Goal: Task Accomplishment & Management: Use online tool/utility

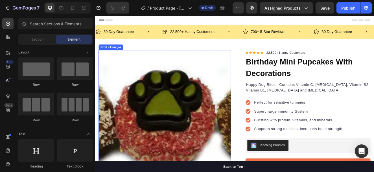
click at [150, 95] on img at bounding box center [179, 138] width 161 height 161
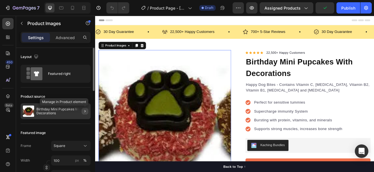
click at [84, 109] on button "button" at bounding box center [85, 111] width 7 height 7
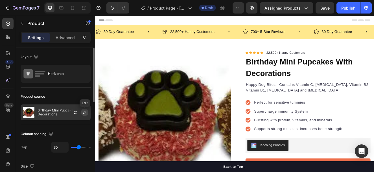
click at [83, 112] on icon "button" at bounding box center [84, 112] width 5 height 5
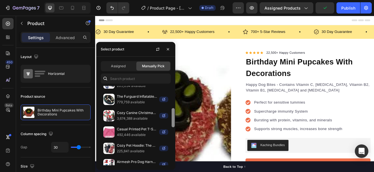
scroll to position [80, 0]
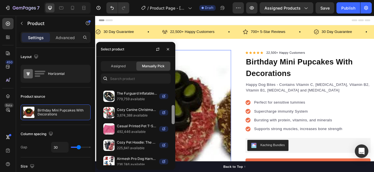
drag, startPoint x: 269, startPoint y: 129, endPoint x: 194, endPoint y: 188, distance: 95.4
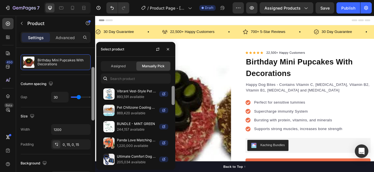
scroll to position [0, 0]
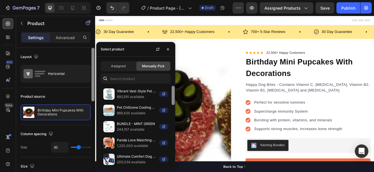
drag, startPoint x: 93, startPoint y: 69, endPoint x: 104, endPoint y: 43, distance: 27.9
click at [104, 0] on body "7 Version history / Product Page - Aug 28, 09:04:45 Draft Preview Assigned Prod…" at bounding box center [187, 0] width 374 height 0
click at [62, 37] on p "Advanced" at bounding box center [65, 38] width 19 height 6
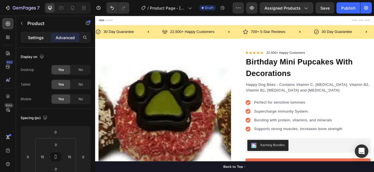
click at [40, 37] on p "Settings" at bounding box center [36, 38] width 16 height 6
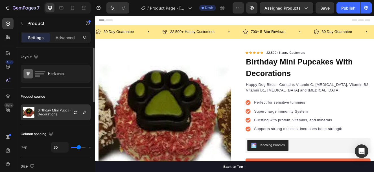
click at [26, 110] on img at bounding box center [28, 112] width 11 height 11
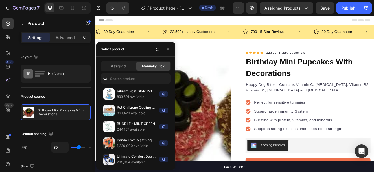
click at [153, 65] on span "Manually Pick" at bounding box center [153, 66] width 23 height 5
click at [124, 63] on div "Assigned" at bounding box center [118, 66] width 34 height 9
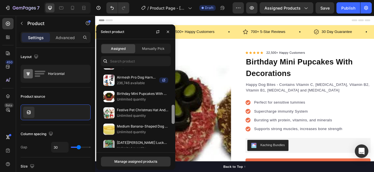
scroll to position [147, 0]
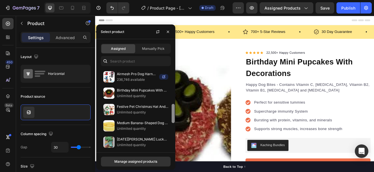
drag, startPoint x: 173, startPoint y: 84, endPoint x: 170, endPoint y: 120, distance: 36.0
click at [170, 120] on div "Vibrant Vest-Style Pet Leash For Cats And Dogs 893,591 available Pet Chillzone …" at bounding box center [135, 109] width 79 height 80
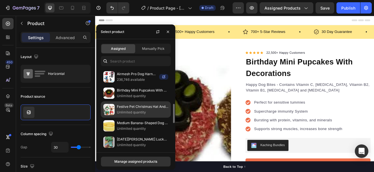
click at [154, 110] on p "Unlimited quantity" at bounding box center [142, 113] width 51 height 6
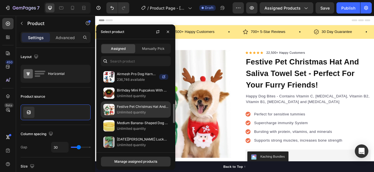
click at [147, 118] on div "Festive Pet Christmas Hat And Saliva Towel Set - Perfect For Your Furry Friends…" at bounding box center [136, 126] width 70 height 16
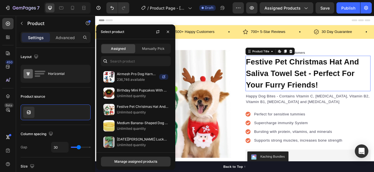
click at [353, 89] on h1 "Festive Pet Christmas Hat And Saliva Towel Set - Perfect For Your Furry Friends!" at bounding box center [354, 86] width 152 height 43
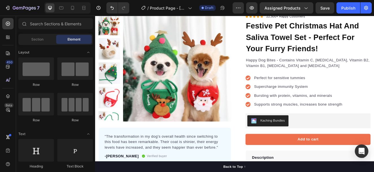
scroll to position [48, 0]
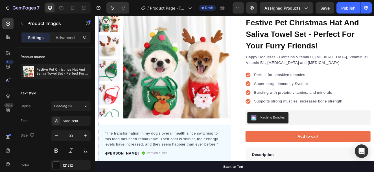
click at [210, 67] on img at bounding box center [194, 75] width 131 height 131
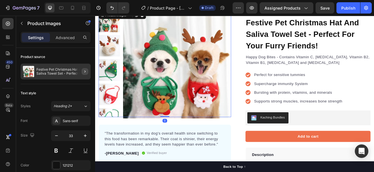
click at [82, 74] on button "button" at bounding box center [85, 71] width 7 height 7
click at [83, 71] on icon "button" at bounding box center [85, 71] width 5 height 5
click at [61, 73] on p "Festive Pet Christmas Hat And Saliva Towel Set - Perfect For Your Furry Friends!" at bounding box center [62, 72] width 52 height 8
click at [25, 71] on img at bounding box center [28, 71] width 11 height 11
click at [215, 98] on img at bounding box center [194, 75] width 131 height 131
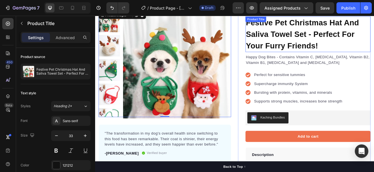
click at [374, 47] on h1 "Festive Pet Christmas Hat And Saliva Towel Set - Perfect For Your Furry Friends!" at bounding box center [354, 38] width 152 height 43
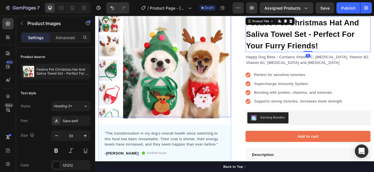
click at [130, 71] on img at bounding box center [194, 75] width 131 height 131
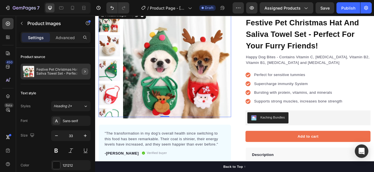
click at [86, 74] on button "button" at bounding box center [85, 71] width 7 height 7
click at [30, 70] on img at bounding box center [28, 71] width 11 height 11
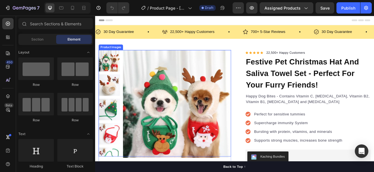
click at [153, 93] on img at bounding box center [194, 123] width 131 height 131
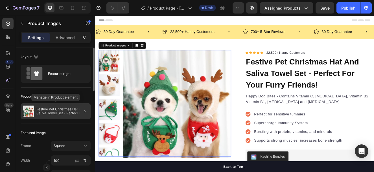
click at [58, 109] on p "Festive Pet Christmas Hat And Saliva Towel Set - Perfect For Your Furry Friends!" at bounding box center [62, 111] width 52 height 8
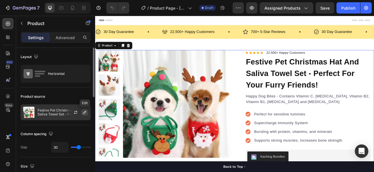
click at [86, 113] on icon "button" at bounding box center [84, 112] width 5 height 5
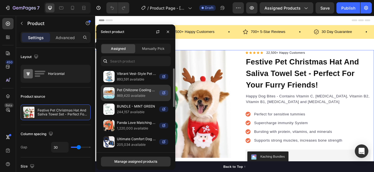
click at [144, 94] on p "869,420 available" at bounding box center [137, 96] width 40 height 6
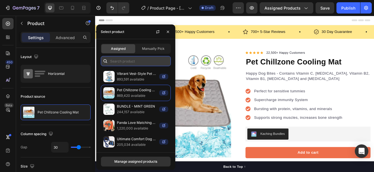
click at [134, 65] on input "text" at bounding box center [136, 61] width 70 height 10
paste input "Electric Pet Paw Cleaner Automatic Portable Low Noise"
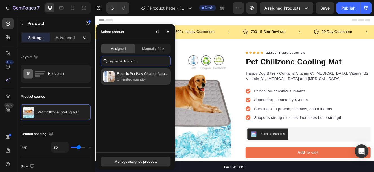
type input "Electric Pet Paw Cleaner Automatic Portable Low Noise"
click at [124, 78] on p "Unlimited quantity" at bounding box center [142, 80] width 51 height 6
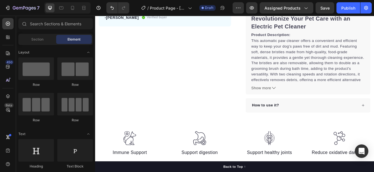
scroll to position [164, 0]
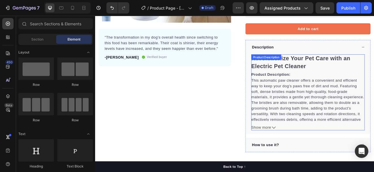
click at [339, 68] on div "Revolutionize Your Pet Care with an Electric Pet Cleaner Product Description: T…" at bounding box center [354, 109] width 138 height 93
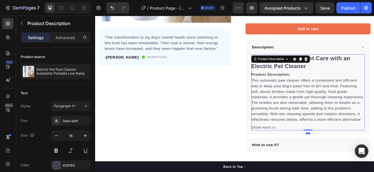
click at [363, 112] on p "This automatic paw cleaner offers a convenient and efficient way to keep your d…" at bounding box center [353, 121] width 137 height 59
click at [325, 117] on p "This automatic paw cleaner offers a convenient and efficient way to keep your d…" at bounding box center [353, 121] width 137 height 59
click at [374, 68] on h2 "Revolutionize Your Pet Care with an Electric Pet Cleaner" at bounding box center [345, 72] width 120 height 17
click at [332, 98] on div "Revolutionize Your Pet Care with an Electric Pet Cleaner Product Description: T…" at bounding box center [354, 103] width 138 height 81
click at [310, 151] on icon at bounding box center [312, 152] width 5 height 5
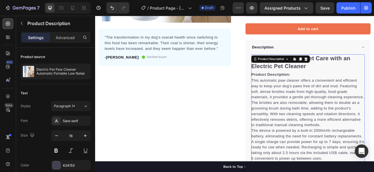
click at [322, 128] on p "This automatic paw cleaner offers a convenient and efficient way to keep your d…" at bounding box center [353, 121] width 137 height 59
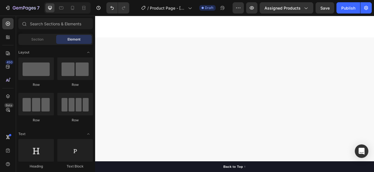
scroll to position [0, 0]
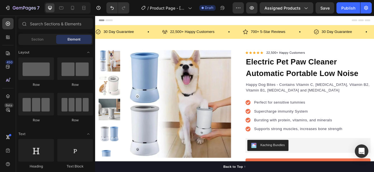
drag, startPoint x: 433, startPoint y: 93, endPoint x: 468, endPoint y: 27, distance: 74.6
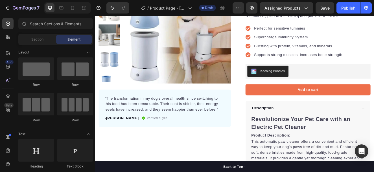
scroll to position [102, 0]
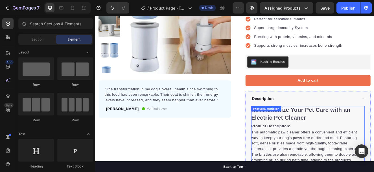
click at [318, 140] on h2 "Revolutionize Your Pet Care with an Electric Pet Cleaner" at bounding box center [345, 135] width 120 height 17
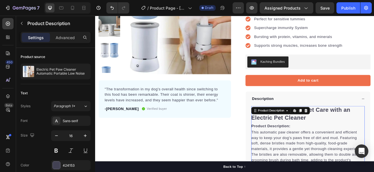
click at [338, 143] on h2 "Revolutionize Your Pet Care with an Electric Pet Cleaner" at bounding box center [345, 135] width 120 height 17
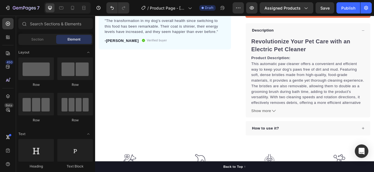
scroll to position [247, 0]
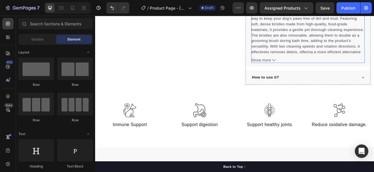
click at [310, 69] on icon at bounding box center [312, 70] width 5 height 5
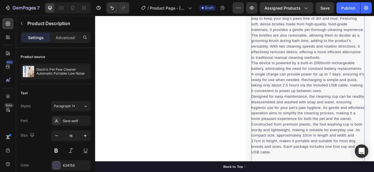
click at [325, 95] on p "The device is powered by a built-in 2000mAh rechargeable battery, eliminating t…" at bounding box center [353, 90] width 137 height 39
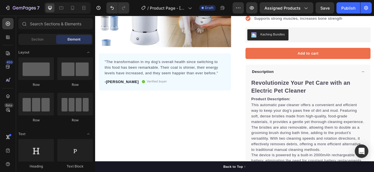
scroll to position [144, 0]
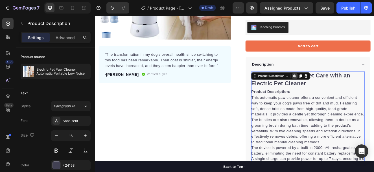
click at [335, 89] on icon at bounding box center [336, 88] width 2 height 3
click at [324, 109] on span "Product Description:" at bounding box center [308, 108] width 47 height 5
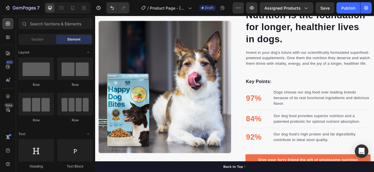
scroll to position [1109, 0]
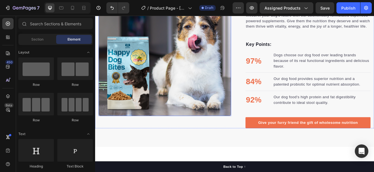
click at [172, 76] on img at bounding box center [179, 57] width 161 height 161
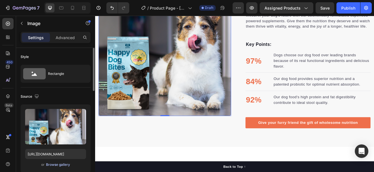
click at [56, 164] on div "Browse gallery" at bounding box center [58, 165] width 24 height 5
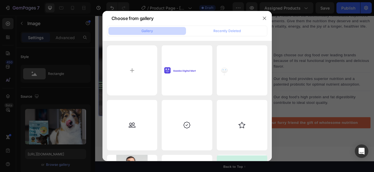
click at [157, 30] on button "Gallery" at bounding box center [147, 31] width 78 height 8
click at [266, 17] on icon "button" at bounding box center [264, 18] width 5 height 5
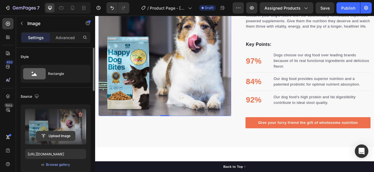
click at [60, 135] on input "file" at bounding box center [55, 136] width 39 height 10
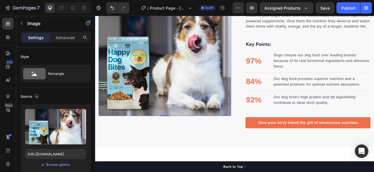
click at [158, 61] on img at bounding box center [179, 57] width 161 height 161
click at [223, 69] on img at bounding box center [179, 57] width 161 height 161
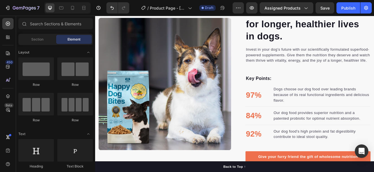
scroll to position [327, 0]
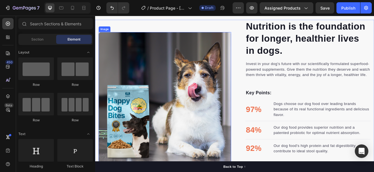
click at [177, 65] on img at bounding box center [179, 116] width 161 height 161
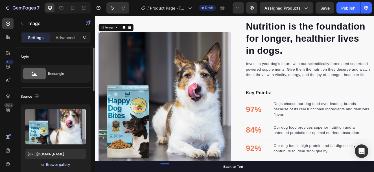
click at [63, 164] on div "Browse gallery" at bounding box center [58, 165] width 24 height 5
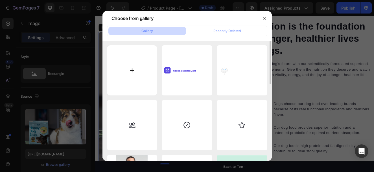
click at [128, 71] on input "file" at bounding box center [132, 70] width 51 height 51
type input "C:\fakepath\2025052011082.jpg"
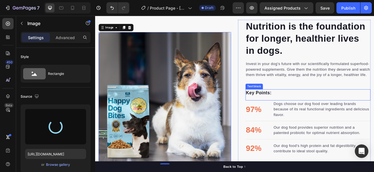
type input "https://cdn.shopify.com/s/files/1/0959/3457/9002/files/gempages_581871458452505…"
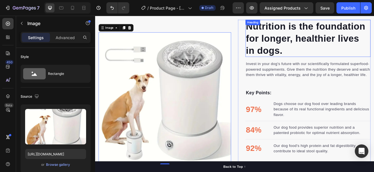
click at [356, 55] on p "Nutrition is the foundation for longer, healthier lives in dogs." at bounding box center [353, 43] width 151 height 44
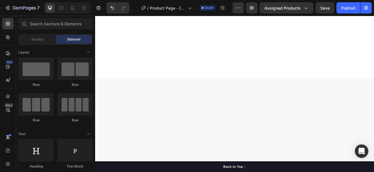
scroll to position [0, 0]
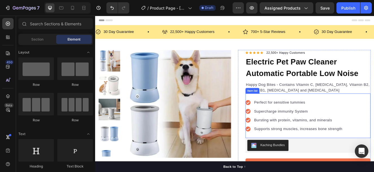
click at [313, 111] on div "Perfect for sensitive tummies Supercharge immunity System Bursting with protein…" at bounding box center [354, 138] width 152 height 54
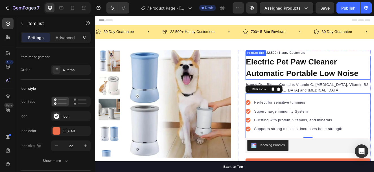
click at [328, 92] on h1 "Electric Pet Paw Cleaner Automatic Portable Low Noise" at bounding box center [354, 79] width 152 height 29
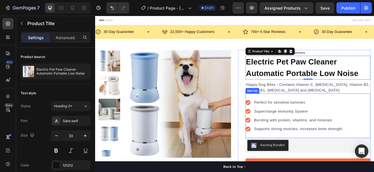
click at [299, 114] on div "Perfect for sensitive tummies Supercharge immunity System Bursting with protein…" at bounding box center [354, 138] width 152 height 54
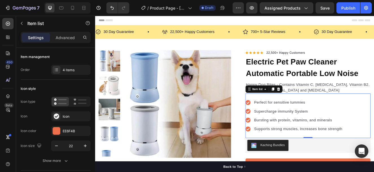
click at [329, 113] on div "Perfect for sensitive tummies Supercharge immunity System Bursting with protein…" at bounding box center [354, 138] width 152 height 54
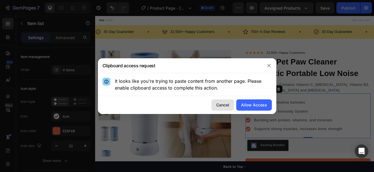
click at [220, 105] on div "Cancel" at bounding box center [222, 105] width 13 height 6
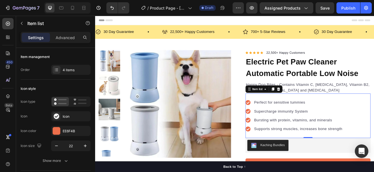
click at [316, 131] on p "Supercharge immunity System" at bounding box center [341, 132] width 107 height 7
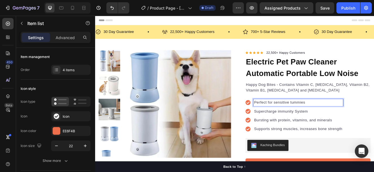
click at [294, 122] on p "Perfect for sensitive tummies" at bounding box center [341, 121] width 107 height 7
click at [286, 103] on p "Happy Dog Bites - Contains Vitamin C, Vitamin E, Vitamin B2, Vitamin B1, Vitami…" at bounding box center [353, 103] width 151 height 14
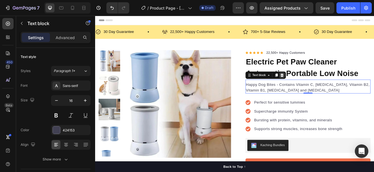
click at [320, 89] on icon at bounding box center [322, 88] width 4 height 4
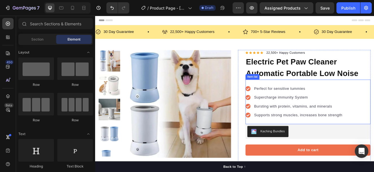
click at [301, 103] on p "Perfect for sensitive tummies" at bounding box center [341, 104] width 107 height 7
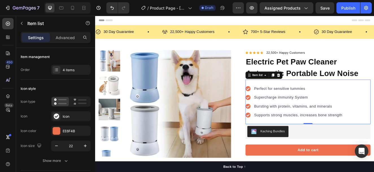
drag, startPoint x: 398, startPoint y: 139, endPoint x: 334, endPoint y: 100, distance: 75.2
click at [334, 100] on div "Perfect for sensitive tummies Supercharge immunity System Bursting with protein…" at bounding box center [354, 121] width 152 height 54
click at [310, 109] on div "Perfect for sensitive tummies" at bounding box center [341, 104] width 109 height 8
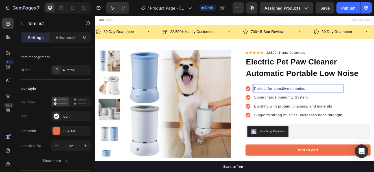
click at [352, 106] on p "Perfect for sensitive tummies" at bounding box center [341, 104] width 107 height 7
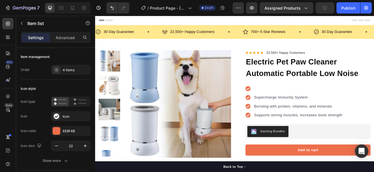
click at [279, 105] on icon at bounding box center [281, 105] width 6 height 6
drag, startPoint x: 291, startPoint y: 105, endPoint x: 289, endPoint y: 139, distance: 33.9
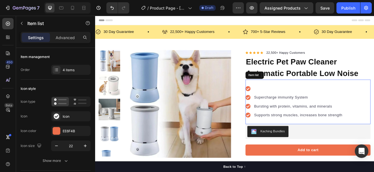
click at [289, 139] on p "Supports strong muscles, increases bone strength" at bounding box center [341, 136] width 107 height 7
click at [278, 104] on icon at bounding box center [281, 105] width 6 height 6
click at [287, 103] on div "Rich Text Editor. Editing area: main" at bounding box center [341, 104] width 109 height 8
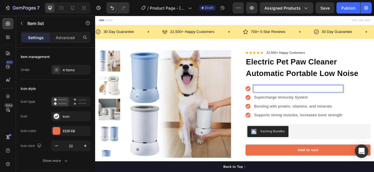
click at [280, 100] on div at bounding box center [337, 104] width 119 height 8
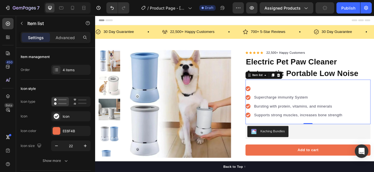
click at [278, 95] on div "Supercharge immunity System Bursting with protein, vitamins, and minerals Suppo…" at bounding box center [354, 121] width 152 height 54
click at [282, 91] on div "Item list" at bounding box center [292, 88] width 26 height 7
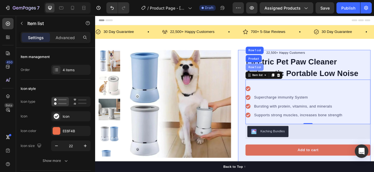
click at [285, 82] on div "Row 1 col" at bounding box center [289, 78] width 22 height 9
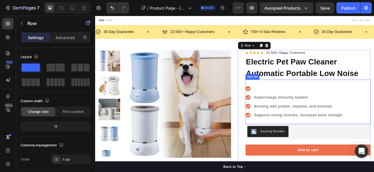
click at [297, 106] on p "Rich Text Editor. Editing area: main" at bounding box center [341, 104] width 107 height 7
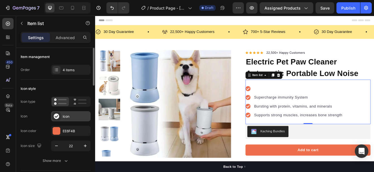
click at [57, 116] on icon at bounding box center [56, 116] width 5 height 5
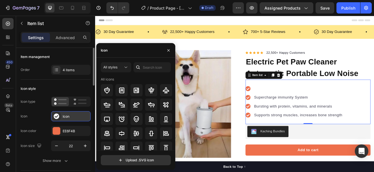
click at [56, 116] on icon at bounding box center [56, 116] width 5 height 5
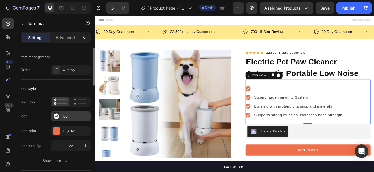
click at [54, 120] on div at bounding box center [56, 117] width 8 height 8
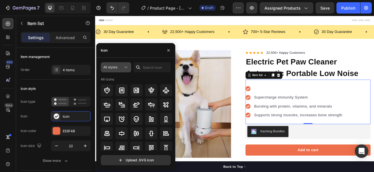
click at [124, 67] on icon at bounding box center [126, 68] width 6 height 6
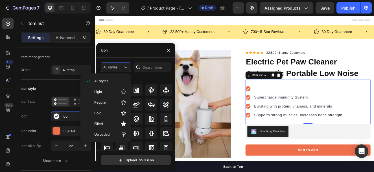
drag, startPoint x: 124, startPoint y: 67, endPoint x: 108, endPoint y: 56, distance: 19.1
click at [108, 56] on div "Icon" at bounding box center [103, 50] width 14 height 14
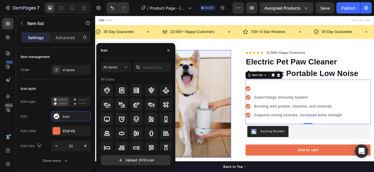
drag, startPoint x: 198, startPoint y: 149, endPoint x: 199, endPoint y: 158, distance: 9.4
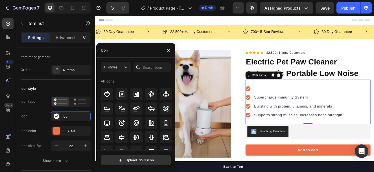
drag, startPoint x: 174, startPoint y: 102, endPoint x: 103, endPoint y: 61, distance: 82.2
click at [58, 103] on icon at bounding box center [60, 101] width 13 height 7
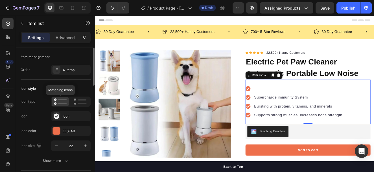
click at [60, 99] on rect at bounding box center [62, 99] width 8 height 1
click at [81, 101] on icon at bounding box center [79, 101] width 13 height 7
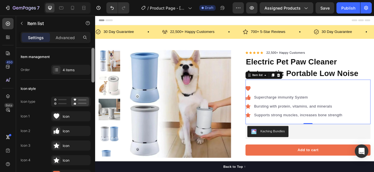
click at [94, 73] on div at bounding box center [92, 65] width 3 height 35
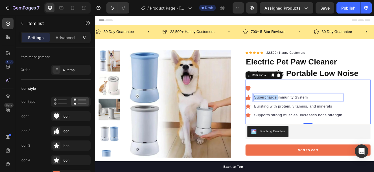
click at [305, 112] on p "Supercharge immunity System" at bounding box center [341, 115] width 107 height 7
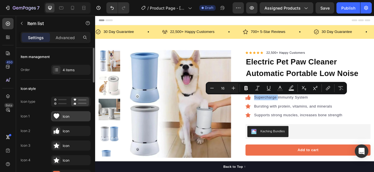
click at [64, 117] on div "Icon" at bounding box center [76, 116] width 27 height 5
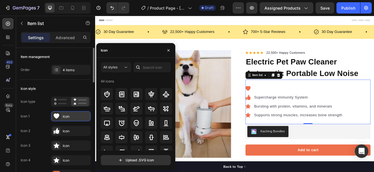
click at [59, 117] on div at bounding box center [56, 117] width 8 height 8
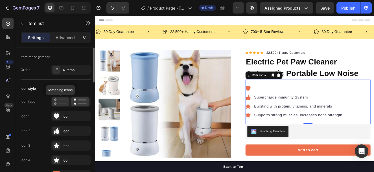
click at [58, 103] on icon at bounding box center [60, 101] width 13 height 7
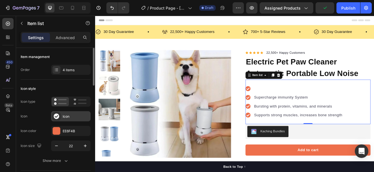
click at [56, 115] on icon at bounding box center [56, 116] width 5 height 5
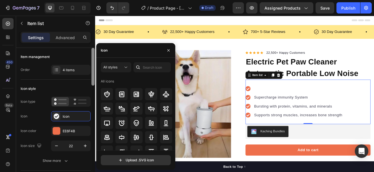
drag, startPoint x: 188, startPoint y: 95, endPoint x: 95, endPoint y: 76, distance: 95.0
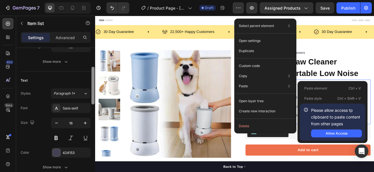
scroll to position [161, 0]
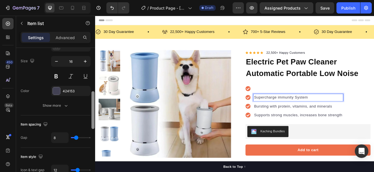
click at [317, 117] on p "Supercharge immunity System" at bounding box center [341, 115] width 107 height 7
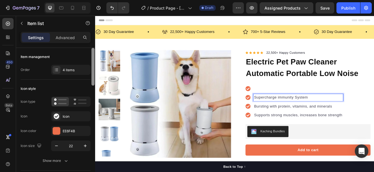
click at [281, 105] on icon at bounding box center [281, 105] width 6 height 6
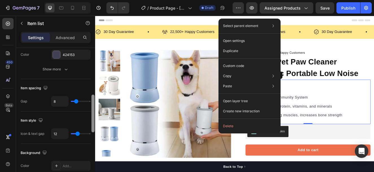
scroll to position [185, 0]
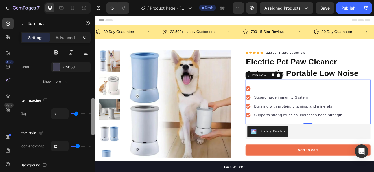
click at [355, 141] on div "Supercharge immunity System Bursting with protein, vitamins, and minerals Suppo…" at bounding box center [354, 121] width 152 height 54
click at [370, 138] on p "Supports strong muscles, increases bone strength" at bounding box center [341, 136] width 107 height 7
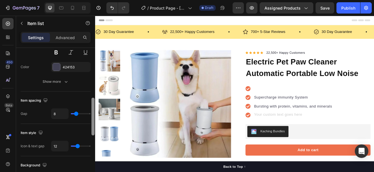
click at [374, 123] on p "Bursting with protein, vitamins, and minerals" at bounding box center [335, 126] width 95 height 7
click at [349, 114] on div "Supercharge immunity System" at bounding box center [320, 115] width 67 height 8
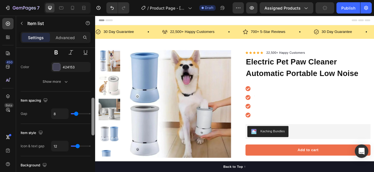
click at [278, 104] on icon at bounding box center [281, 105] width 6 height 6
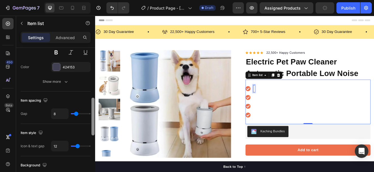
click at [287, 106] on div "Rich Text Editor. Editing area: main" at bounding box center [288, 104] width 2 height 8
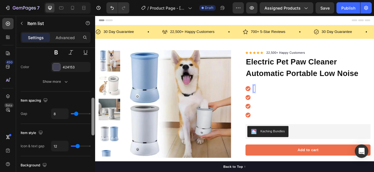
scroll to position [4, 0]
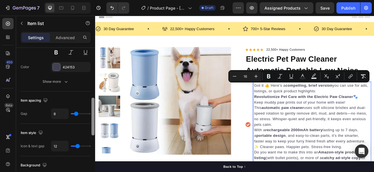
drag, startPoint x: 370, startPoint y: 109, endPoint x: 285, endPoint y: 100, distance: 86.1
click at [287, 100] on div "Got it 👍 Here’s a compelling, brief version you can use for ads, listings, or q…" at bounding box center [358, 148] width 142 height 103
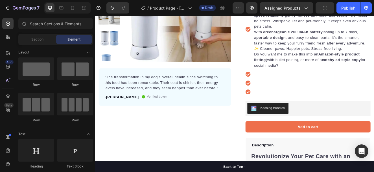
scroll to position [112, 0]
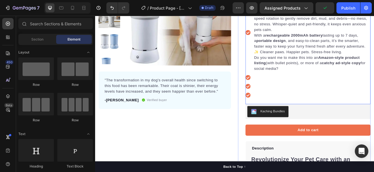
click at [278, 114] on icon at bounding box center [281, 113] width 6 height 6
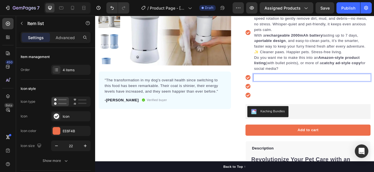
click at [280, 89] on div at bounding box center [354, 91] width 152 height 8
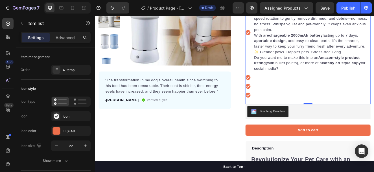
click at [278, 93] on icon at bounding box center [281, 91] width 6 height 6
click at [284, 92] on div at bounding box center [354, 91] width 152 height 8
click at [280, 35] on icon at bounding box center [281, 37] width 6 height 6
click at [278, 91] on icon at bounding box center [281, 91] width 6 height 6
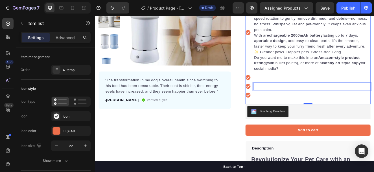
click at [287, 106] on div "Rich Text Editor. Editing area: main" at bounding box center [358, 102] width 142 height 8
click at [278, 102] on icon at bounding box center [281, 102] width 6 height 6
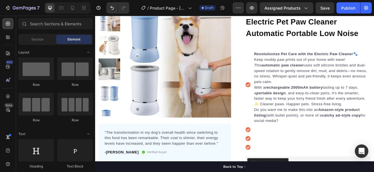
scroll to position [45, 0]
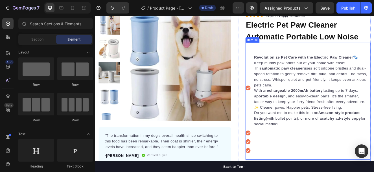
click at [278, 103] on icon at bounding box center [281, 104] width 6 height 6
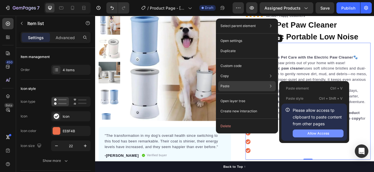
click at [315, 135] on div "Allow Access" at bounding box center [318, 133] width 22 height 5
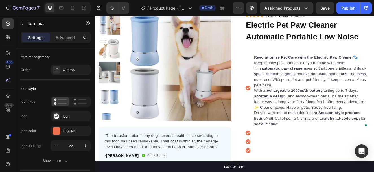
click at [278, 107] on icon at bounding box center [281, 104] width 6 height 6
click at [281, 104] on icon at bounding box center [281, 104] width 6 height 6
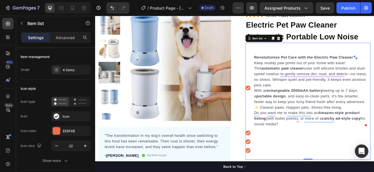
click at [282, 158] on div at bounding box center [354, 158] width 152 height 8
click at [279, 160] on icon at bounding box center [281, 158] width 6 height 6
click at [280, 172] on icon at bounding box center [281, 169] width 6 height 6
click at [55, 117] on icon at bounding box center [57, 117] width 6 height 6
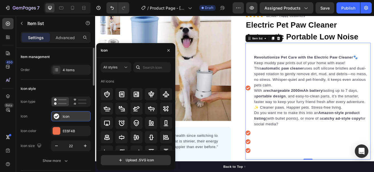
click at [55, 117] on icon at bounding box center [57, 117] width 6 height 6
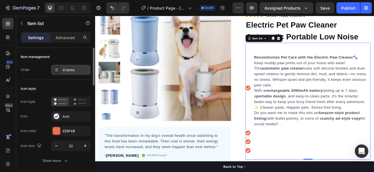
click at [64, 70] on div "4 items" at bounding box center [76, 70] width 27 height 5
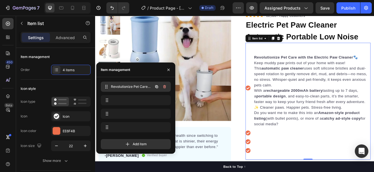
click at [124, 85] on span "Revolutionize Pet Care with the Electric Paw Cleaner 🐾Keep muddy paw prints out…" at bounding box center [132, 86] width 42 height 5
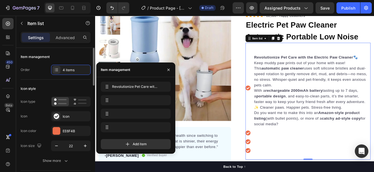
click at [52, 90] on div "Icon style" at bounding box center [56, 88] width 70 height 9
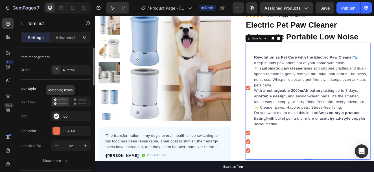
click at [63, 99] on rect at bounding box center [62, 99] width 8 height 1
click at [84, 101] on rect at bounding box center [82, 100] width 8 height 1
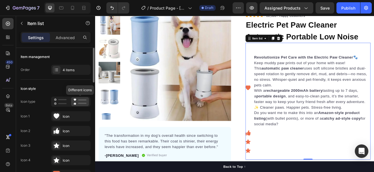
click at [84, 101] on rect at bounding box center [82, 100] width 8 height 1
click at [76, 101] on icon at bounding box center [79, 101] width 13 height 7
click at [59, 102] on icon at bounding box center [60, 101] width 13 height 7
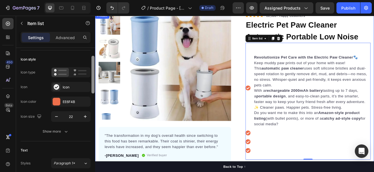
drag, startPoint x: 187, startPoint y: 90, endPoint x: 98, endPoint y: 111, distance: 90.7
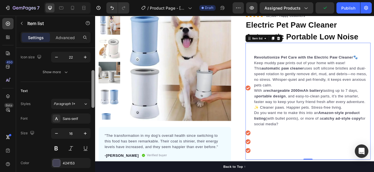
scroll to position [0, 0]
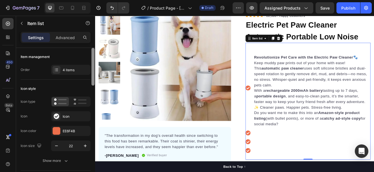
click at [39, 55] on div "Item management" at bounding box center [35, 56] width 29 height 5
click at [58, 99] on icon at bounding box center [60, 101] width 13 height 7
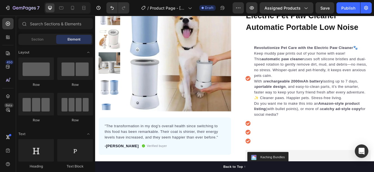
scroll to position [49, 0]
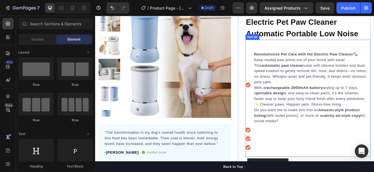
click at [278, 101] on icon at bounding box center [281, 100] width 6 height 6
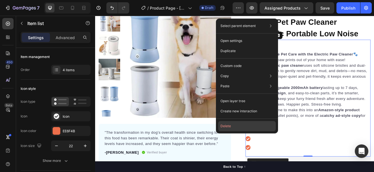
click at [236, 127] on button "Delete" at bounding box center [247, 126] width 58 height 10
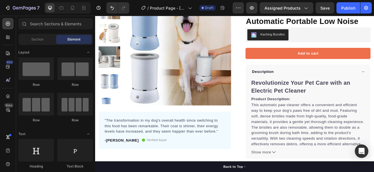
scroll to position [53, 0]
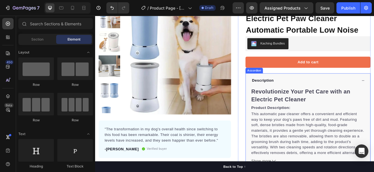
click at [324, 92] on div "Description" at bounding box center [349, 95] width 129 height 8
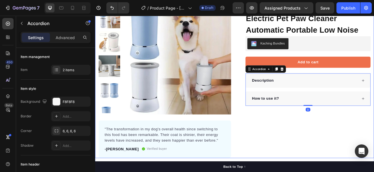
click at [303, 152] on div "Icon Icon Icon Icon Icon Icon List Hoz 22,500+ Happy Customers Text block Row E…" at bounding box center [349, 97] width 161 height 184
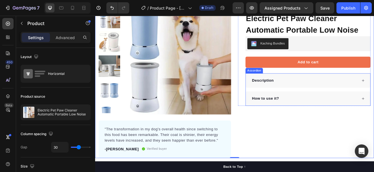
click at [329, 100] on div "Description" at bounding box center [353, 94] width 151 height 17
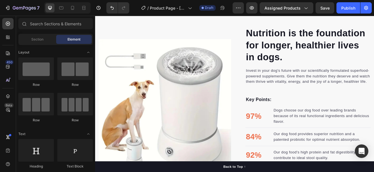
scroll to position [349, 0]
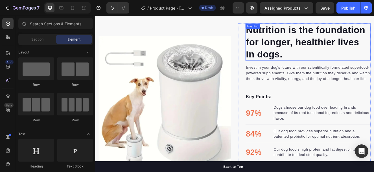
click at [302, 37] on p "Nutrition is the foundation for longer, healthier lives in dogs." at bounding box center [353, 48] width 151 height 44
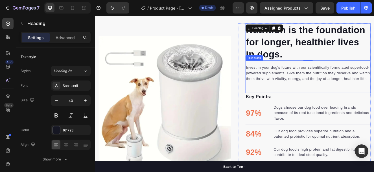
click at [307, 87] on p "Invest in your dog's future with our scientifically formulated superfood-powere…" at bounding box center [353, 86] width 151 height 20
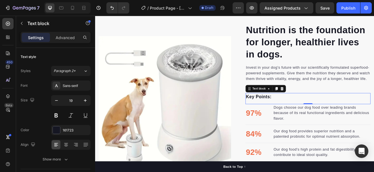
click at [303, 119] on div "Key Points: Text block 0" at bounding box center [354, 117] width 152 height 14
click at [305, 141] on li "97% Text block Dogs choose our dog food over leading brands because of its real…" at bounding box center [354, 134] width 152 height 21
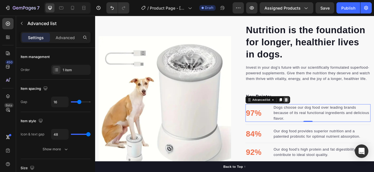
click at [325, 117] on icon at bounding box center [327, 118] width 4 height 4
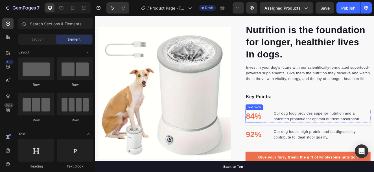
click at [288, 137] on p "84%" at bounding box center [287, 138] width 19 height 14
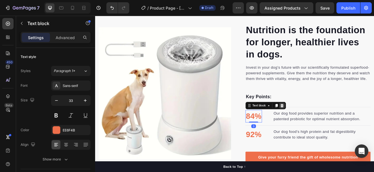
click at [320, 126] on icon at bounding box center [322, 125] width 5 height 5
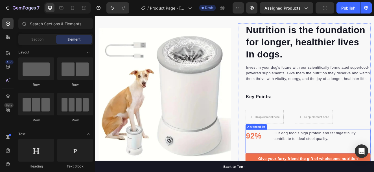
click at [303, 162] on li "92% Text block Our dog food's high protein and fat digestibility contribute to …" at bounding box center [354, 162] width 152 height 15
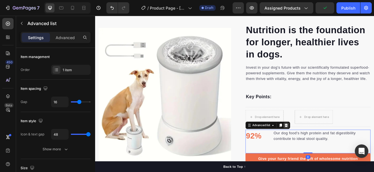
click at [327, 150] on icon at bounding box center [327, 149] width 5 height 5
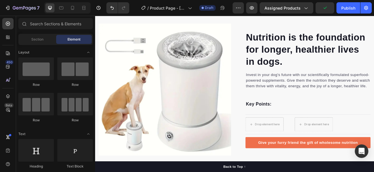
scroll to position [357, 0]
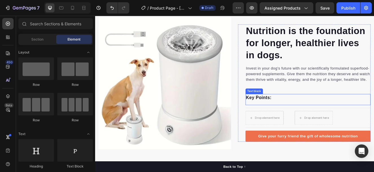
click at [330, 113] on p "Key Points:" at bounding box center [353, 116] width 151 height 8
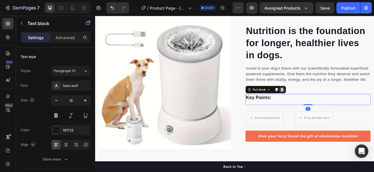
click at [320, 104] on icon at bounding box center [322, 106] width 4 height 4
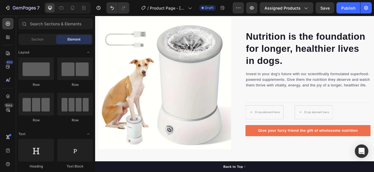
scroll to position [363, 0]
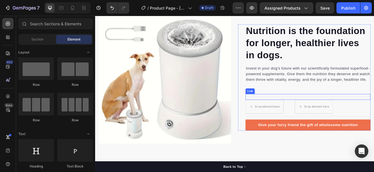
click at [328, 114] on div "Title Line" at bounding box center [354, 114] width 152 height 7
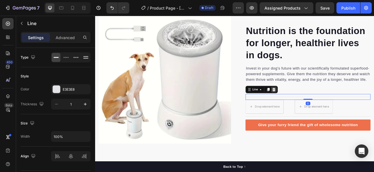
click at [310, 104] on icon at bounding box center [312, 106] width 4 height 4
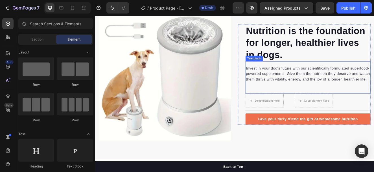
click at [313, 87] on p "Invest in your dog's future with our scientifically formulated superfood-powere…" at bounding box center [353, 86] width 151 height 20
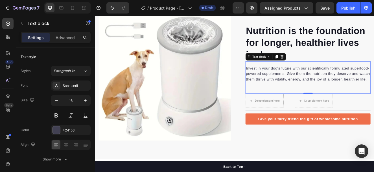
click at [374, 89] on p "Invest in your dog's future with our scientifically formulated superfood-powere…" at bounding box center [353, 86] width 151 height 20
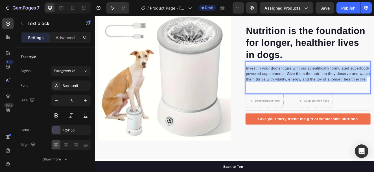
click at [374, 89] on p "Invest in your dog's future with our scientifically formulated superfood-powere…" at bounding box center [353, 86] width 151 height 20
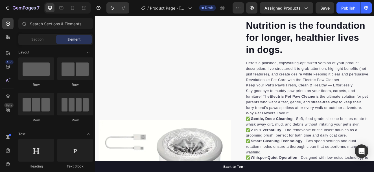
scroll to position [253, 0]
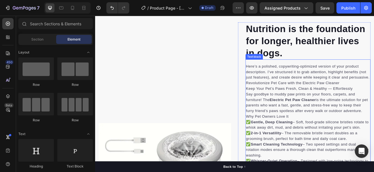
click at [374, 104] on p "Keep Your Pet’s Paws Fresh, Clean & Healthy — Effortlessly" at bounding box center [353, 104] width 151 height 7
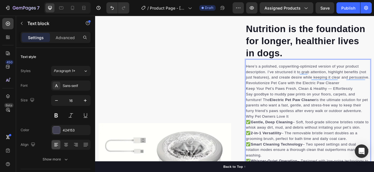
click at [278, 96] on p "Revolutionize Pet Care with the Electric Paw Cleaner" at bounding box center [353, 98] width 151 height 7
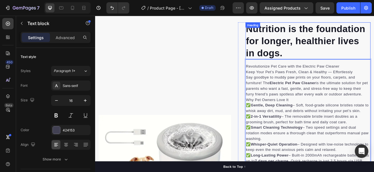
click at [300, 44] on p "Nutrition is the foundation for longer, healthier lives in dogs." at bounding box center [353, 47] width 151 height 44
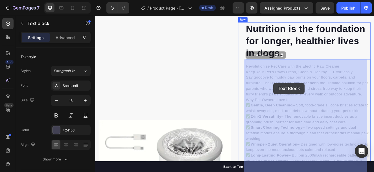
drag, startPoint x: 342, startPoint y: 98, endPoint x: 311, endPoint y: 98, distance: 30.5
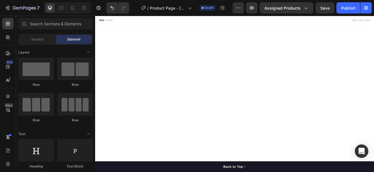
scroll to position [499, 0]
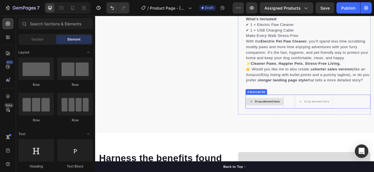
click at [278, 125] on div "Drop element here" at bounding box center [301, 120] width 46 height 9
click at [374, 129] on div "Drop element here Drop element here" at bounding box center [354, 120] width 152 height 17
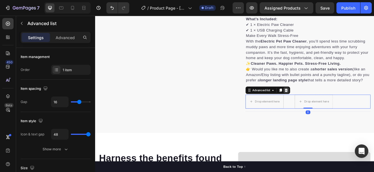
click at [326, 109] on icon at bounding box center [327, 106] width 5 height 5
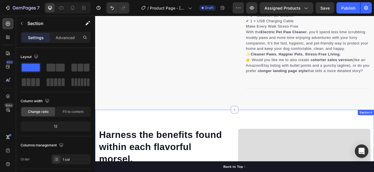
scroll to position [522, 0]
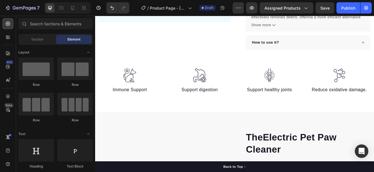
scroll to position [224, 0]
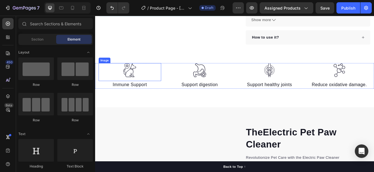
click at [139, 94] on div "Image" at bounding box center [137, 85] width 76 height 22
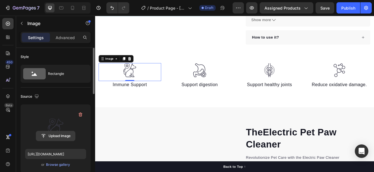
click at [63, 137] on input "file" at bounding box center [55, 136] width 39 height 10
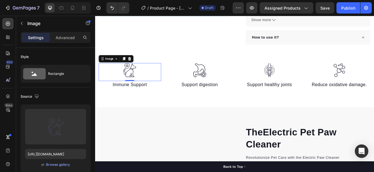
click at [131, 83] on img at bounding box center [137, 82] width 17 height 17
click at [118, 71] on div "Image" at bounding box center [112, 68] width 23 height 7
click at [117, 94] on div "Image Row 4 cols Section 0" at bounding box center [137, 85] width 76 height 22
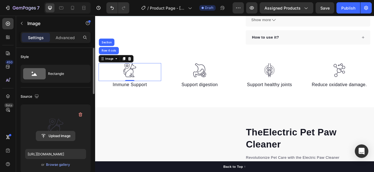
click at [70, 135] on input "file" at bounding box center [55, 136] width 39 height 10
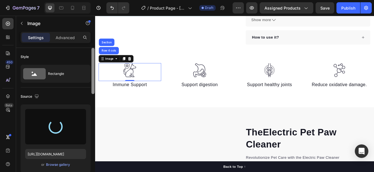
type input "https://cdn.shopify.com/s/files/1/0959/3457/9002/files/gempages_581871458452505…"
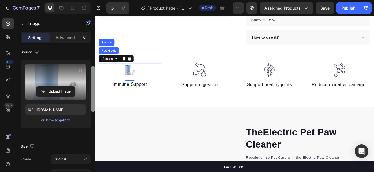
scroll to position [47, 0]
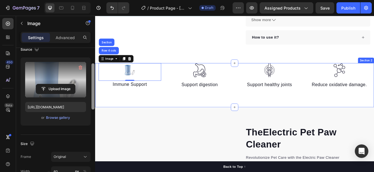
drag, startPoint x: 189, startPoint y: 100, endPoint x: 95, endPoint y: 118, distance: 95.3
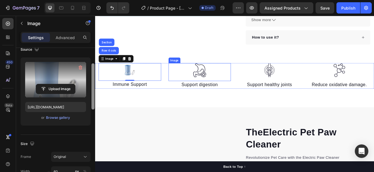
click at [229, 90] on div at bounding box center [222, 82] width 76 height 17
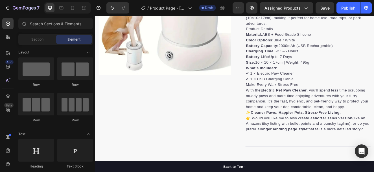
scroll to position [602, 0]
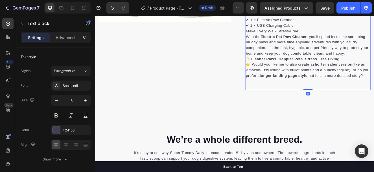
click at [360, 92] on p "👉 Would you like me to also create a shorter sales version (like an Amazon/Etsy…" at bounding box center [353, 82] width 151 height 20
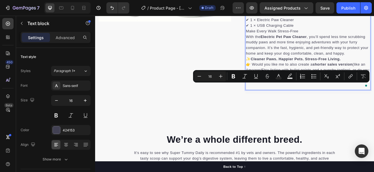
click at [374, 92] on p "👉 Would you like me to also create a shorter sales version (like an Amazon/Etsy…" at bounding box center [353, 82] width 151 height 20
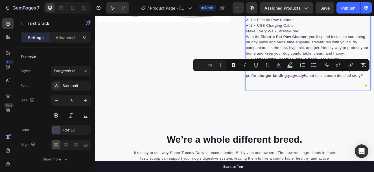
drag, startPoint x: 282, startPoint y: 84, endPoint x: 419, endPoint y: 103, distance: 137.9
click at [374, 92] on p "👉 Would you like me to also create a shorter sales version (like an Amazon/Etsy…" at bounding box center [353, 82] width 151 height 20
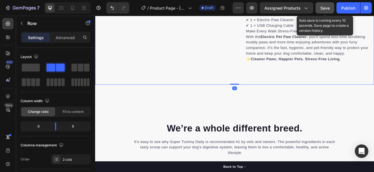
click at [322, 9] on span "Save" at bounding box center [324, 8] width 9 height 5
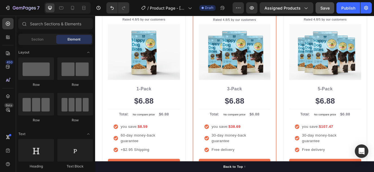
scroll to position [1104, 0]
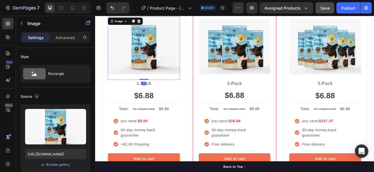
click at [166, 75] on img at bounding box center [154, 53] width 87 height 68
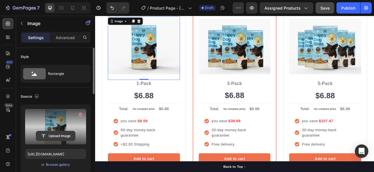
click at [65, 136] on input "file" at bounding box center [55, 136] width 39 height 10
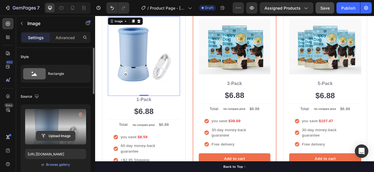
click at [67, 136] on input "file" at bounding box center [55, 136] width 39 height 10
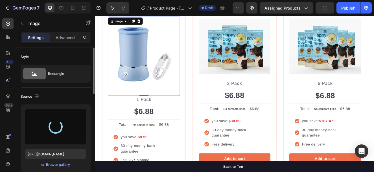
type input "https://cdn.shopify.com/s/files/1/0959/3457/9002/files/gempages_581871458452505…"
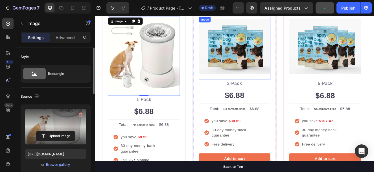
click at [252, 78] on img at bounding box center [264, 52] width 87 height 67
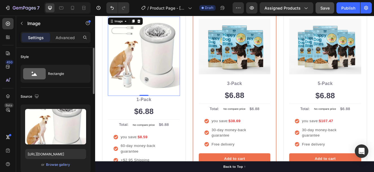
click at [145, 84] on img at bounding box center [154, 62] width 87 height 87
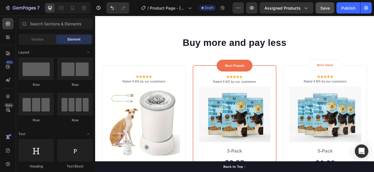
scroll to position [1032, 0]
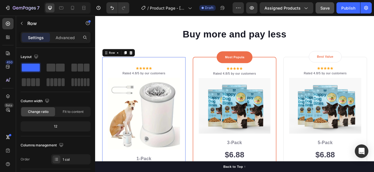
click at [141, 60] on div at bounding box center [138, 61] width 7 height 7
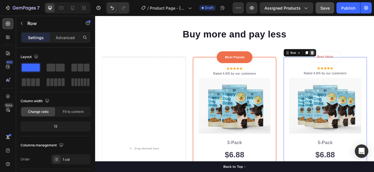
click at [357, 61] on icon at bounding box center [359, 61] width 4 height 4
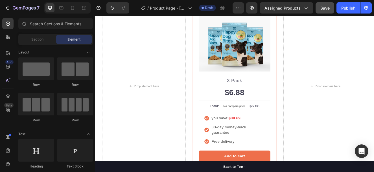
scroll to position [1108, 0]
click at [265, 64] on img at bounding box center [264, 49] width 87 height 67
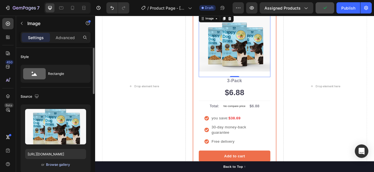
click at [62, 163] on div "Browse gallery" at bounding box center [58, 165] width 24 height 5
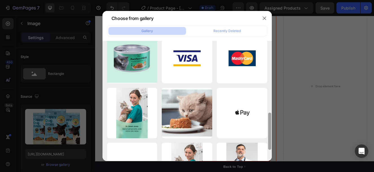
scroll to position [0, 0]
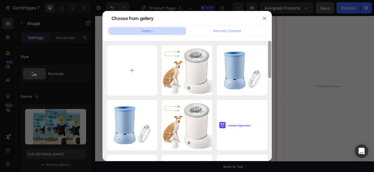
drag, startPoint x: 270, startPoint y: 74, endPoint x: 277, endPoint y: 32, distance: 42.4
click at [277, 32] on div "Choose from gallery Gallery Recently Deleted 2025052011082.jpg 27.54 kb 2025052…" at bounding box center [187, 86] width 374 height 172
click at [240, 32] on div "Recently Deleted" at bounding box center [226, 30] width 27 height 5
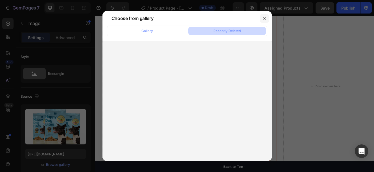
click at [265, 17] on icon "button" at bounding box center [264, 18] width 5 height 5
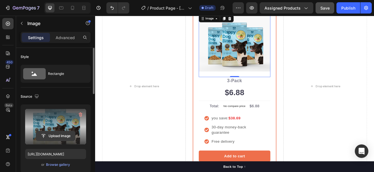
click at [45, 134] on input "file" at bounding box center [55, 136] width 39 height 10
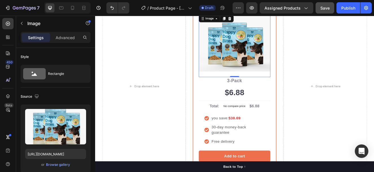
click at [267, 71] on img at bounding box center [264, 49] width 87 height 67
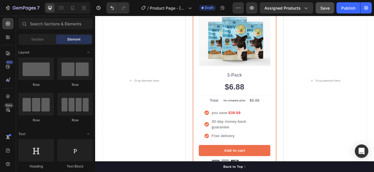
scroll to position [1121, 0]
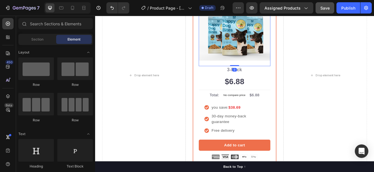
click at [245, 23] on img at bounding box center [264, 36] width 87 height 67
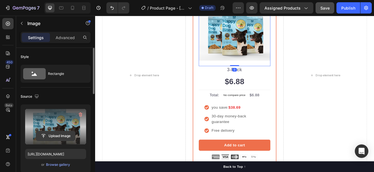
click at [61, 135] on input "file" at bounding box center [55, 136] width 39 height 10
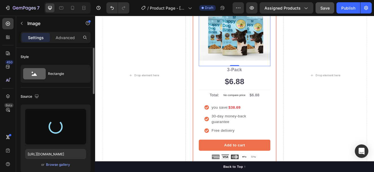
type input "https://cdn.shopify.com/s/files/1/0959/3457/9002/files/gempages_581871458452505…"
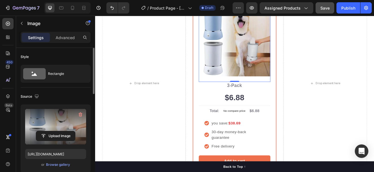
scroll to position [1131, 0]
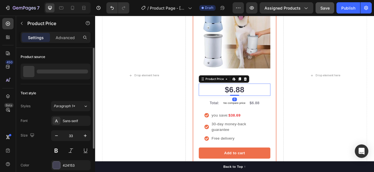
click at [260, 104] on div "$6.88" at bounding box center [264, 105] width 87 height 15
click at [259, 104] on div "$6.88" at bounding box center [264, 105] width 87 height 15
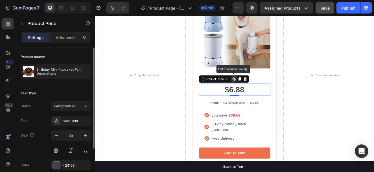
click at [270, 105] on div "$6.88" at bounding box center [264, 105] width 87 height 15
click at [274, 105] on div "$6.88" at bounding box center [264, 105] width 87 height 15
click at [260, 108] on div "$6.88" at bounding box center [264, 105] width 87 height 15
click at [253, 93] on icon at bounding box center [254, 93] width 5 height 5
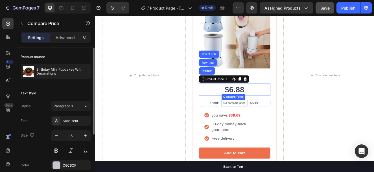
click at [251, 120] on p "No compare price" at bounding box center [264, 121] width 27 height 3
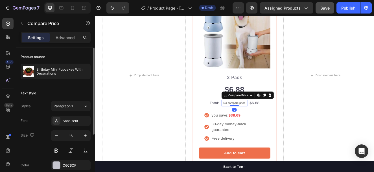
click at [258, 108] on div "Compare Price Edit content in Shopify" at bounding box center [280, 112] width 63 height 9
click at [258, 100] on div "$6.88" at bounding box center [264, 105] width 87 height 15
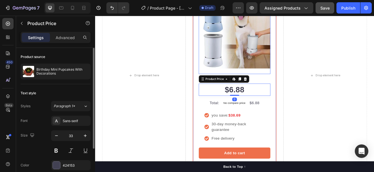
click at [257, 80] on div "Image" at bounding box center [264, 39] width 87 height 96
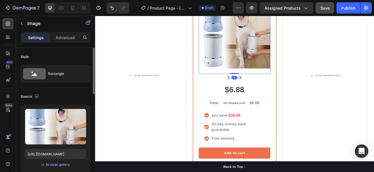
click at [262, 91] on div "0" at bounding box center [265, 91] width 6 height 5
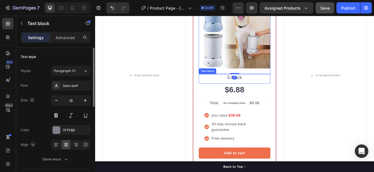
click at [271, 90] on p "3-Pack" at bounding box center [264, 91] width 86 height 8
click at [264, 82] on icon at bounding box center [266, 82] width 4 height 4
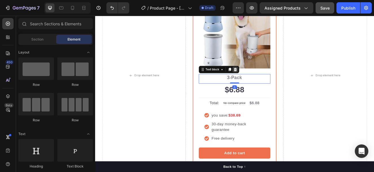
scroll to position [1125, 0]
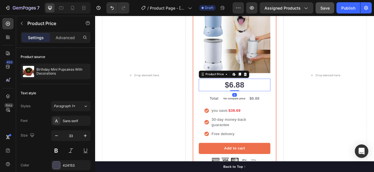
click at [263, 96] on div "$6.88" at bounding box center [264, 100] width 87 height 15
click at [262, 85] on icon at bounding box center [264, 87] width 5 height 5
click at [260, 100] on div "$6.88" at bounding box center [264, 100] width 87 height 15
click at [271, 85] on icon at bounding box center [270, 87] width 3 height 4
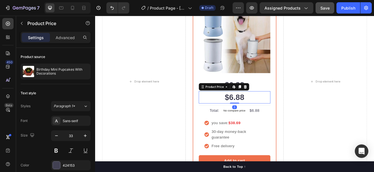
scroll to position [1133, 0]
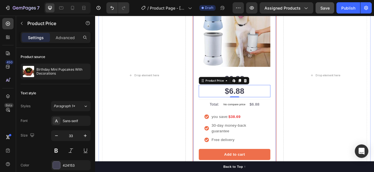
click at [289, 88] on div "$6.88" at bounding box center [264, 92] width 87 height 15
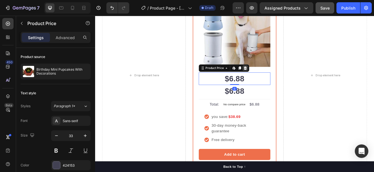
click at [276, 79] on icon at bounding box center [278, 80] width 4 height 4
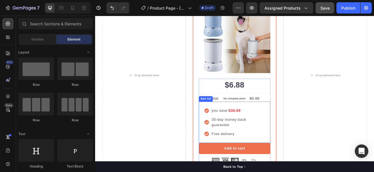
click at [263, 129] on strong "$38.69" at bounding box center [264, 131] width 15 height 5
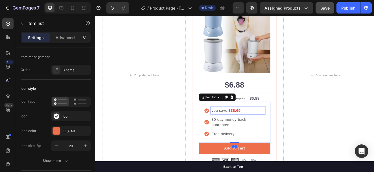
click at [275, 132] on p "you save: $38.69" at bounding box center [268, 131] width 64 height 7
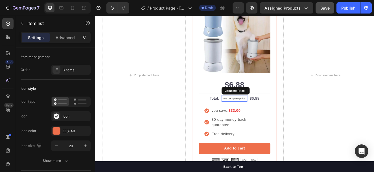
click at [276, 115] on div "No compare price" at bounding box center [264, 117] width 31 height 8
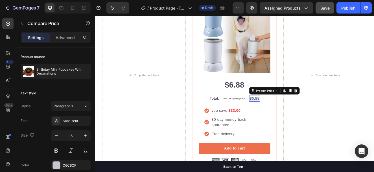
click at [289, 117] on div "$6.88" at bounding box center [288, 117] width 13 height 8
click at [271, 104] on div "$6.88" at bounding box center [264, 100] width 87 height 15
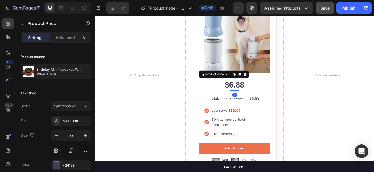
click at [273, 101] on div "$6.88" at bounding box center [264, 100] width 87 height 15
click at [273, 97] on div "$6.88" at bounding box center [264, 100] width 87 height 15
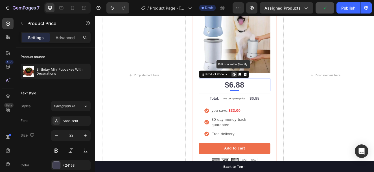
click at [273, 97] on div "$6.88" at bounding box center [264, 100] width 87 height 15
click at [259, 97] on div "$6.88" at bounding box center [264, 100] width 87 height 15
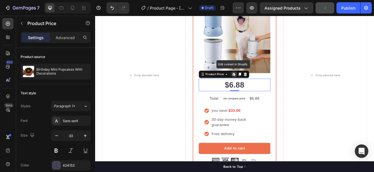
click at [259, 97] on div "$6.88" at bounding box center [264, 100] width 87 height 15
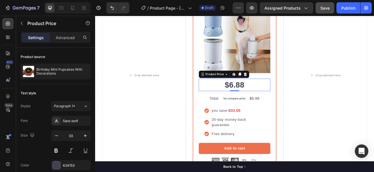
click at [259, 97] on div "$6.88" at bounding box center [264, 100] width 87 height 15
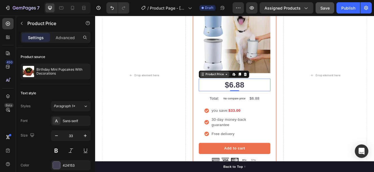
click at [249, 86] on div "Product Price" at bounding box center [240, 87] width 24 height 5
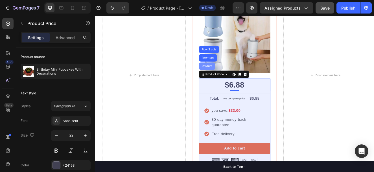
click at [235, 76] on div "Product" at bounding box center [230, 77] width 15 height 3
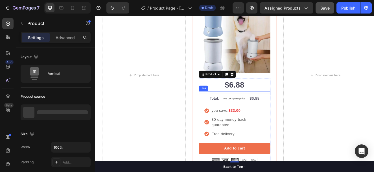
click at [253, 103] on div "$6.88" at bounding box center [264, 100] width 87 height 15
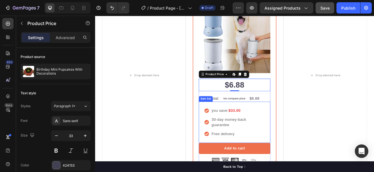
click at [264, 133] on div "you save: $33.00" at bounding box center [268, 131] width 65 height 8
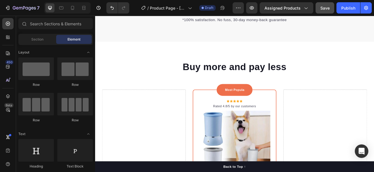
scroll to position [985, 0]
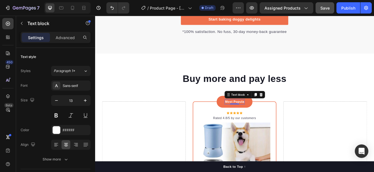
click at [252, 117] on div "Most Popular" at bounding box center [264, 120] width 24 height 7
click at [295, 110] on icon at bounding box center [297, 112] width 4 height 4
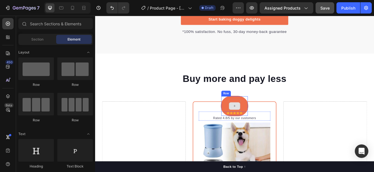
click at [258, 121] on div at bounding box center [265, 125] width 14 height 9
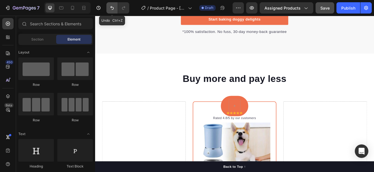
click at [111, 5] on icon "Undo/Redo" at bounding box center [112, 8] width 6 height 6
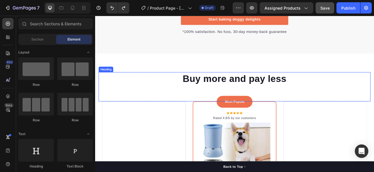
click at [280, 85] on p "Buy more and pay less" at bounding box center [264, 92] width 329 height 15
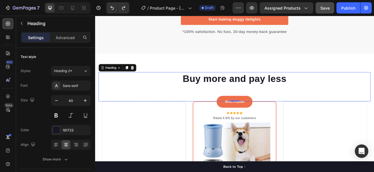
click at [323, 87] on p "Buy more and pay less" at bounding box center [264, 92] width 329 height 15
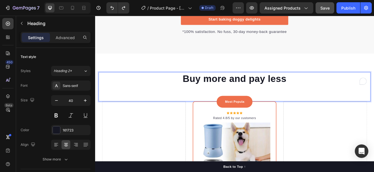
click at [323, 87] on p "Buy more and pay less" at bounding box center [264, 92] width 329 height 15
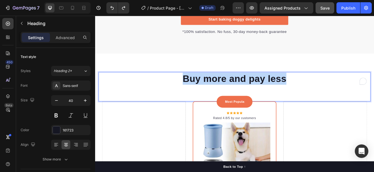
click at [323, 87] on p "Buy more and pay less" at bounding box center [264, 92] width 329 height 15
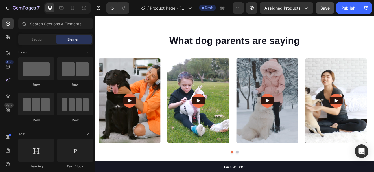
scroll to position [1620, 0]
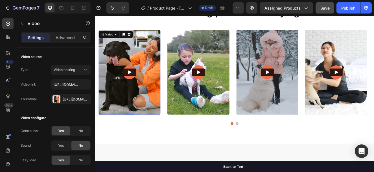
click at [147, 110] on img at bounding box center [136, 84] width 75 height 103
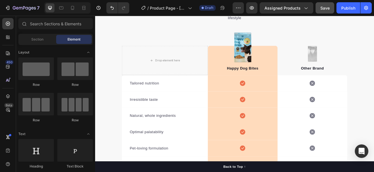
scroll to position [767, 0]
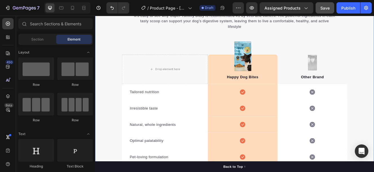
click at [119, 77] on div "We’re a whole different breed. Heading It’s easy to see why Super Tummy Daily i…" at bounding box center [264, 125] width 339 height 266
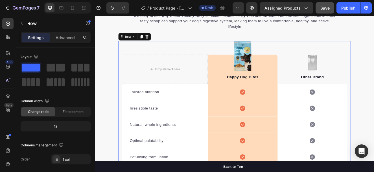
click at [124, 50] on div "Drop element here Image Happy Dog Bites Text block Row Image Other Brand Text b…" at bounding box center [264, 132] width 282 height 171
click at [157, 39] on icon at bounding box center [158, 41] width 5 height 5
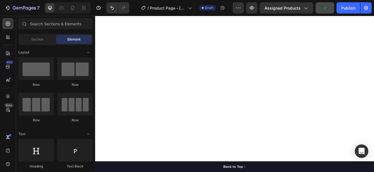
scroll to position [1448, 0]
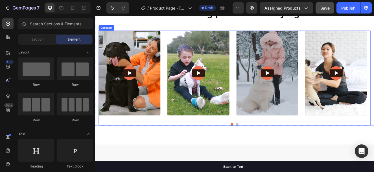
click at [232, 144] on div "Video Video Video Video Video Carousel" at bounding box center [264, 92] width 330 height 116
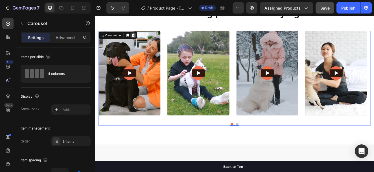
click at [142, 40] on icon at bounding box center [142, 40] width 4 height 4
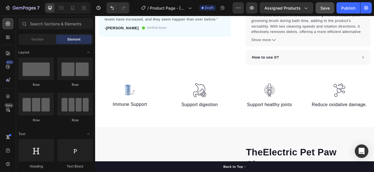
scroll to position [191, 0]
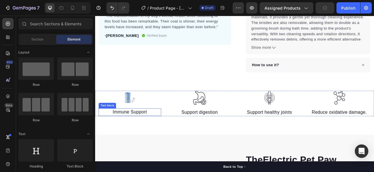
click at [123, 130] on p "Immune Support" at bounding box center [137, 133] width 75 height 8
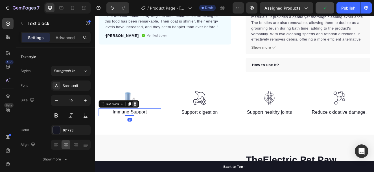
click at [144, 121] on icon at bounding box center [143, 123] width 5 height 5
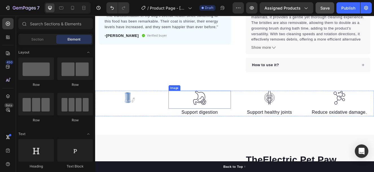
click at [236, 122] on div at bounding box center [222, 115] width 76 height 17
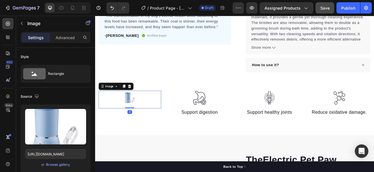
click at [155, 116] on div at bounding box center [137, 115] width 76 height 17
click at [105, 157] on div "Image 0 Image Support digestion Text block Image Support healthy joints Text bl…" at bounding box center [264, 134] width 339 height 54
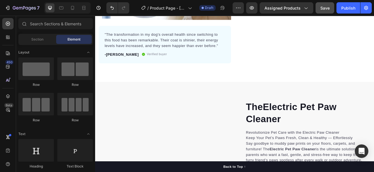
scroll to position [0, 0]
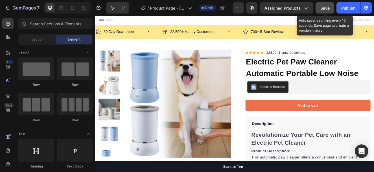
click at [328, 8] on span "Save" at bounding box center [324, 8] width 9 height 5
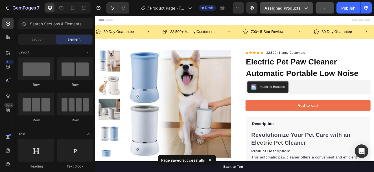
click at [302, 7] on div "Assigned Products" at bounding box center [286, 8] width 44 height 6
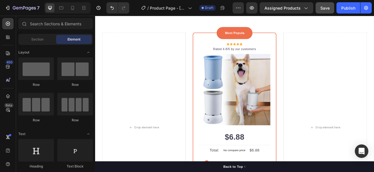
scroll to position [834, 0]
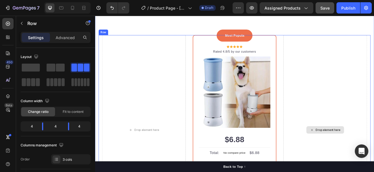
click at [374, 106] on div "Drop element here" at bounding box center [375, 155] width 102 height 231
click at [328, 57] on div "Drop element here" at bounding box center [375, 155] width 102 height 231
click at [324, 51] on div "Drop element here" at bounding box center [375, 155] width 102 height 231
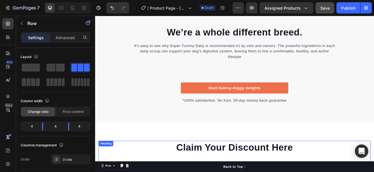
scroll to position [654, 0]
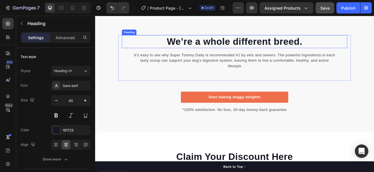
click at [218, 55] on p "We’re a whole different breed." at bounding box center [264, 47] width 273 height 15
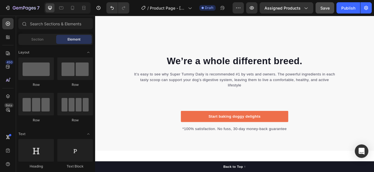
scroll to position [637, 0]
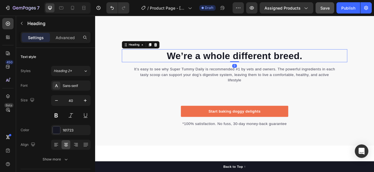
click at [337, 72] on p "We’re a whole different breed." at bounding box center [264, 64] width 273 height 15
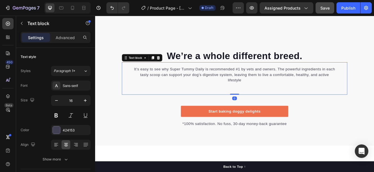
click at [324, 105] on div "It’s easy to see why Super Tummy Daily is recommended #1 by vets and owners. Th…" at bounding box center [265, 93] width 274 height 40
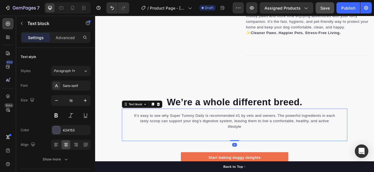
scroll to position [569, 0]
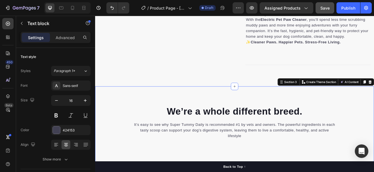
click at [278, 114] on div "We’re a whole different breed. Heading It’s easy to see why Super Tummy Daily i…" at bounding box center [264, 172] width 339 height 140
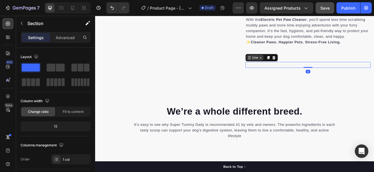
click at [286, 71] on div "Line" at bounding box center [297, 66] width 39 height 9
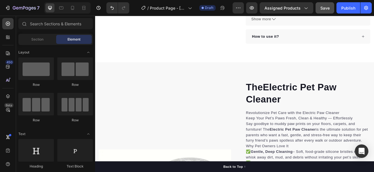
scroll to position [155, 0]
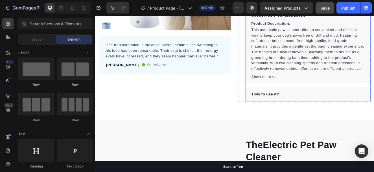
click at [332, 107] on div "How to use it?" at bounding box center [349, 111] width 129 height 8
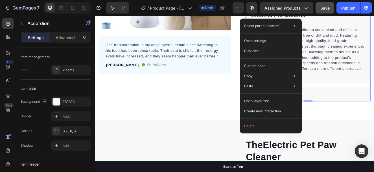
click at [262, 111] on div "Product Images "The transformation in my dog's overall health since switching t…" at bounding box center [264, 11] width 339 height 218
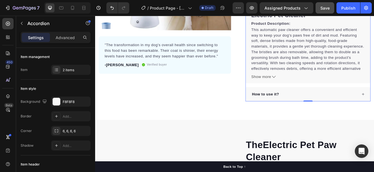
click at [300, 109] on p "How to use it?" at bounding box center [302, 111] width 33 height 7
click at [374, 106] on div "How to use it?" at bounding box center [353, 111] width 151 height 17
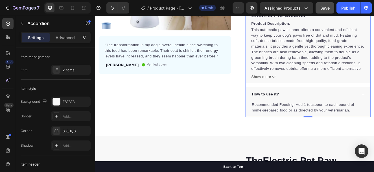
click at [305, 113] on p "How to use it?" at bounding box center [302, 111] width 33 height 7
click at [347, 128] on p "Recommended Feeding: Add 1 teaspoon to each pound of home-prepared food or as d…" at bounding box center [353, 128] width 137 height 14
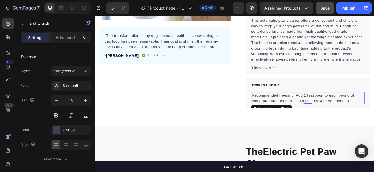
scroll to position [178, 0]
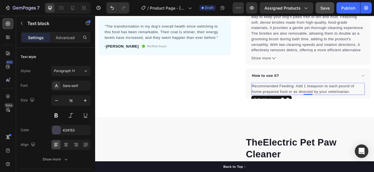
click at [333, 112] on p "Recommended Feeding: Add 1 teaspoon to each pound of home-prepared food or as d…" at bounding box center [353, 105] width 137 height 14
click at [340, 106] on p "Recommended Feeding: Add 1 teaspoon to each pound of home-prepared food or as d…" at bounding box center [353, 105] width 137 height 14
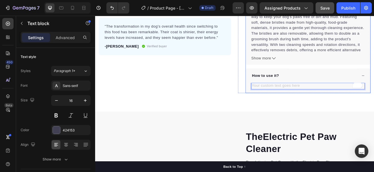
click at [349, 90] on div "How to use it?" at bounding box center [349, 89] width 129 height 8
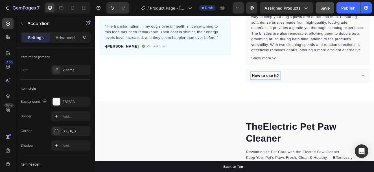
drag, startPoint x: 310, startPoint y: 88, endPoint x: 302, endPoint y: 88, distance: 8.5
click at [302, 88] on p "How to use it?" at bounding box center [302, 88] width 33 height 7
click at [318, 87] on div "How to use it?" at bounding box center [349, 89] width 129 height 8
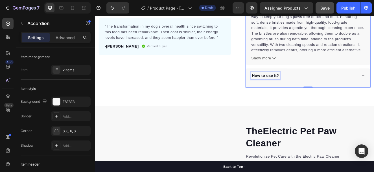
click at [315, 87] on p "How to use it?" at bounding box center [302, 88] width 33 height 7
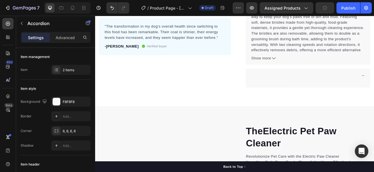
scroll to position [177, 0]
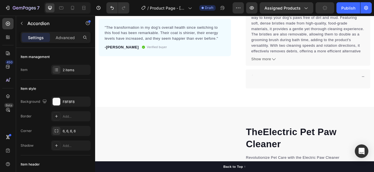
click at [280, 81] on div "Description Revolutionize Your Pet Care with an Electric Pet Cleaner Product De…" at bounding box center [354, 33] width 152 height 142
click at [278, 82] on div at bounding box center [353, 89] width 151 height 17
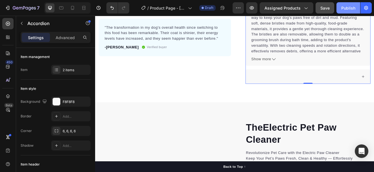
click at [350, 9] on div "Publish" at bounding box center [348, 8] width 14 height 6
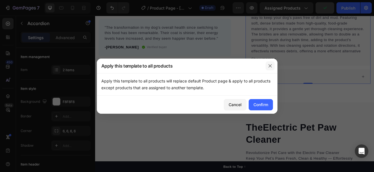
click at [270, 65] on icon "button" at bounding box center [270, 66] width 5 height 5
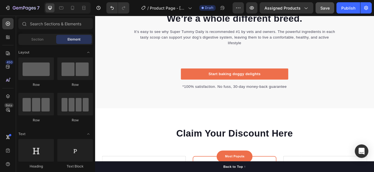
scroll to position [697, 0]
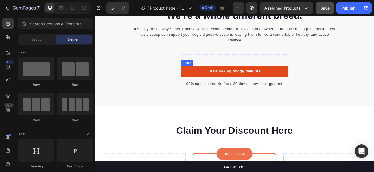
click at [302, 77] on link "Start baking doggy delights" at bounding box center [264, 84] width 130 height 14
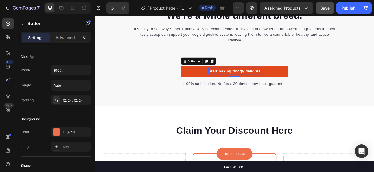
click at [249, 80] on div "Start baking doggy delights" at bounding box center [264, 83] width 63 height 7
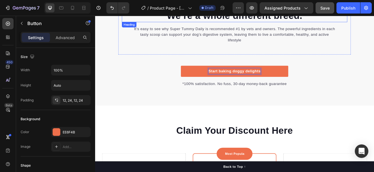
click at [333, 16] on p "We’re a whole different breed." at bounding box center [264, 15] width 273 height 15
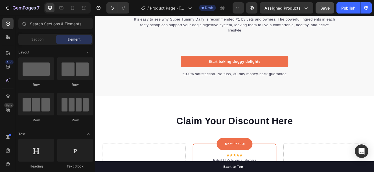
scroll to position [597, 0]
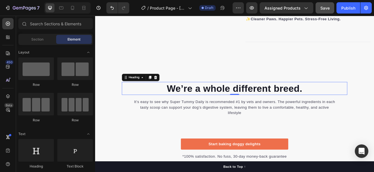
click at [280, 112] on p "We’re a whole different breed." at bounding box center [264, 104] width 273 height 15
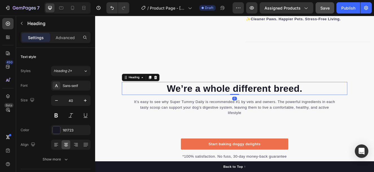
click at [356, 112] on p "We’re a whole different breed." at bounding box center [264, 104] width 273 height 15
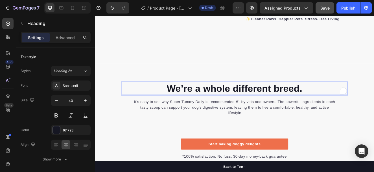
click at [356, 112] on p "We’re a whole different breed." at bounding box center [264, 104] width 273 height 15
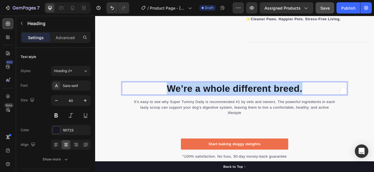
click at [356, 112] on p "We’re a whole different breed." at bounding box center [264, 104] width 273 height 15
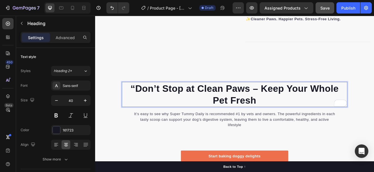
click at [134, 114] on p "“Don’t Stop at Clean Paws – Keep Your Whole Pet Fresh" at bounding box center [264, 111] width 273 height 29
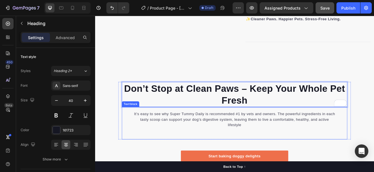
click at [195, 152] on p "It’s easy to see why Super Tummy Daily is recommended #1 by vets and owners. Th…" at bounding box center [264, 142] width 246 height 20
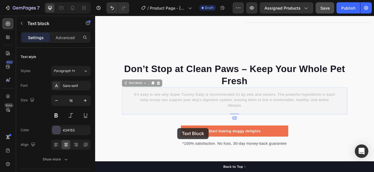
click at [195, 152] on div "Don’t Stop at Clean Paws – Keep Your Whole Pet Fresh Heading It’s easy to see w…" at bounding box center [264, 124] width 339 height 103
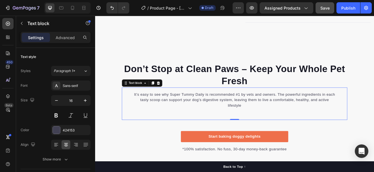
scroll to position [625, 0]
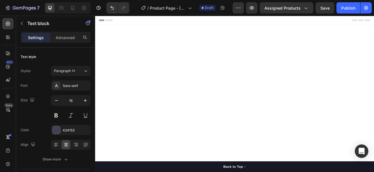
scroll to position [625, 0]
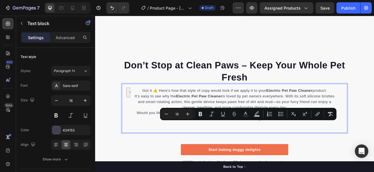
drag, startPoint x: 289, startPoint y: 156, endPoint x: 141, endPoint y: 144, distance: 148.3
click at [141, 144] on p "Would you like me to make 3–5 variations in different tones (luxury, friendly, …" at bounding box center [264, 138] width 246 height 14
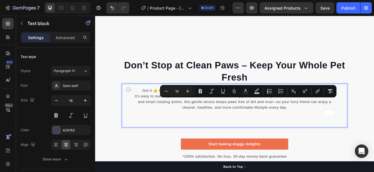
drag, startPoint x: 150, startPoint y: 119, endPoint x: 373, endPoint y: 119, distance: 222.6
click at [373, 111] on p "Got it 👍 Here’s how that style of copy would look if we apply it to your Electr…" at bounding box center [264, 107] width 246 height 7
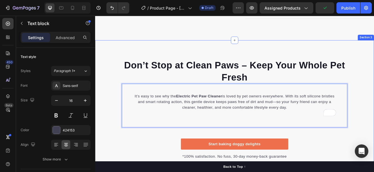
click at [374, 172] on div "Don’t Stop at Clean Paws – Keep Your Whole Pet Fresh Heading It’s easy to see w…" at bounding box center [264, 129] width 339 height 123
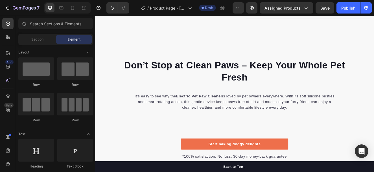
scroll to position [755, 0]
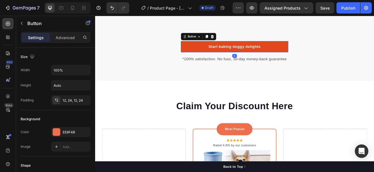
click at [305, 55] on link "Start baking doggy delights" at bounding box center [264, 54] width 130 height 14
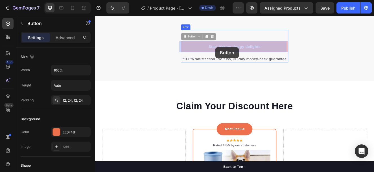
drag, startPoint x: 299, startPoint y: 54, endPoint x: 241, endPoint y: 54, distance: 57.6
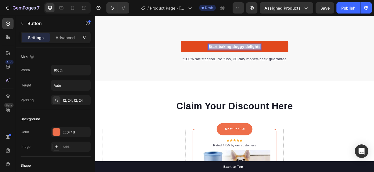
drag, startPoint x: 231, startPoint y: 52, endPoint x: 293, endPoint y: 51, distance: 62.6
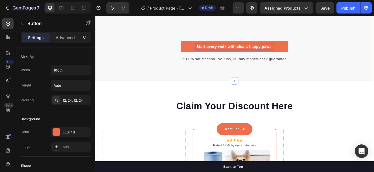
click at [282, 89] on div "Don’t Stop at Clean Paws – Keep Your Whole Pet Fresh Heading It’s easy to see w…" at bounding box center [264, 11] width 339 height 168
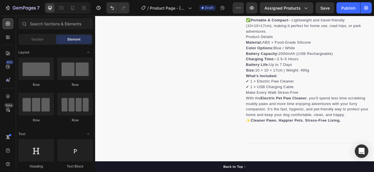
scroll to position [585, 0]
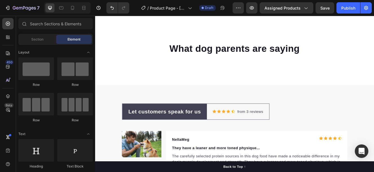
scroll to position [1396, 0]
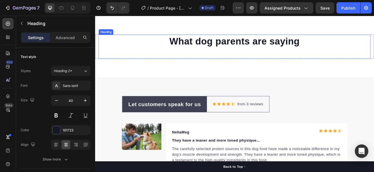
click at [328, 50] on h2 "What dog parents are saying" at bounding box center [264, 47] width 330 height 16
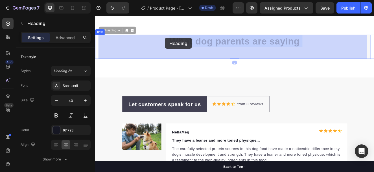
drag, startPoint x: 352, startPoint y: 46, endPoint x: 180, endPoint y: 43, distance: 171.9
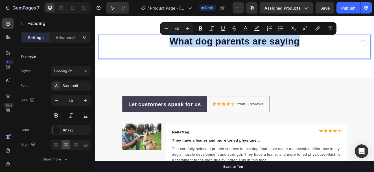
drag, startPoint x: 183, startPoint y: 45, endPoint x: 361, endPoint y: 46, distance: 177.5
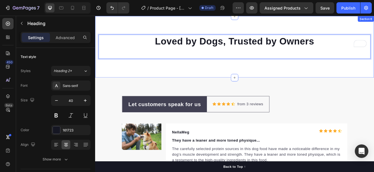
click at [294, 90] on div "Loved by Dogs, Trusted by Owners Heading 0 Row Section 6" at bounding box center [264, 53] width 339 height 75
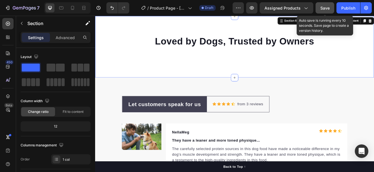
click at [328, 9] on span "Save" at bounding box center [324, 8] width 9 height 5
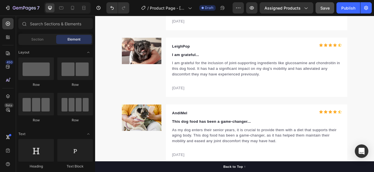
scroll to position [1594, 0]
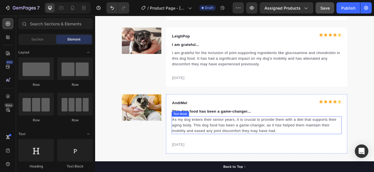
click at [251, 150] on p "As my dog enters their senior years, it is crucial to provide them with a diet …" at bounding box center [290, 149] width 205 height 20
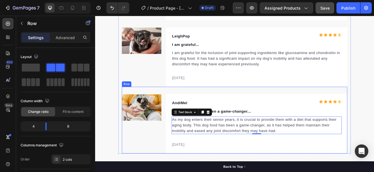
click at [144, 111] on div "Image AndiMel Text block Icon Icon Icon Icon Icon Icon List Hoz Row This dog fo…" at bounding box center [265, 142] width 274 height 81
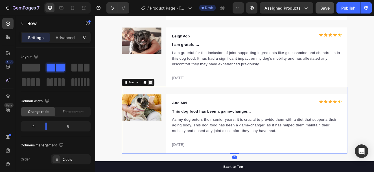
click at [161, 98] on icon at bounding box center [163, 97] width 4 height 4
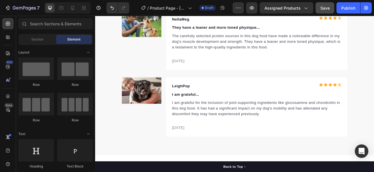
scroll to position [1530, 0]
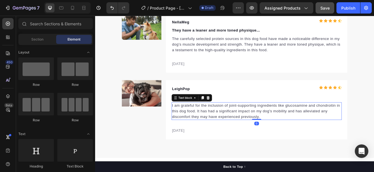
click at [304, 130] on p "I am grateful for the inclusion of joint-supporting ingredients like glucosamin…" at bounding box center [290, 132] width 205 height 20
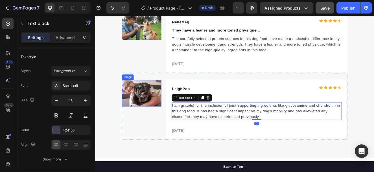
click at [156, 107] on img at bounding box center [152, 110] width 48 height 32
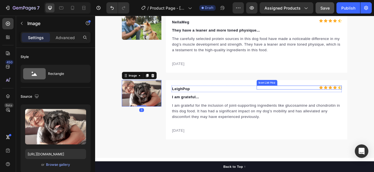
click at [317, 105] on div "Icon Icon Icon Icon Icon" at bounding box center [342, 103] width 103 height 5
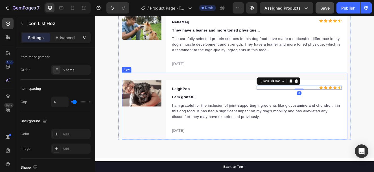
click at [128, 87] on div "Image LeighPop Text block Icon Icon Icon Icon Icon Icon List Hoz 0 Row I am gra…" at bounding box center [265, 125] width 274 height 81
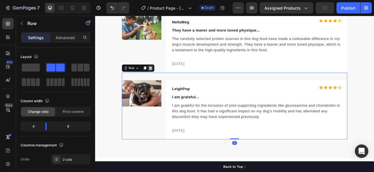
click at [161, 79] on icon at bounding box center [163, 80] width 4 height 4
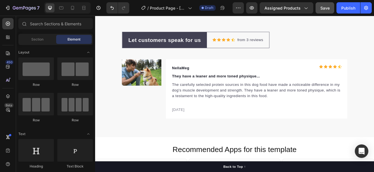
scroll to position [1429, 0]
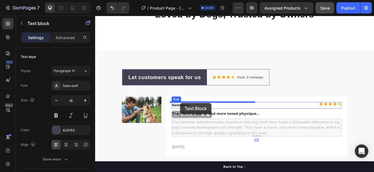
drag, startPoint x: 214, startPoint y: 150, endPoint x: 198, endPoint y: 121, distance: 32.2
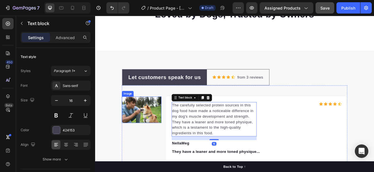
click at [129, 124] on img at bounding box center [152, 130] width 48 height 32
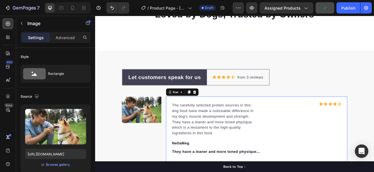
click at [190, 114] on div "The carefully selected protein sources in this dog food have made a noticeable …" at bounding box center [291, 162] width 220 height 97
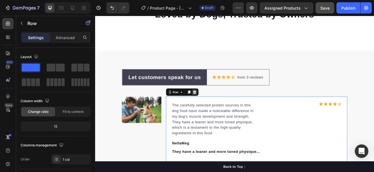
click at [214, 107] on icon at bounding box center [216, 109] width 5 height 5
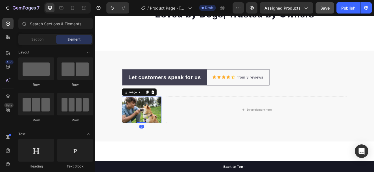
click at [160, 117] on img at bounding box center [152, 130] width 48 height 32
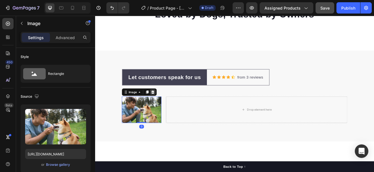
click at [162, 106] on div at bounding box center [165, 109] width 7 height 7
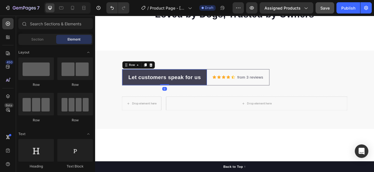
click at [182, 82] on div "Let customers speak for us Text block Row 0" at bounding box center [179, 90] width 103 height 19
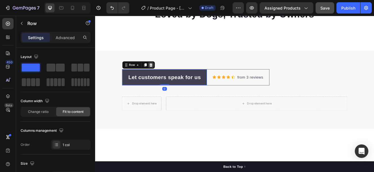
click at [161, 75] on icon at bounding box center [163, 76] width 4 height 4
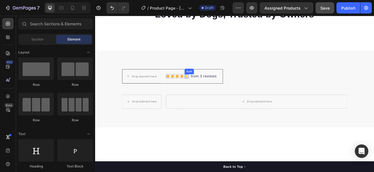
click at [205, 88] on icon at bounding box center [206, 89] width 5 height 5
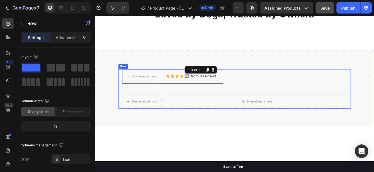
click at [324, 82] on div "Drop element here Icon Icon Icon Icon Icon 0 Icon List Hoz from 3 reviews Text …" at bounding box center [265, 105] width 274 height 48
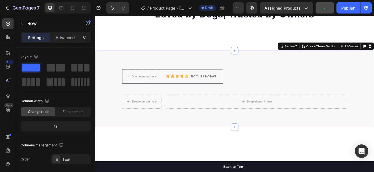
click at [195, 64] on div "Drop element here Icon Icon Icon Icon Icon Icon List Hoz from 3 reviews Text bl…" at bounding box center [264, 104] width 339 height 93
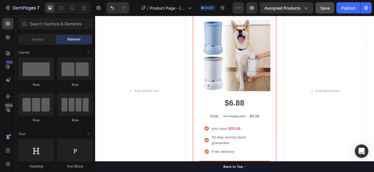
scroll to position [917, 0]
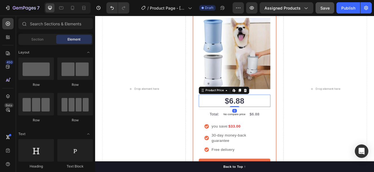
click at [261, 120] on div "$6.88" at bounding box center [264, 119] width 87 height 15
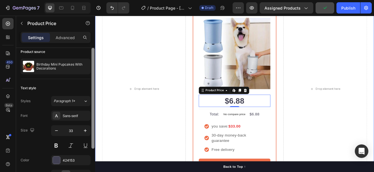
scroll to position [8, 0]
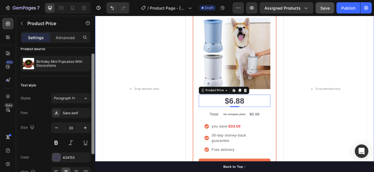
drag, startPoint x: 189, startPoint y: 130, endPoint x: 96, endPoint y: 158, distance: 97.5
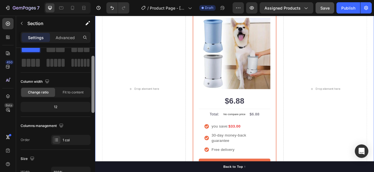
scroll to position [0, 0]
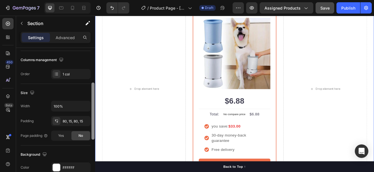
drag, startPoint x: 93, startPoint y: 91, endPoint x: 95, endPoint y: 150, distance: 59.6
click at [95, 150] on div at bounding box center [93, 118] width 4 height 141
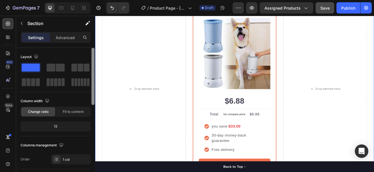
drag, startPoint x: 92, startPoint y: 145, endPoint x: 85, endPoint y: 42, distance: 102.9
click at [85, 42] on div "Settings Advanced Layout Column width Change ratio Fit to content 12 Columns ma…" at bounding box center [55, 110] width 79 height 157
click at [87, 24] on icon "button" at bounding box center [86, 23] width 3 height 3
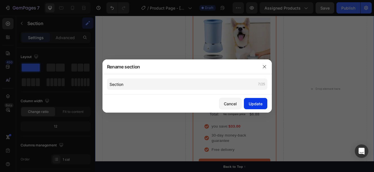
click at [246, 104] on button "Update" at bounding box center [255, 103] width 23 height 11
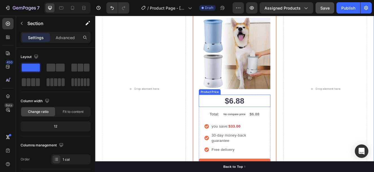
click at [263, 121] on div "$6.88" at bounding box center [264, 119] width 87 height 15
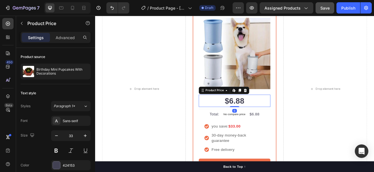
click at [278, 119] on div "$6.88" at bounding box center [264, 119] width 87 height 15
click at [259, 119] on div "$6.88" at bounding box center [264, 119] width 87 height 15
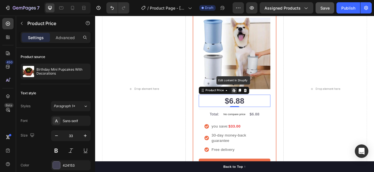
click at [259, 119] on div "$6.88" at bounding box center [264, 119] width 87 height 15
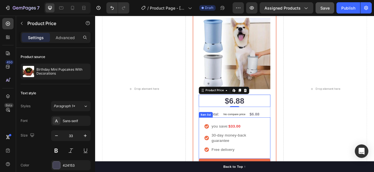
click at [262, 149] on strong "$33.00" at bounding box center [264, 150] width 15 height 5
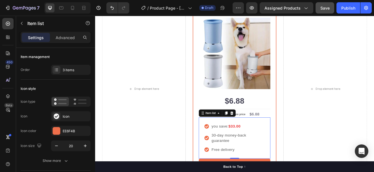
click at [262, 149] on strong "$33.00" at bounding box center [264, 150] width 15 height 5
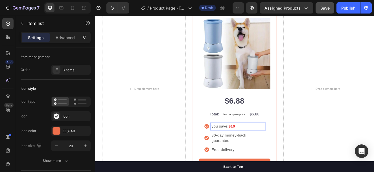
click at [270, 166] on p "30-day money-back guarantee" at bounding box center [268, 165] width 64 height 14
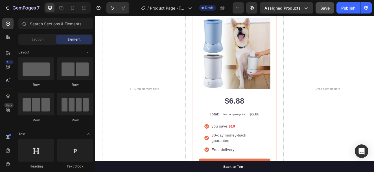
scroll to position [924, 0]
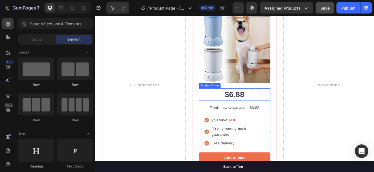
click at [256, 106] on div "$6.88" at bounding box center [264, 111] width 87 height 15
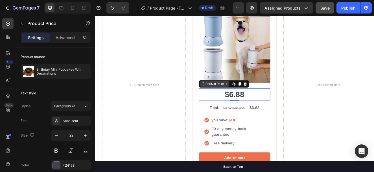
click at [252, 100] on div "Product Price" at bounding box center [240, 99] width 36 height 7
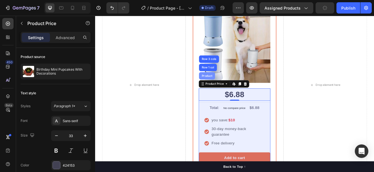
click at [232, 87] on div "Product" at bounding box center [230, 88] width 15 height 3
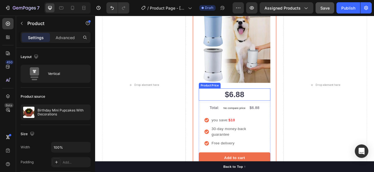
click at [266, 111] on div "$6.88" at bounding box center [264, 111] width 87 height 15
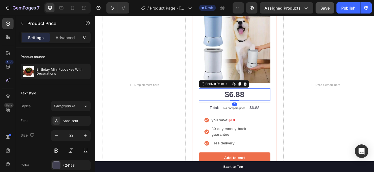
click at [266, 111] on div "$6.88" at bounding box center [264, 111] width 87 height 15
click at [262, 98] on icon at bounding box center [264, 99] width 5 height 5
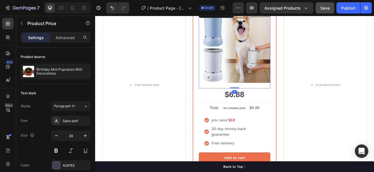
click at [254, 49] on img at bounding box center [264, 54] width 87 height 87
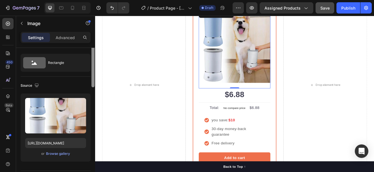
scroll to position [30, 0]
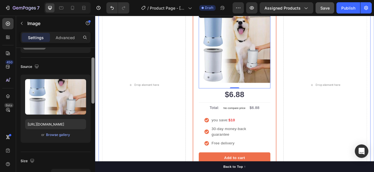
drag, startPoint x: 188, startPoint y: 104, endPoint x: 103, endPoint y: 142, distance: 93.2
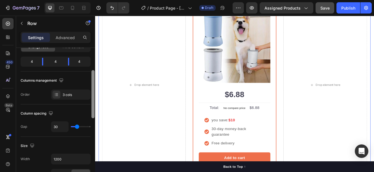
scroll to position [59, 0]
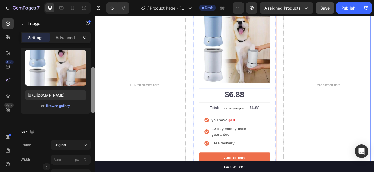
click at [266, 67] on img at bounding box center [264, 54] width 87 height 87
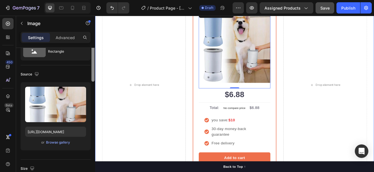
scroll to position [38, 0]
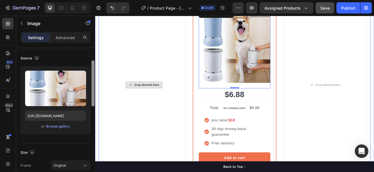
drag, startPoint x: 188, startPoint y: 93, endPoint x: 105, endPoint y: 155, distance: 104.0
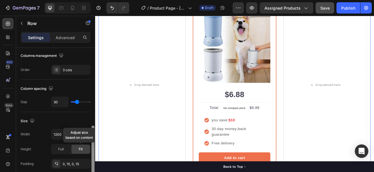
scroll to position [42, 0]
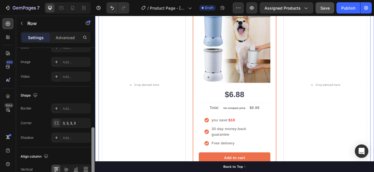
drag, startPoint x: 93, startPoint y: 91, endPoint x: 91, endPoint y: 159, distance: 68.3
click at [91, 159] on div at bounding box center [92, 152] width 3 height 48
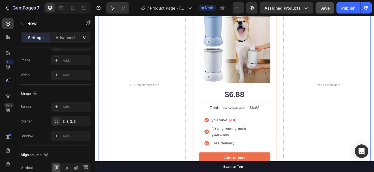
click at [64, 42] on div "Settings Advanced" at bounding box center [56, 37] width 70 height 11
click at [64, 40] on p "Advanced" at bounding box center [65, 38] width 19 height 6
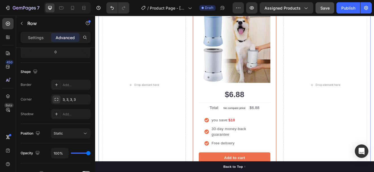
drag, startPoint x: 93, startPoint y: 161, endPoint x: 94, endPoint y: 123, distance: 37.2
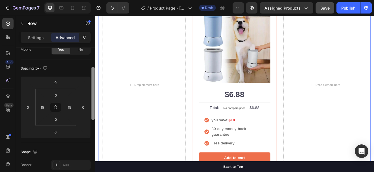
scroll to position [0, 0]
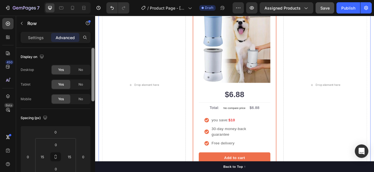
drag, startPoint x: 94, startPoint y: 124, endPoint x: 92, endPoint y: 59, distance: 64.9
click at [92, 59] on div at bounding box center [92, 75] width 3 height 54
click at [34, 39] on p "Settings" at bounding box center [36, 38] width 16 height 6
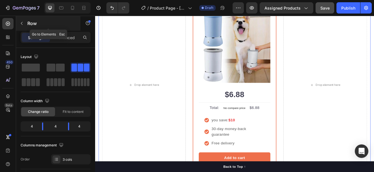
click at [22, 25] on icon "button" at bounding box center [22, 23] width 2 height 3
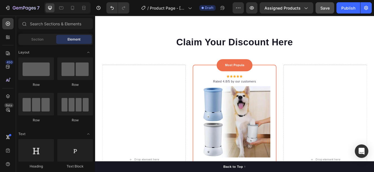
scroll to position [836, 0]
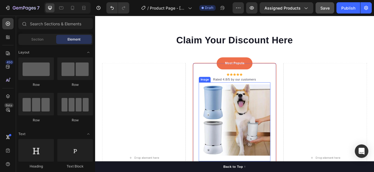
click at [285, 104] on img at bounding box center [264, 142] width 87 height 87
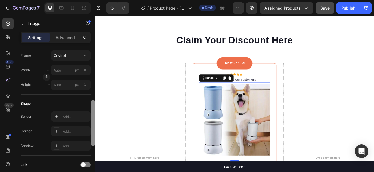
scroll to position [151, 0]
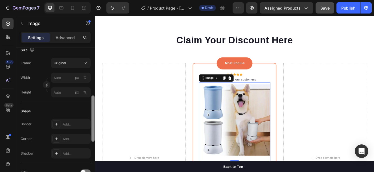
drag, startPoint x: 93, startPoint y: 91, endPoint x: 93, endPoint y: 137, distance: 46.3
click at [93, 137] on div at bounding box center [92, 119] width 3 height 46
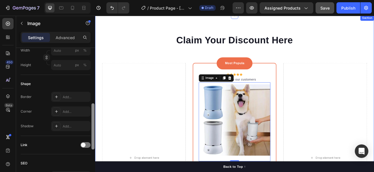
drag, startPoint x: 188, startPoint y: 153, endPoint x: 96, endPoint y: 188, distance: 98.8
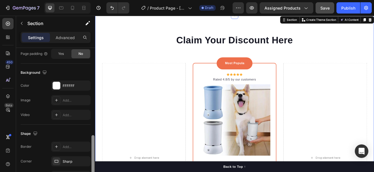
scroll to position [204, 0]
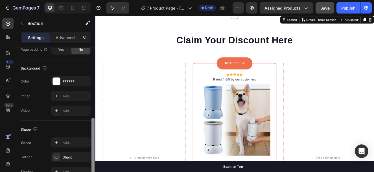
drag, startPoint x: 189, startPoint y: 176, endPoint x: 95, endPoint y: 159, distance: 95.4
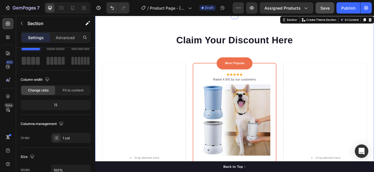
scroll to position [162, 0]
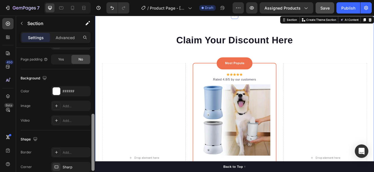
click at [95, 85] on div at bounding box center [93, 118] width 4 height 141
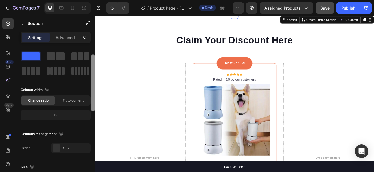
scroll to position [0, 0]
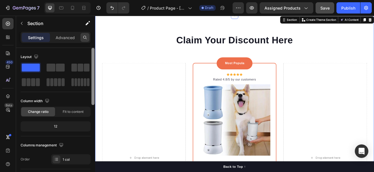
drag, startPoint x: 92, startPoint y: 122, endPoint x: 86, endPoint y: 35, distance: 87.6
click at [86, 35] on div "Settings Advanced Layout Column width Change ratio Fit to content 12 Columns ma…" at bounding box center [55, 110] width 79 height 157
click at [69, 35] on p "Advanced" at bounding box center [65, 38] width 19 height 6
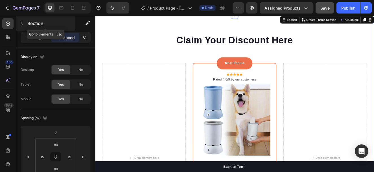
click at [21, 17] on div "Section" at bounding box center [45, 23] width 59 height 15
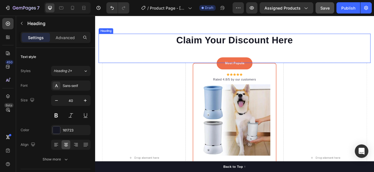
click at [284, 54] on div "Claim Your Discount Here Heading" at bounding box center [264, 56] width 330 height 36
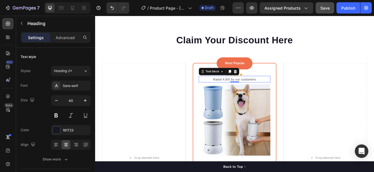
click at [277, 93] on p "Rated 4.8/5 by our customers" at bounding box center [264, 94] width 86 height 6
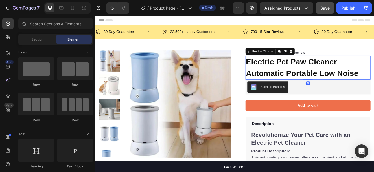
click at [329, 73] on h1 "Electric Pet Paw Cleaner Automatic Portable Low Noise" at bounding box center [354, 79] width 152 height 29
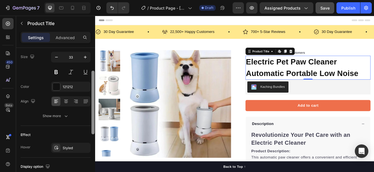
scroll to position [104, 0]
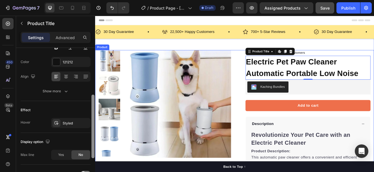
drag, startPoint x: 186, startPoint y: 85, endPoint x: 95, endPoint y: 162, distance: 119.4
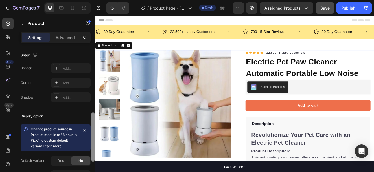
scroll to position [192, 0]
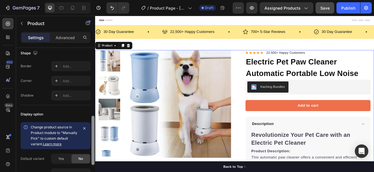
click at [81, 157] on span "No" at bounding box center [80, 159] width 5 height 5
click at [55, 143] on link "Learn more" at bounding box center [52, 144] width 19 height 4
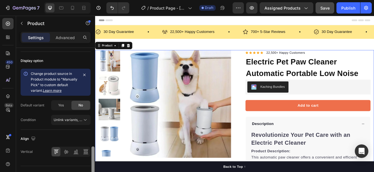
scroll to position [255, 0]
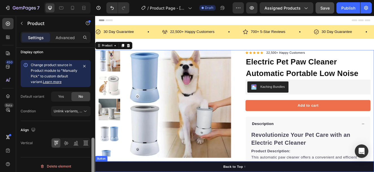
drag, startPoint x: 188, startPoint y: 157, endPoint x: 95, endPoint y: 202, distance: 103.4
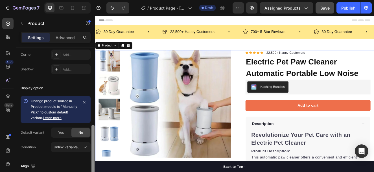
click at [34, 150] on div "Condition" at bounding box center [28, 147] width 15 height 9
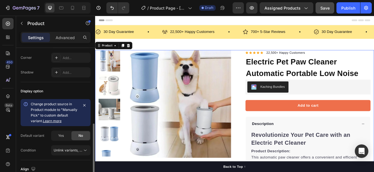
click at [34, 150] on div "Condition" at bounding box center [28, 150] width 15 height 5
click at [75, 149] on span "Unlink variants, quantity <br> between same products" at bounding box center [97, 150] width 87 height 4
click at [31, 154] on div "Condition" at bounding box center [28, 150] width 15 height 9
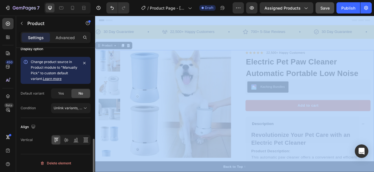
drag, startPoint x: 95, startPoint y: 155, endPoint x: 97, endPoint y: 180, distance: 25.8
click at [97, 0] on html "7 Version history / Product Page - Aug 28, 09:04:45 Draft Preview Assigned Prod…" at bounding box center [187, 0] width 374 height 0
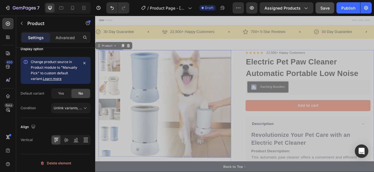
click at [146, 60] on img at bounding box center [194, 123] width 131 height 131
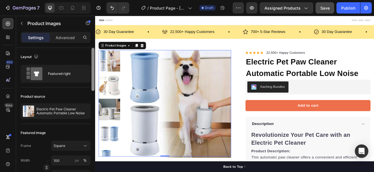
scroll to position [47, 0]
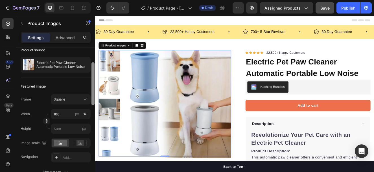
drag, startPoint x: 188, startPoint y: 99, endPoint x: 103, endPoint y: 152, distance: 99.9
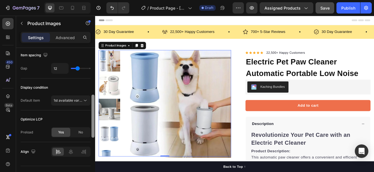
scroll to position [314, 0]
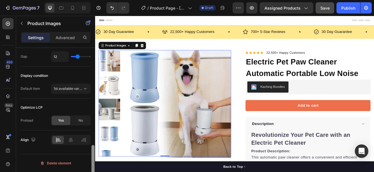
drag, startPoint x: 93, startPoint y: 151, endPoint x: 95, endPoint y: 184, distance: 32.5
click at [95, 0] on html "7 Version history / Product Page - Aug 28, 09:04:45 Draft Preview Assigned Prod…" at bounding box center [187, 0] width 374 height 0
click at [63, 36] on p "Advanced" at bounding box center [65, 38] width 19 height 6
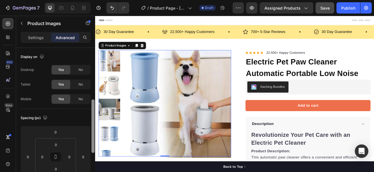
scroll to position [69, 0]
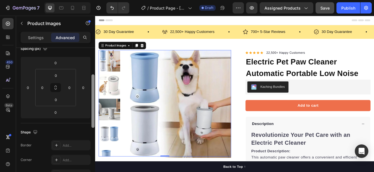
drag, startPoint x: 189, startPoint y: 162, endPoint x: 105, endPoint y: 180, distance: 86.5
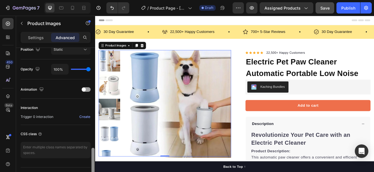
scroll to position [227, 0]
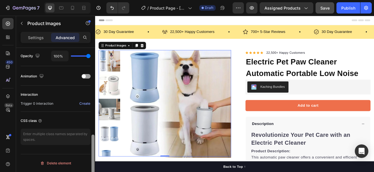
drag, startPoint x: 93, startPoint y: 133, endPoint x: 95, endPoint y: 162, distance: 28.8
click at [95, 162] on div at bounding box center [93, 118] width 4 height 141
click at [29, 37] on p "Settings" at bounding box center [36, 38] width 16 height 6
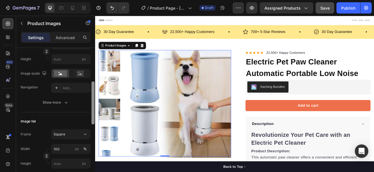
drag, startPoint x: 94, startPoint y: 142, endPoint x: 94, endPoint y: 107, distance: 35.0
click at [94, 107] on div at bounding box center [92, 103] width 3 height 43
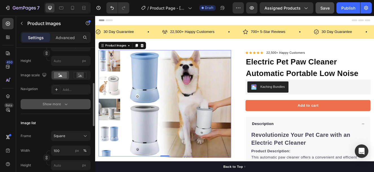
click at [65, 106] on icon "button" at bounding box center [66, 105] width 6 height 6
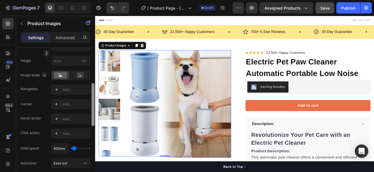
scroll to position [147, 0]
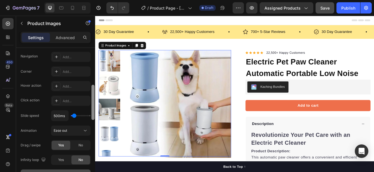
drag, startPoint x: 187, startPoint y: 134, endPoint x: 102, endPoint y: 88, distance: 97.1
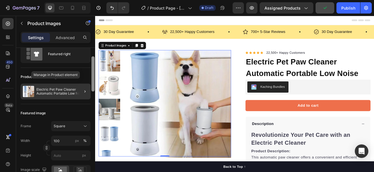
scroll to position [18, 0]
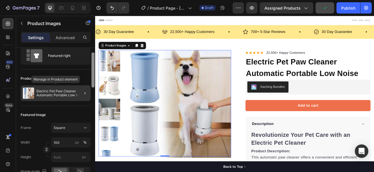
click at [63, 89] on div "Electric Pet Paw Cleaner Automatic Portable Low Noise" at bounding box center [56, 93] width 70 height 16
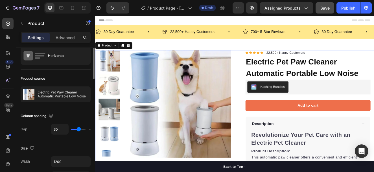
scroll to position [0, 0]
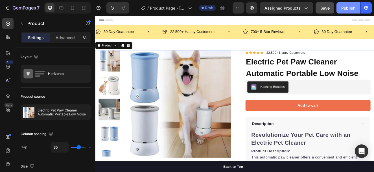
click at [346, 7] on div "Publish" at bounding box center [348, 8] width 14 height 6
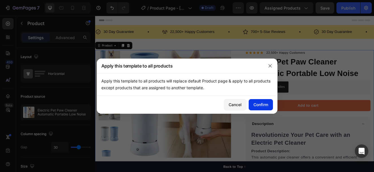
click at [256, 107] on div "Confirm" at bounding box center [260, 105] width 15 height 6
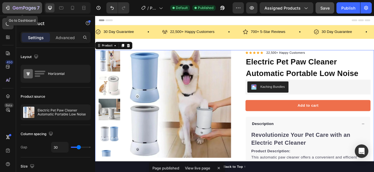
click at [15, 8] on icon "button" at bounding box center [24, 8] width 23 height 5
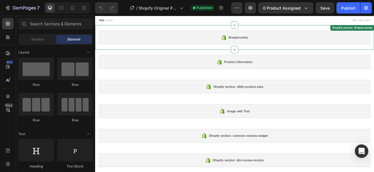
click at [216, 41] on div "Breadcrumbs" at bounding box center [265, 42] width 330 height 16
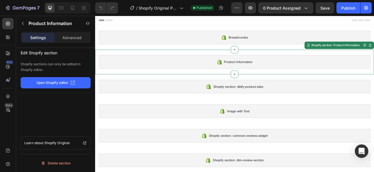
click at [162, 73] on div "Product Information" at bounding box center [265, 72] width 330 height 16
click at [76, 37] on p "Advanced" at bounding box center [71, 38] width 19 height 6
click at [42, 38] on p "Settings" at bounding box center [38, 38] width 16 height 6
click at [24, 21] on button "button" at bounding box center [22, 23] width 9 height 9
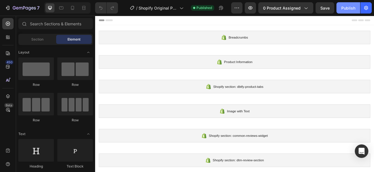
click at [342, 5] on button "Publish" at bounding box center [348, 7] width 24 height 11
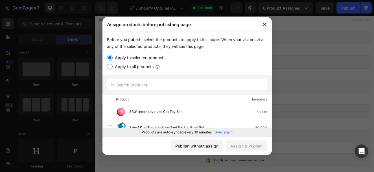
click at [135, 67] on label "Apply to all products" at bounding box center [133, 66] width 41 height 7
click at [113, 67] on input "Apply to all products" at bounding box center [110, 67] width 6 height 6
radio input "true"
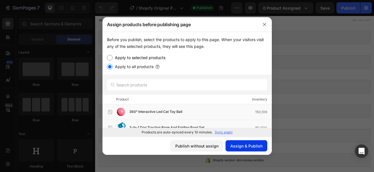
click at [251, 148] on div "Assign & Publish" at bounding box center [246, 146] width 32 height 6
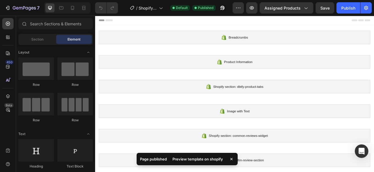
click at [190, 158] on div "Preview template on shopify" at bounding box center [197, 159] width 57 height 8
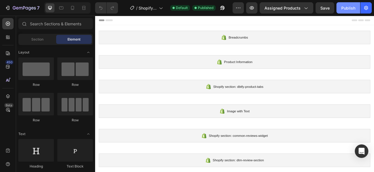
click at [352, 6] on div "Publish" at bounding box center [348, 8] width 14 height 6
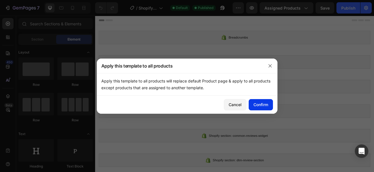
click at [261, 100] on button "Confirm" at bounding box center [261, 104] width 24 height 11
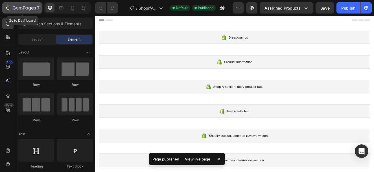
click at [12, 7] on div "7" at bounding box center [22, 8] width 35 height 7
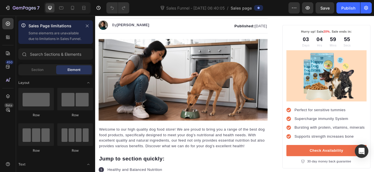
scroll to position [82, 0]
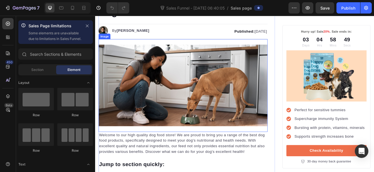
click at [170, 95] on img at bounding box center [201, 100] width 205 height 99
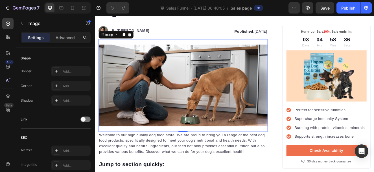
scroll to position [217, 0]
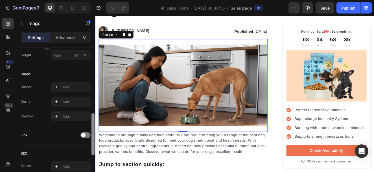
drag, startPoint x: 188, startPoint y: 89, endPoint x: 98, endPoint y: 70, distance: 91.3
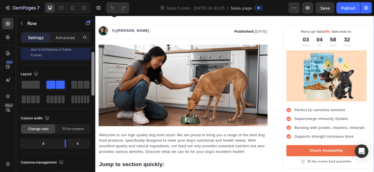
scroll to position [0, 0]
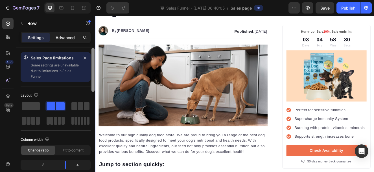
click at [70, 34] on div "Advanced" at bounding box center [65, 37] width 28 height 9
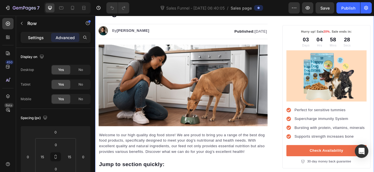
click at [35, 40] on p "Settings" at bounding box center [36, 38] width 16 height 6
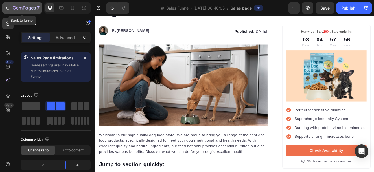
click at [12, 10] on div "7" at bounding box center [22, 8] width 35 height 7
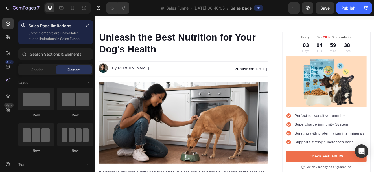
scroll to position [29, 0]
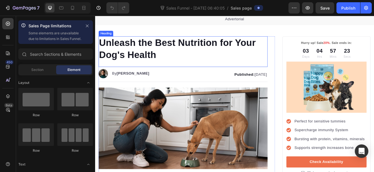
click at [161, 59] on h1 "Unleash the Best Nutrition for Your Dog's Health" at bounding box center [201, 56] width 205 height 30
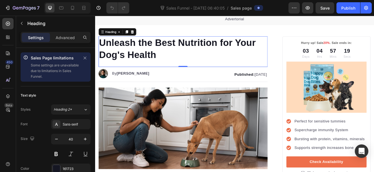
click at [172, 62] on h1 "Unleash the Best Nutrition for Your Dog's Health" at bounding box center [201, 56] width 205 height 30
click at [172, 62] on p "Unleash the Best Nutrition for Your Dog's Health" at bounding box center [202, 55] width 204 height 29
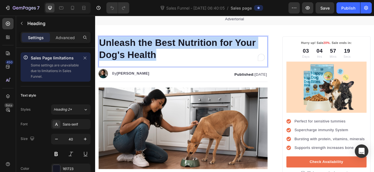
click at [172, 62] on p "Unleash the Best Nutrition for Your Dog's Health" at bounding box center [202, 55] width 204 height 29
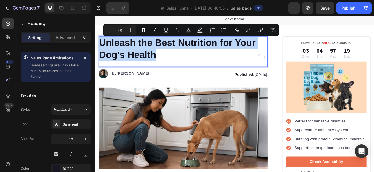
click at [172, 62] on p "Unleash the Best Nutrition for Your Dog's Health" at bounding box center [202, 55] width 204 height 29
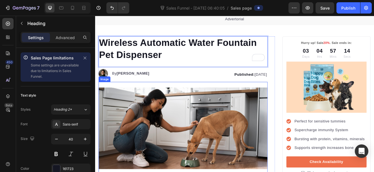
click at [157, 116] on img at bounding box center [201, 152] width 205 height 99
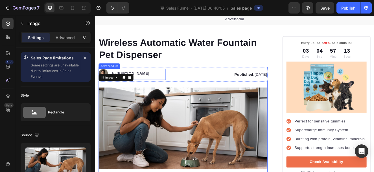
click at [163, 81] on div "Image By [PERSON_NAME] Text block" at bounding box center [140, 87] width 82 height 13
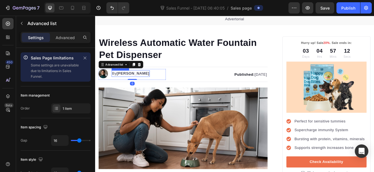
click at [136, 85] on strong "[PERSON_NAME]" at bounding box center [141, 86] width 40 height 5
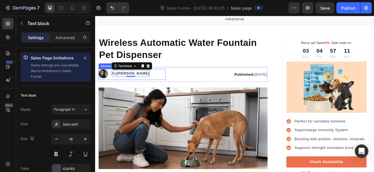
click at [153, 85] on div "Image By [PERSON_NAME] Text block 0" at bounding box center [140, 87] width 82 height 13
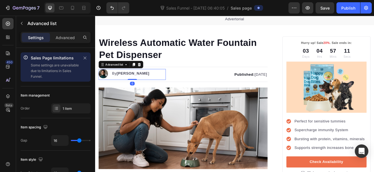
click at [153, 85] on div "Image By [PERSON_NAME] Text block" at bounding box center [140, 87] width 82 height 13
click at [150, 74] on icon at bounding box center [149, 75] width 4 height 4
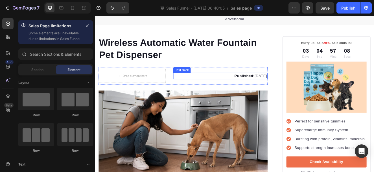
click at [253, 87] on p "Published: [DATE]" at bounding box center [246, 89] width 113 height 7
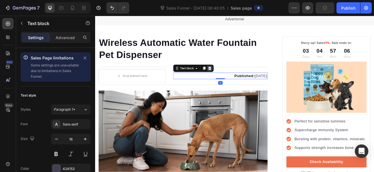
click at [234, 81] on icon at bounding box center [234, 80] width 4 height 4
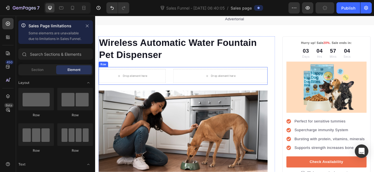
click at [237, 78] on div "Drop element here Drop element here Row" at bounding box center [201, 89] width 205 height 22
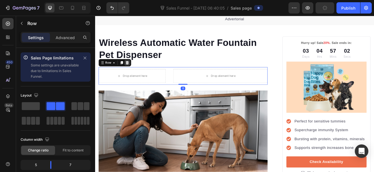
click at [135, 71] on icon at bounding box center [134, 73] width 4 height 4
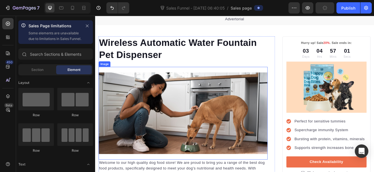
click at [175, 102] on img at bounding box center [201, 134] width 205 height 99
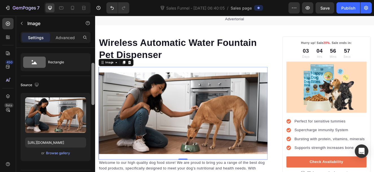
drag, startPoint x: 93, startPoint y: 81, endPoint x: 93, endPoint y: 96, distance: 15.5
click at [93, 96] on div at bounding box center [92, 84] width 3 height 42
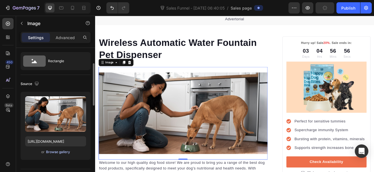
click at [65, 152] on div "Browse gallery" at bounding box center [58, 152] width 24 height 5
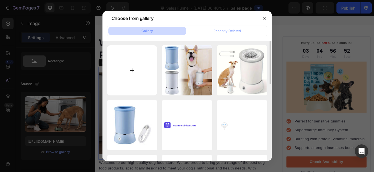
click at [135, 71] on input "file" at bounding box center [132, 70] width 51 height 51
type input "C:\fakepath\2025062503201.jpg"
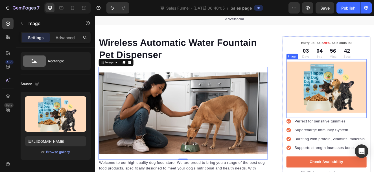
click at [374, 85] on img at bounding box center [375, 103] width 97 height 63
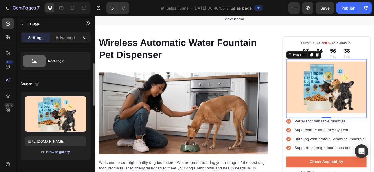
click at [62, 153] on div "Browse gallery" at bounding box center [58, 152] width 24 height 5
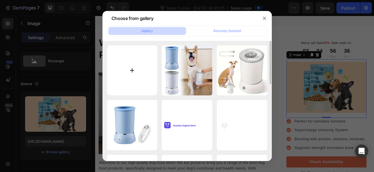
click at [132, 78] on input "file" at bounding box center [132, 70] width 51 height 51
type input "C:\fakepath\2025062503203 (1).jpg"
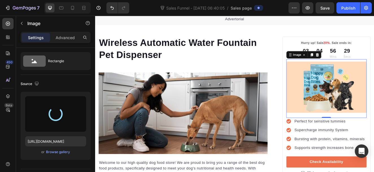
type input "[URL][DOMAIN_NAME]"
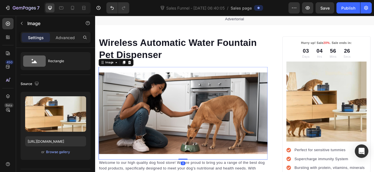
click at [183, 131] on img at bounding box center [201, 134] width 205 height 99
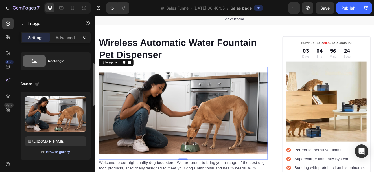
click at [62, 152] on div "Browse gallery" at bounding box center [58, 152] width 24 height 5
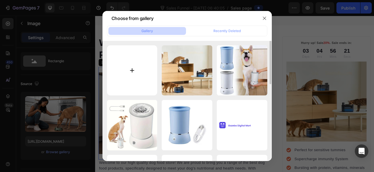
click at [131, 71] on input "file" at bounding box center [132, 70] width 51 height 51
type input "C:\fakepath\2025062503201.jpg"
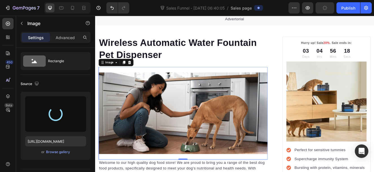
type input "[URL][DOMAIN_NAME]"
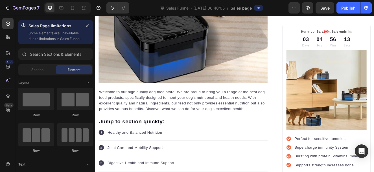
scroll to position [259, 0]
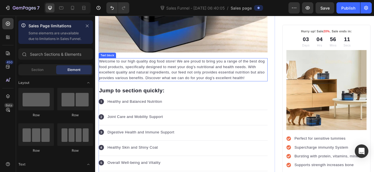
click at [236, 78] on p "Welcome to our high quality dog food store! We are proud to bring you a range o…" at bounding box center [202, 81] width 204 height 27
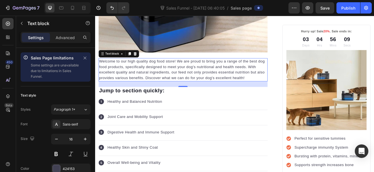
click at [276, 86] on p "Welcome to our high quality dog food store! We are proud to bring you a range o…" at bounding box center [202, 81] width 204 height 27
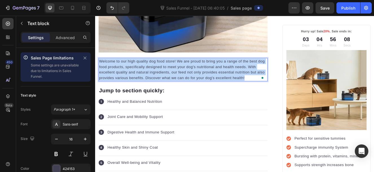
click at [276, 86] on p "Welcome to our high quality dog food store! We are proud to bring you a range o…" at bounding box center [202, 81] width 204 height 27
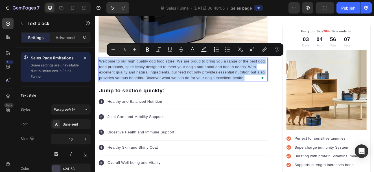
copy p "Welcome to our high quality dog food store! We are proud to bring you a range o…"
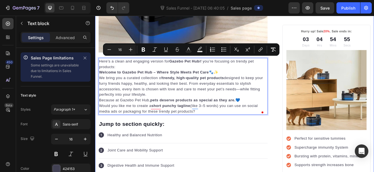
drag, startPoint x: 125, startPoint y: 76, endPoint x: 99, endPoint y: 68, distance: 27.2
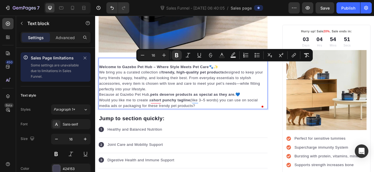
drag, startPoint x: 252, startPoint y: 74, endPoint x: 220, endPoint y: 75, distance: 31.3
click at [220, 75] on p "Welcome to Gazebo Pet Hub – Where Style Meets Pet Care 🐾✨" at bounding box center [202, 78] width 204 height 7
click at [220, 76] on strong "Welcome to Gazebo Pet Hub – Where Style Meets Pet Care" at bounding box center [166, 78] width 133 height 5
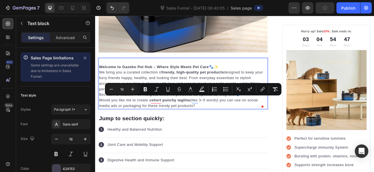
drag, startPoint x: 217, startPoint y: 123, endPoint x: 100, endPoint y: 118, distance: 117.2
click at [100, 118] on p "Would you like me to create a short punchy tagline (like 3–5 words) you can use…" at bounding box center [202, 122] width 204 height 14
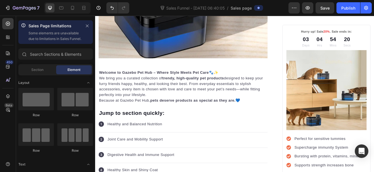
scroll to position [287, 0]
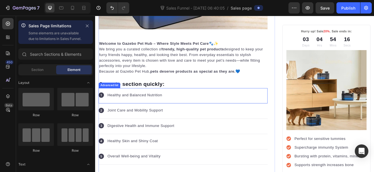
click at [171, 104] on div "Icon Healthy and Balanced Nutrition Text block" at bounding box center [201, 113] width 205 height 19
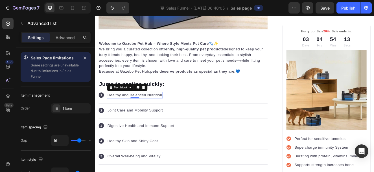
click at [170, 110] on p "Healthy and Balanced Nutrition" at bounding box center [143, 112] width 67 height 7
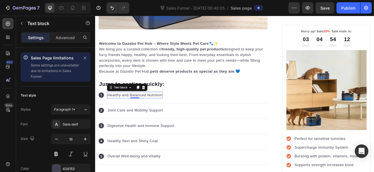
click at [170, 110] on p "Healthy and Balanced Nutrition" at bounding box center [143, 112] width 67 height 7
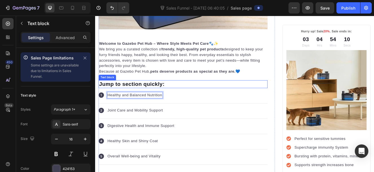
click at [171, 96] on p "Jump to section quickly:" at bounding box center [202, 99] width 204 height 8
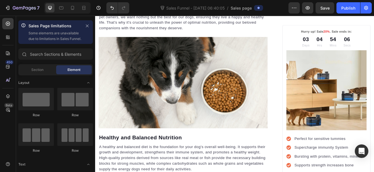
scroll to position [430, 0]
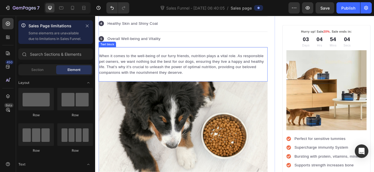
click at [192, 67] on p "When it comes to the well-being of our furry friends, nutrition plays a vital r…" at bounding box center [202, 75] width 204 height 27
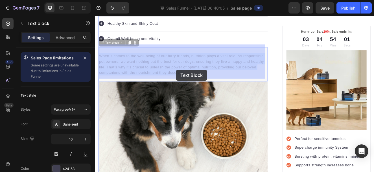
drag, startPoint x: 100, startPoint y: 60, endPoint x: 193, endPoint y: 82, distance: 95.0
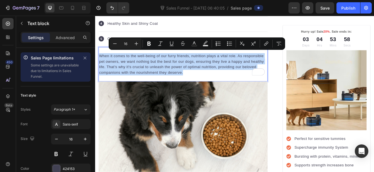
drag, startPoint x: 199, startPoint y: 80, endPoint x: 99, endPoint y: 60, distance: 102.0
click at [99, 61] on div "When it comes to the well-being of our furry friends, nutrition plays a vital r…" at bounding box center [201, 75] width 205 height 28
copy p "When it comes to the well-being of our furry friends, nutrition plays a vital r…"
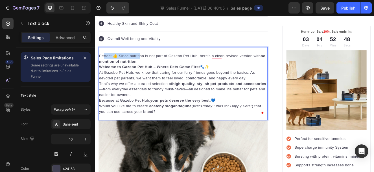
drag, startPoint x: 149, startPoint y: 65, endPoint x: 106, endPoint y: 62, distance: 43.3
click at [106, 62] on p "Perfect 👍 Since nutrition is not part of Gazebo Pet Hub, here’s a clean revised…" at bounding box center [202, 69] width 204 height 14
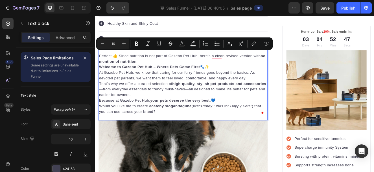
click at [183, 67] on p "Perfect 👍 Since nutrition is not part of Gazebo Pet Hub, here’s a clean revised…" at bounding box center [202, 69] width 204 height 14
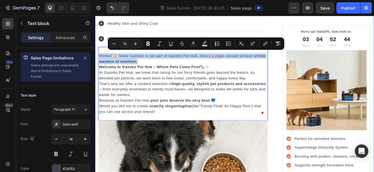
drag, startPoint x: 150, startPoint y: 67, endPoint x: 99, endPoint y: 61, distance: 51.2
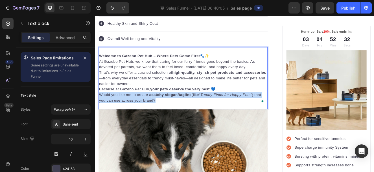
drag, startPoint x: 100, startPoint y: 109, endPoint x: 185, endPoint y: 117, distance: 85.1
click at [185, 117] on p "Would you like me to create a catchy slogan/tagline (like “Trendy Finds for Hap…" at bounding box center [202, 116] width 204 height 14
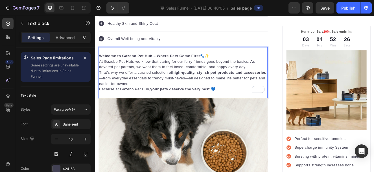
click at [190, 83] on strong "high-quality, stylish pet products and accessories" at bounding box center [246, 85] width 114 height 5
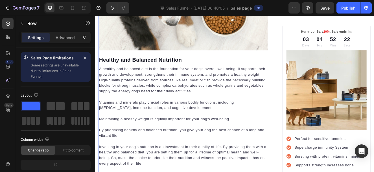
scroll to position [701, 0]
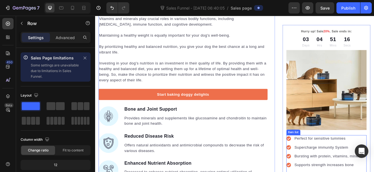
click at [364, 165] on p "Perfect for sensitive tummies" at bounding box center [379, 165] width 85 height 7
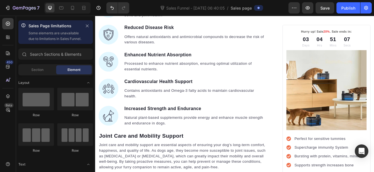
scroll to position [927, 0]
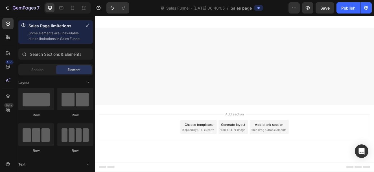
scroll to position [2010, 0]
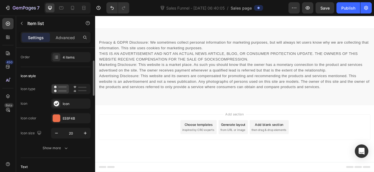
scroll to position [2181, 0]
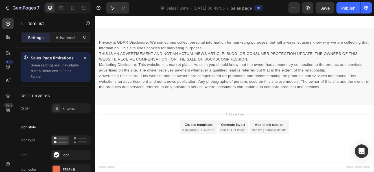
scroll to position [2192, 0]
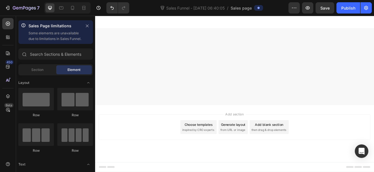
scroll to position [2029, 0]
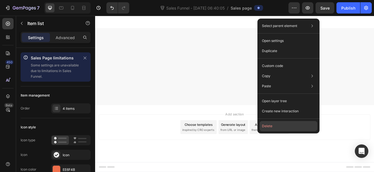
click at [275, 125] on button "Delete" at bounding box center [289, 126] width 58 height 10
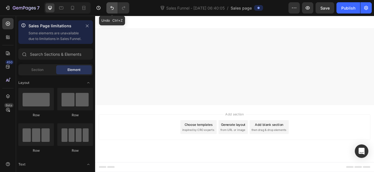
click at [112, 6] on icon "Undo/Redo" at bounding box center [112, 8] width 6 height 6
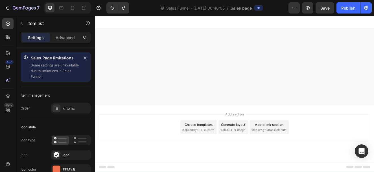
drag, startPoint x: 339, startPoint y: 96, endPoint x: 332, endPoint y: 96, distance: 6.8
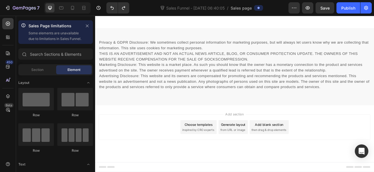
scroll to position [2189, 0]
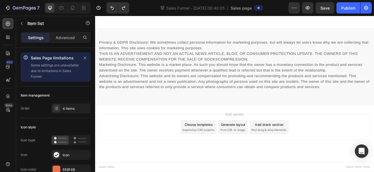
drag, startPoint x: 328, startPoint y: 38, endPoint x: 310, endPoint y: 43, distance: 18.8
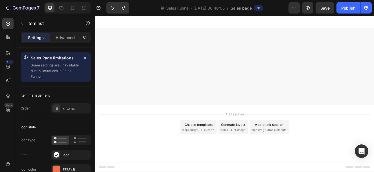
scroll to position [2088, 0]
drag, startPoint x: 334, startPoint y: 68, endPoint x: 326, endPoint y: 62, distance: 10.2
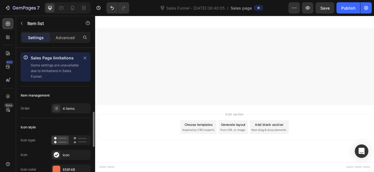
scroll to position [51, 0]
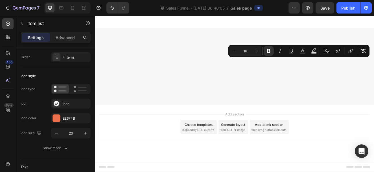
drag, startPoint x: 361, startPoint y: 85, endPoint x: 342, endPoint y: 71, distance: 23.7
copy p "Cordless & Portable – Place it anywhere in your home without outlet restriction…"
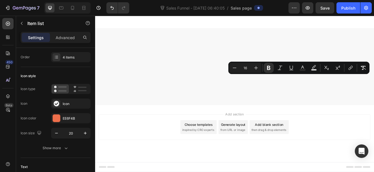
drag, startPoint x: 342, startPoint y: 91, endPoint x: 359, endPoint y: 106, distance: 22.4
copy p "3 Smart Modes – Choose Sensor, Timer, or Continuous flow for your pet’s needs."
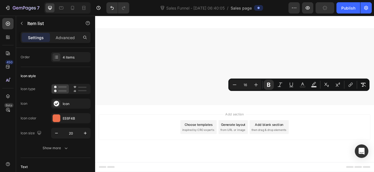
drag, startPoint x: 343, startPoint y: 111, endPoint x: 382, endPoint y: 123, distance: 41.0
copy p "Long-Lasting Battery – 2600mAh rechargeable battery runs up to 30 days on a sin…"
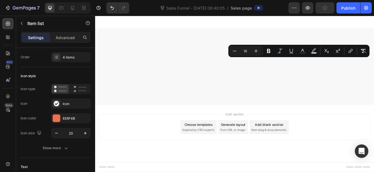
scroll to position [2099, 0]
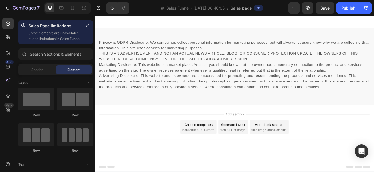
scroll to position [2150, 0]
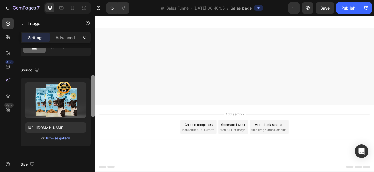
scroll to position [76, 0]
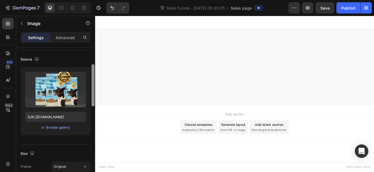
drag, startPoint x: 92, startPoint y: 85, endPoint x: 93, endPoint y: 108, distance: 23.2
click at [93, 107] on div at bounding box center [92, 85] width 3 height 42
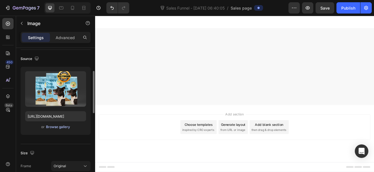
click at [65, 128] on div "Browse gallery" at bounding box center [58, 127] width 24 height 5
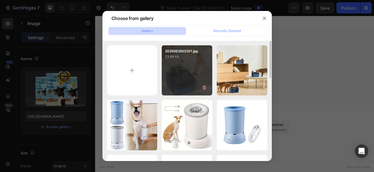
click at [198, 69] on div "2025062503201.jpg 53.84 kb" at bounding box center [187, 70] width 51 height 51
type input "https://cdn.shopify.com/s/files/1/0959/3457/9002/files/gempages_581871458452505…"
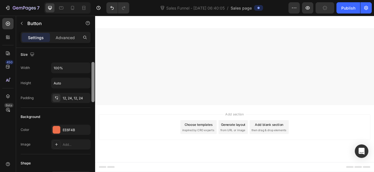
scroll to position [44, 0]
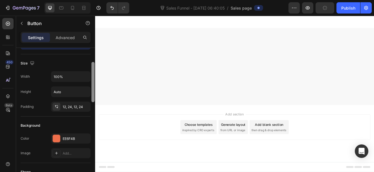
drag, startPoint x: 93, startPoint y: 83, endPoint x: 94, endPoint y: 92, distance: 9.3
click at [94, 92] on div at bounding box center [92, 82] width 3 height 40
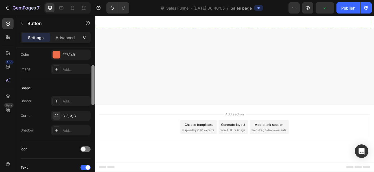
scroll to position [123, 0]
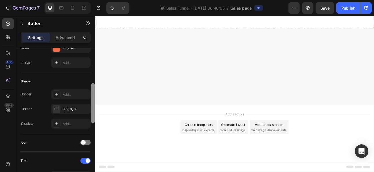
drag, startPoint x: 94, startPoint y: 92, endPoint x: 95, endPoint y: 98, distance: 6.0
click at [95, 98] on div at bounding box center [93, 118] width 4 height 141
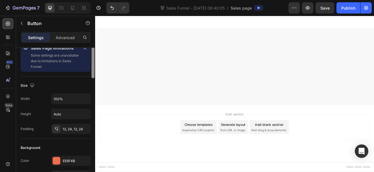
scroll to position [0, 0]
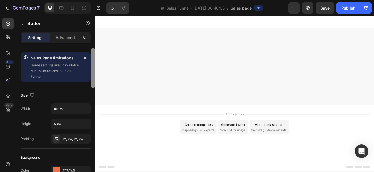
drag, startPoint x: 92, startPoint y: 98, endPoint x: 93, endPoint y: 53, distance: 45.1
click at [93, 53] on div at bounding box center [92, 68] width 3 height 40
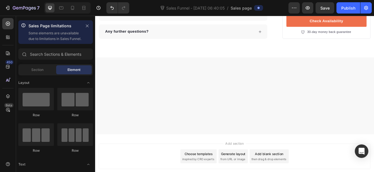
scroll to position [1818, 0]
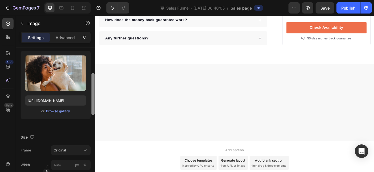
scroll to position [93, 0]
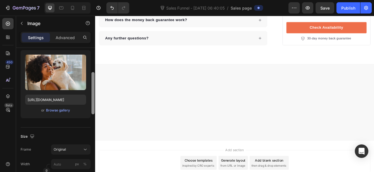
drag, startPoint x: 94, startPoint y: 84, endPoint x: 93, endPoint y: 112, distance: 28.2
click at [93, 112] on div at bounding box center [92, 93] width 3 height 42
click at [64, 111] on div "Browse gallery" at bounding box center [58, 110] width 24 height 5
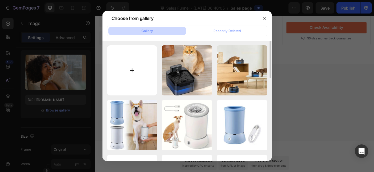
click at [133, 69] on input "file" at bounding box center [132, 70] width 51 height 51
type input "C:\fakepath\2025062503203 (1).jpg"
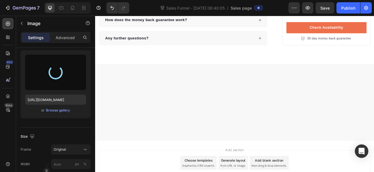
type input "https://cdn.shopify.com/s/files/1/0959/3457/9002/files/gempages_581871458452505…"
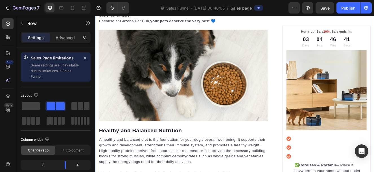
scroll to position [525, 0]
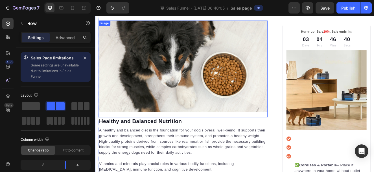
click at [207, 31] on img at bounding box center [201, 77] width 205 height 111
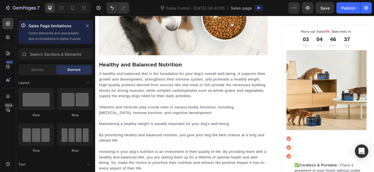
scroll to position [618, 0]
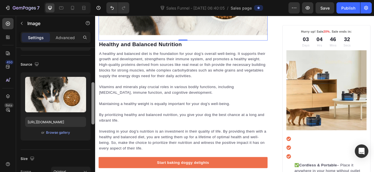
scroll to position [82, 0]
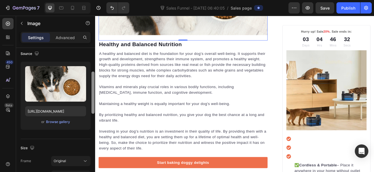
drag, startPoint x: 94, startPoint y: 82, endPoint x: 94, endPoint y: 107, distance: 24.8
click at [94, 107] on div at bounding box center [92, 93] width 3 height 42
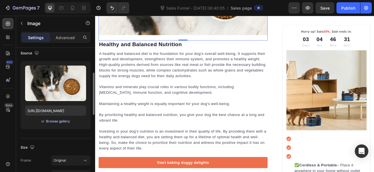
click at [62, 122] on div "Browse gallery" at bounding box center [58, 121] width 24 height 5
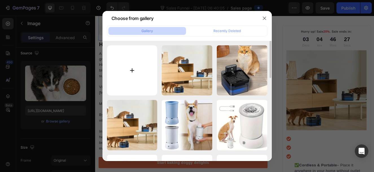
click at [130, 77] on input "file" at bounding box center [132, 70] width 51 height 51
type input "C:\fakepath\2025062503204.jpg"
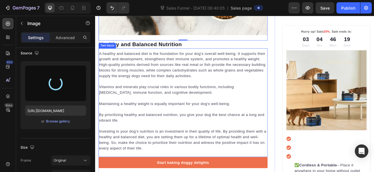
type input "https://cdn.shopify.com/s/files/1/0959/3457/9002/files/gempages_581871458452505…"
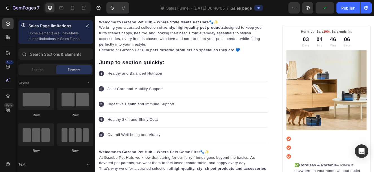
scroll to position [335, 0]
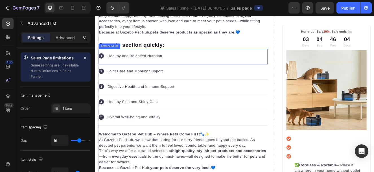
click at [185, 61] on div "Icon Healthy and Balanced Nutrition Text block" at bounding box center [201, 65] width 205 height 19
click at [148, 49] on icon at bounding box center [148, 51] width 5 height 5
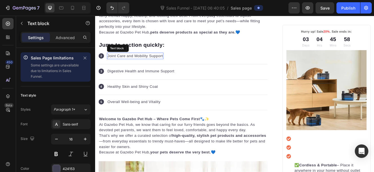
click at [166, 63] on p "Joint Care and Mobility Support" at bounding box center [143, 65] width 67 height 7
click at [155, 54] on icon at bounding box center [154, 55] width 5 height 5
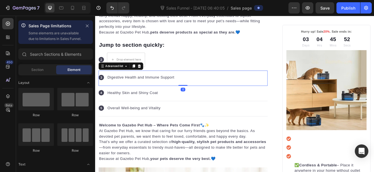
click at [233, 95] on div "Icon Digestive Health and Immune Support Text block" at bounding box center [201, 92] width 205 height 19
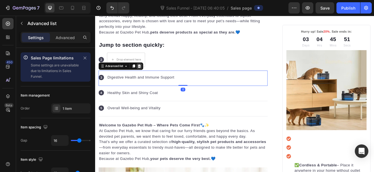
click at [149, 76] on icon at bounding box center [149, 77] width 4 height 4
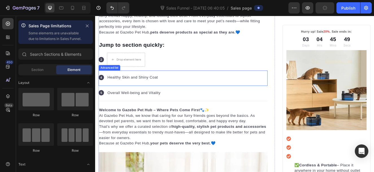
click at [166, 84] on div "Icon Healthy Skin and Shiny Coat Text block" at bounding box center [201, 92] width 205 height 19
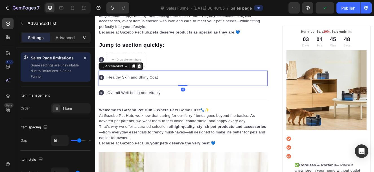
click at [150, 75] on icon at bounding box center [149, 77] width 4 height 4
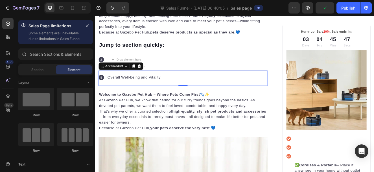
click at [148, 85] on div "Icon Overall Well-being and Vitality Text block" at bounding box center [201, 92] width 205 height 19
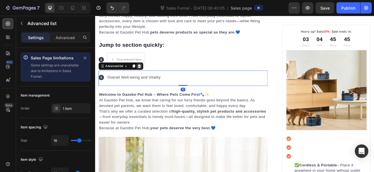
click at [150, 76] on icon at bounding box center [148, 77] width 5 height 5
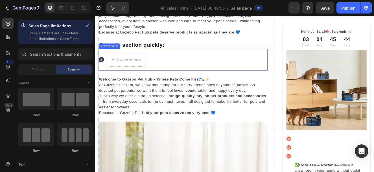
click at [161, 56] on div "Icon Drop element here" at bounding box center [201, 69] width 205 height 26
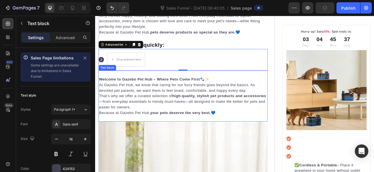
click at [176, 97] on p "At Gazebo Pet Hub, we know that caring for our furry friends goes beyond the ba…" at bounding box center [202, 104] width 204 height 14
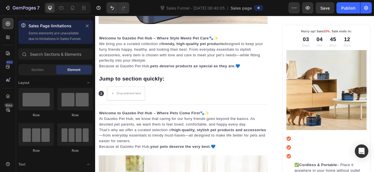
scroll to position [285, 0]
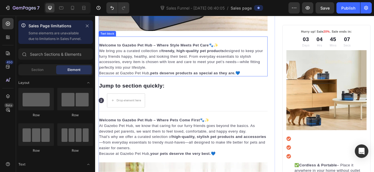
click at [194, 56] on strong "trendy, high-quality pet products" at bounding box center [214, 58] width 75 height 5
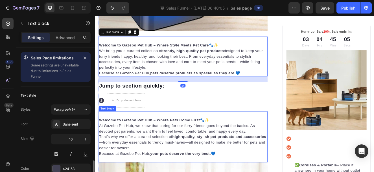
click at [189, 154] on p "At Gazebo Pet Hub, we know that caring for our furry friends goes beyond the ba…" at bounding box center [202, 153] width 204 height 14
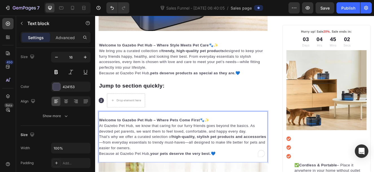
click at [153, 148] on p "At Gazebo Pet Hub, we know that caring for our furry friends goes beyond the ba…" at bounding box center [202, 153] width 204 height 14
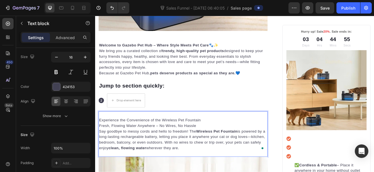
click at [102, 140] on p "Experience the Convenience of the Wireless Pet Fountain" at bounding box center [202, 143] width 204 height 7
click at [100, 141] on p "Experience the Convenience of the Wireless Pet Fountain" at bounding box center [202, 143] width 204 height 7
click at [206, 172] on p "Say goodbye to messy cords and hello to freedom! The Wireless Pet Fountain is p…" at bounding box center [202, 166] width 204 height 27
click at [262, 158] on p "Say goodbye to messy cords and hello to freedom! The Wireless Pet Fountain is p…" at bounding box center [202, 166] width 204 height 27
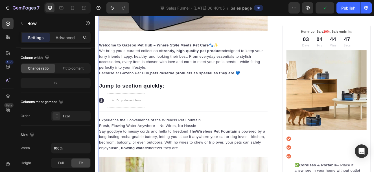
scroll to position [0, 0]
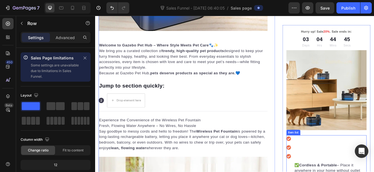
click at [328, 163] on icon at bounding box center [330, 166] width 6 height 6
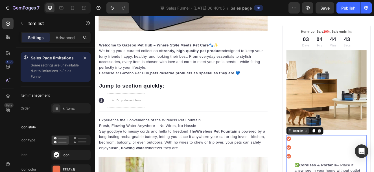
click at [330, 157] on icon at bounding box center [332, 156] width 5 height 5
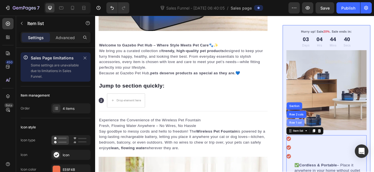
click at [332, 145] on div "Row 1 col" at bounding box center [338, 145] width 17 height 3
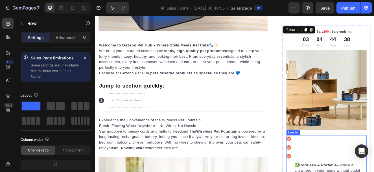
click at [330, 163] on icon at bounding box center [329, 165] width 5 height 5
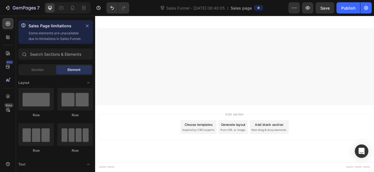
scroll to position [2204, 0]
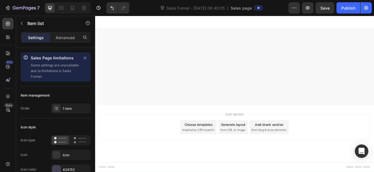
click at [352, 4] on div "30-day money back guarantee" at bounding box center [379, -1] width 55 height 7
click at [110, 6] on icon "Undo/Redo" at bounding box center [112, 8] width 6 height 6
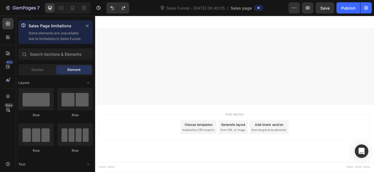
scroll to position [2278, 0]
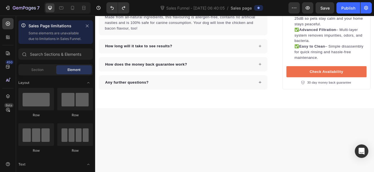
scroll to position [2113, 0]
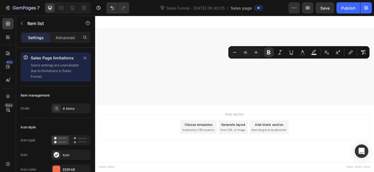
drag, startPoint x: 342, startPoint y: 71, endPoint x: 367, endPoint y: 84, distance: 28.5
copy p "Cordless & Portable – Place it anywhere in your home without outlet restriction…"
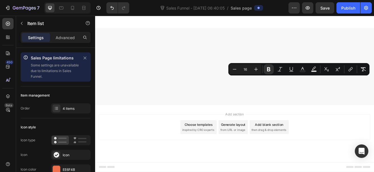
drag, startPoint x: 342, startPoint y: 93, endPoint x: 361, endPoint y: 106, distance: 22.3
copy p "3 Smart Modes – Choose Sensor, Timer, or Continuous flow for your pet’s needs."
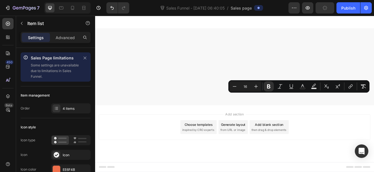
drag, startPoint x: 343, startPoint y: 111, endPoint x: 374, endPoint y: 127, distance: 34.7
copy p "Long-Lasting Battery – 2600mAh rechargeable battery runs up to 30 days on a sin…"
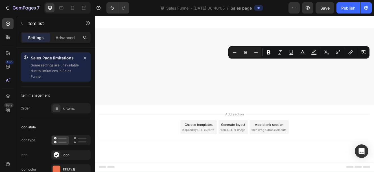
copy div "✅ Cordless & Portable – Place it anywhere in your home without outlet restricti…"
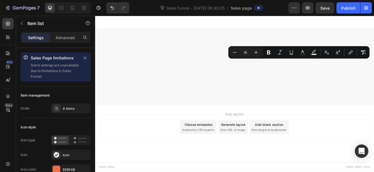
scroll to position [2230, 0]
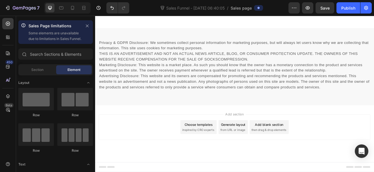
scroll to position [2303, 0]
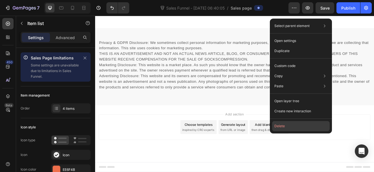
click at [311, 125] on button "Delete" at bounding box center [301, 126] width 58 height 10
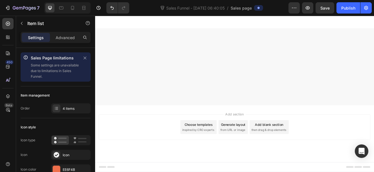
click at [113, 6] on icon "Undo/Redo" at bounding box center [112, 8] width 6 height 6
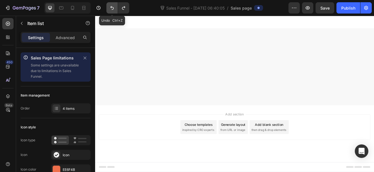
click at [112, 5] on icon "Undo/Redo" at bounding box center [112, 8] width 6 height 6
click at [113, 5] on icon "Undo/Redo" at bounding box center [112, 8] width 6 height 6
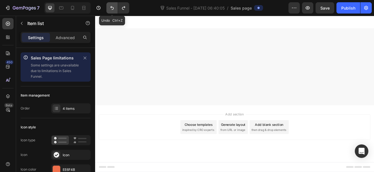
click at [113, 5] on icon "Undo/Redo" at bounding box center [112, 8] width 6 height 6
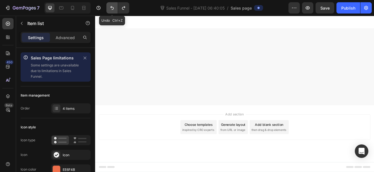
click at [113, 5] on icon "Undo/Redo" at bounding box center [112, 8] width 6 height 6
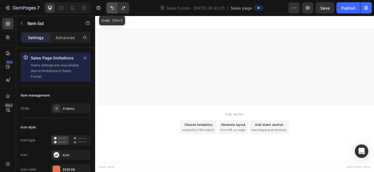
click at [113, 5] on icon "Undo/Redo" at bounding box center [112, 8] width 6 height 6
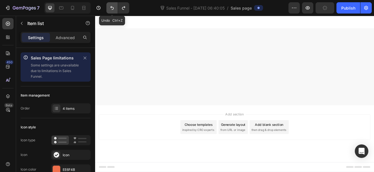
click at [113, 5] on icon "Undo/Redo" at bounding box center [112, 8] width 6 height 6
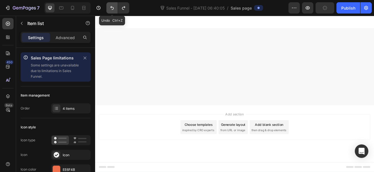
click at [113, 5] on icon "Undo/Redo" at bounding box center [112, 8] width 6 height 6
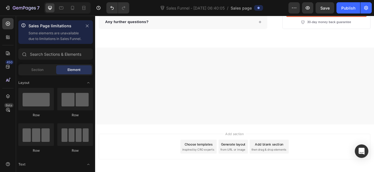
scroll to position [1834, 0]
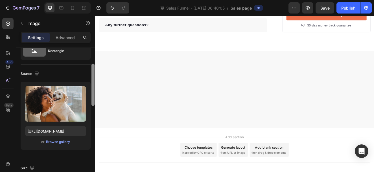
drag, startPoint x: 94, startPoint y: 82, endPoint x: 95, endPoint y: 101, distance: 18.9
click at [95, 101] on div at bounding box center [93, 116] width 4 height 141
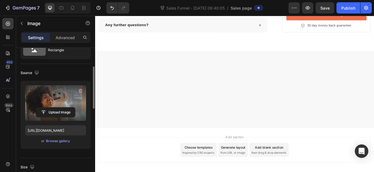
click at [62, 105] on label at bounding box center [55, 103] width 61 height 36
click at [62, 108] on input "file" at bounding box center [55, 113] width 39 height 10
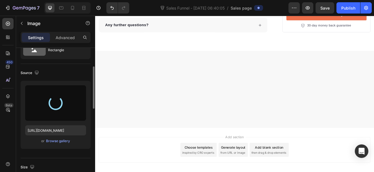
type input "[URL][DOMAIN_NAME]"
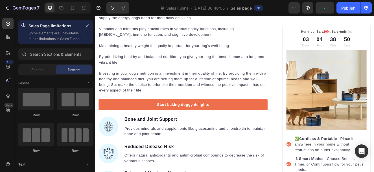
scroll to position [561, 0]
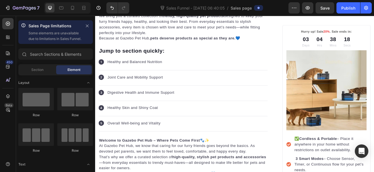
scroll to position [328, 0]
click at [178, 69] on div "Icon Healthy and Balanced Nutrition Text block" at bounding box center [201, 72] width 205 height 19
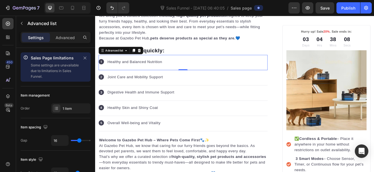
click at [178, 69] on div "Icon Healthy and Balanced Nutrition Text block" at bounding box center [201, 72] width 205 height 19
click at [137, 69] on p "Healthy and Balanced Nutrition" at bounding box center [143, 72] width 67 height 7
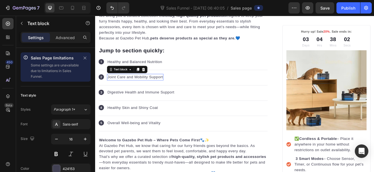
click at [170, 87] on p "Joint Care and Mobility Support" at bounding box center [143, 90] width 67 height 7
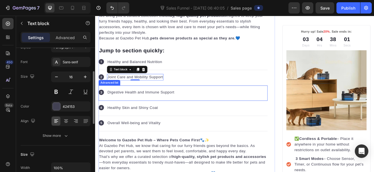
click at [170, 101] on div "Icon Digestive Health and Immune Support Text block" at bounding box center [201, 110] width 205 height 19
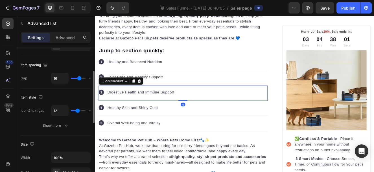
scroll to position [0, 0]
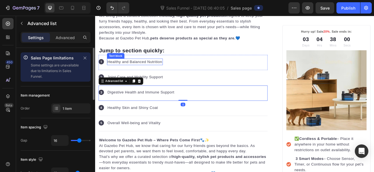
click at [161, 68] on div "Healthy and Balanced Nutrition" at bounding box center [143, 72] width 68 height 8
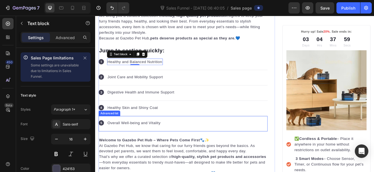
click at [177, 144] on div "Icon Overall Well-being and Vitality Text block" at bounding box center [201, 147] width 205 height 19
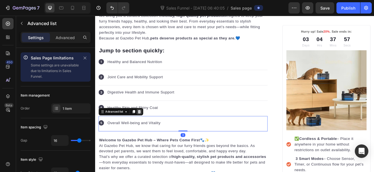
click at [149, 130] on icon at bounding box center [149, 132] width 4 height 4
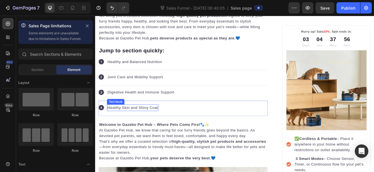
click at [163, 124] on div "Healthy Skin and Shiny Coat" at bounding box center [140, 128] width 62 height 8
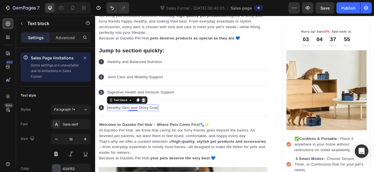
click at [156, 116] on div at bounding box center [153, 118] width 7 height 7
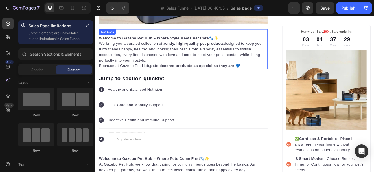
scroll to position [282, 0]
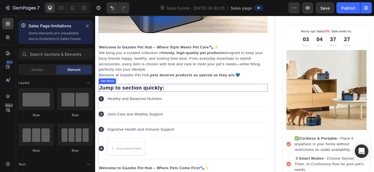
click at [166, 104] on p "Jump to section quickly:" at bounding box center [202, 104] width 204 height 8
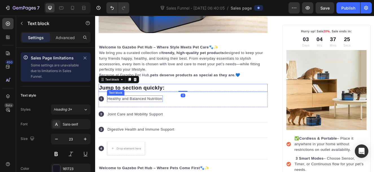
click at [157, 120] on div "Icon Healthy and Balanced Nutrition Text block" at bounding box center [201, 118] width 205 height 19
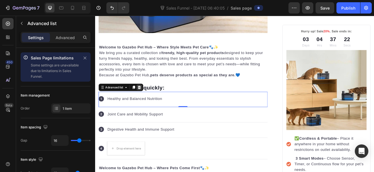
click at [147, 101] on icon at bounding box center [148, 103] width 5 height 5
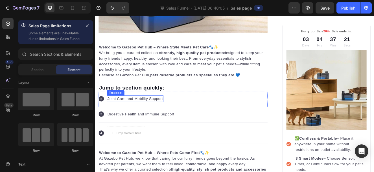
click at [170, 114] on p "Joint Care and Mobility Support" at bounding box center [143, 117] width 67 height 7
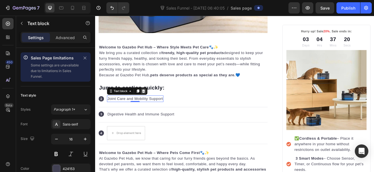
click at [154, 107] on icon at bounding box center [154, 108] width 4 height 4
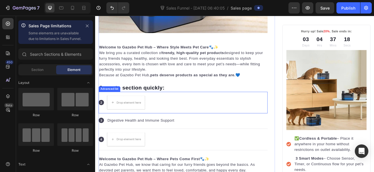
click at [169, 115] on div "Icon Drop element here" at bounding box center [201, 122] width 205 height 26
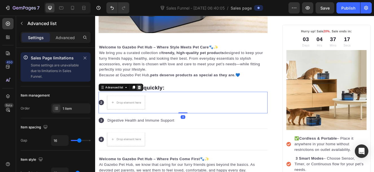
click at [147, 101] on icon at bounding box center [149, 103] width 4 height 4
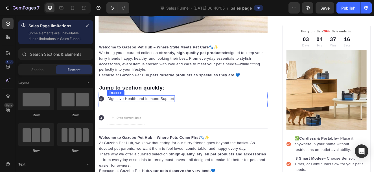
click at [183, 115] on p "Digestive Health and Immune Support" at bounding box center [150, 117] width 81 height 7
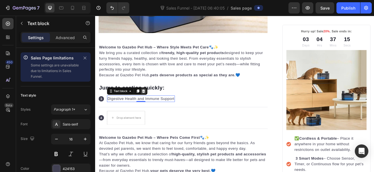
click at [153, 106] on icon at bounding box center [154, 108] width 4 height 4
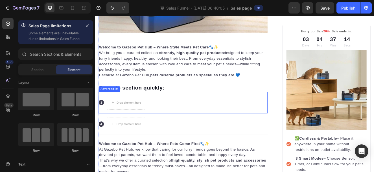
click at [179, 119] on div "Icon Drop element here" at bounding box center [201, 122] width 205 height 26
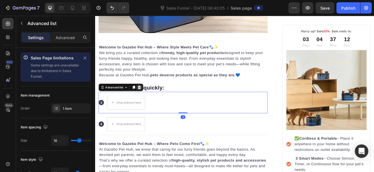
click at [147, 101] on icon at bounding box center [148, 103] width 5 height 5
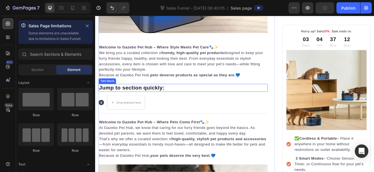
click at [162, 101] on p "Jump to section quickly:" at bounding box center [202, 104] width 204 height 8
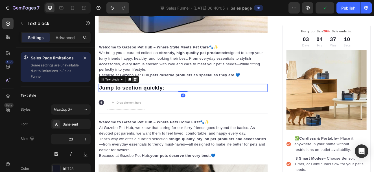
click at [144, 92] on icon at bounding box center [144, 94] width 4 height 4
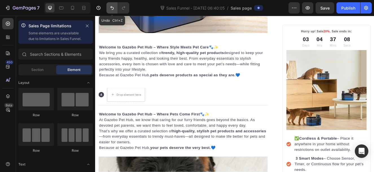
click at [109, 5] on button "Undo/Redo" at bounding box center [111, 7] width 11 height 11
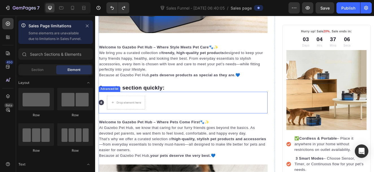
click at [187, 119] on div "Icon Drop element here" at bounding box center [201, 122] width 205 height 26
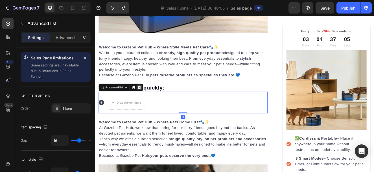
click at [151, 100] on div at bounding box center [148, 103] width 7 height 7
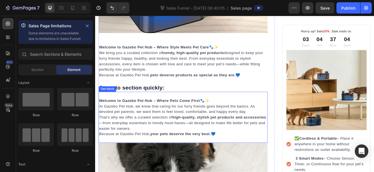
click at [164, 136] on p "That’s why we offer a curated selection of high-quality, stylish pet products a…" at bounding box center [202, 146] width 204 height 20
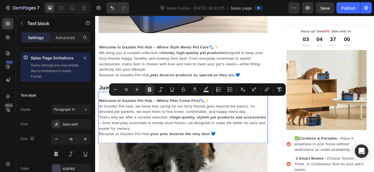
drag, startPoint x: 100, startPoint y: 115, endPoint x: 259, endPoint y: 158, distance: 164.1
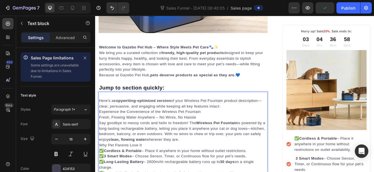
scroll to position [465, 0]
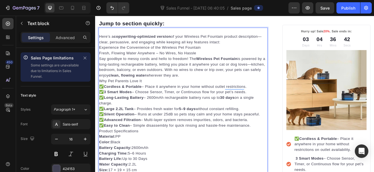
scroll to position [357, 0]
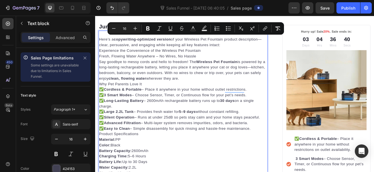
drag, startPoint x: 243, startPoint y: 25, endPoint x: 100, endPoint y: 45, distance: 144.2
click at [100, 45] on p "Here’s a copywriting-optimized version of your Wireless Pet Fountain product de…" at bounding box center [202, 48] width 204 height 14
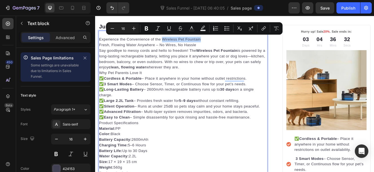
drag, startPoint x: 201, startPoint y: 42, endPoint x: 230, endPoint y: 41, distance: 29.4
click at [230, 41] on p "Experience the Convenience of the Wireless Pet Fountain" at bounding box center [202, 44] width 204 height 7
copy p "Wireless Pet Fountain"
click at [103, 25] on p "Jump to section quickly:" at bounding box center [202, 29] width 204 height 8
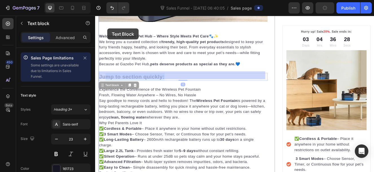
drag, startPoint x: 195, startPoint y: 23, endPoint x: 110, endPoint y: 31, distance: 85.7
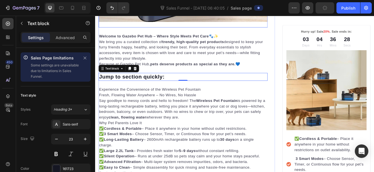
scroll to position [285, 0]
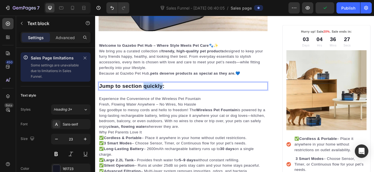
click at [174, 98] on p "Jump to section quickly:" at bounding box center [202, 101] width 204 height 8
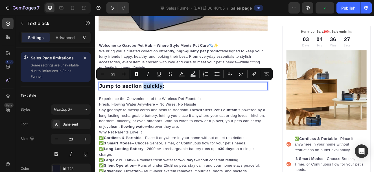
click at [179, 98] on p "Jump to section quickly:" at bounding box center [202, 101] width 204 height 8
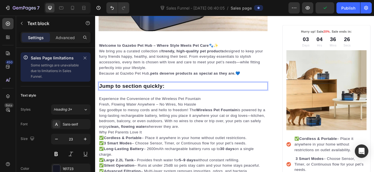
click at [182, 100] on p "Jump to section quickly:" at bounding box center [202, 101] width 204 height 8
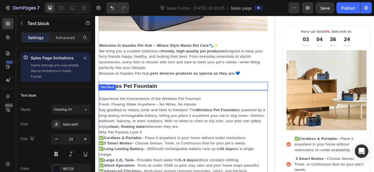
click at [183, 127] on p "Say goodbye to messy cords and hello to freedom! The Wireless Pet Fountain is p…" at bounding box center [202, 140] width 204 height 27
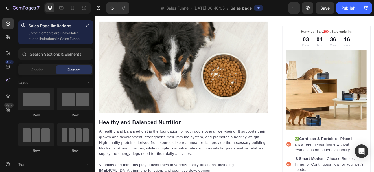
scroll to position [584, 0]
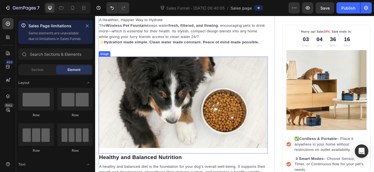
click at [195, 120] on img at bounding box center [201, 121] width 205 height 111
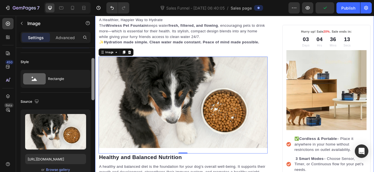
drag, startPoint x: 188, startPoint y: 100, endPoint x: 99, endPoint y: 138, distance: 97.0
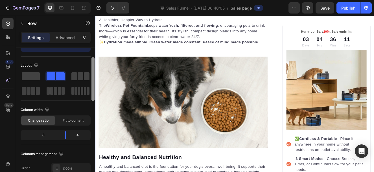
scroll to position [22, 0]
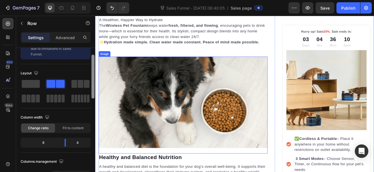
click at [134, 104] on img at bounding box center [201, 121] width 205 height 111
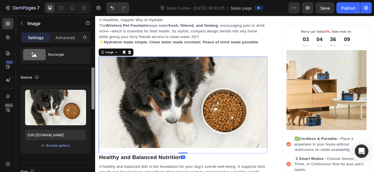
scroll to position [66, 0]
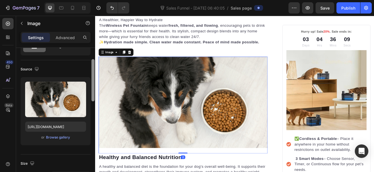
drag, startPoint x: 92, startPoint y: 83, endPoint x: 95, endPoint y: 103, distance: 20.2
click at [95, 103] on div at bounding box center [93, 111] width 4 height 141
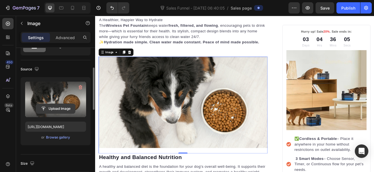
click at [64, 109] on input "file" at bounding box center [55, 109] width 39 height 10
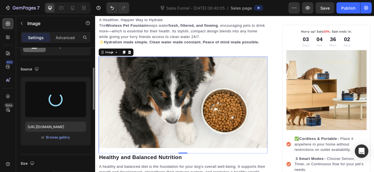
type input "https://cdn.shopify.com/s/files/1/0959/3457/9002/files/gempages_581871458452505…"
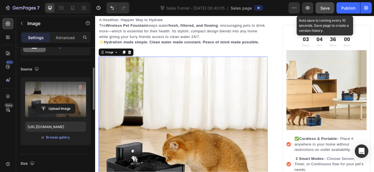
click at [326, 10] on span "Save" at bounding box center [324, 8] width 9 height 5
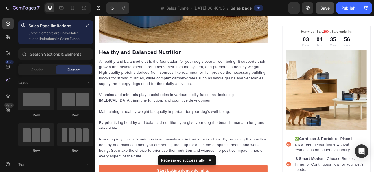
scroll to position [806, 0]
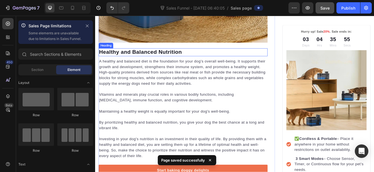
click at [163, 57] on p "Healthy and Balanced Nutrition" at bounding box center [202, 60] width 204 height 8
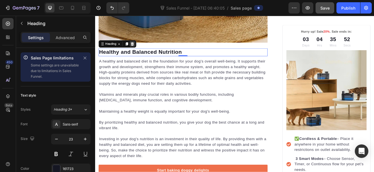
click at [140, 52] on icon at bounding box center [141, 50] width 4 height 4
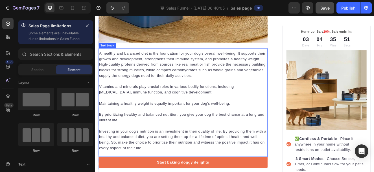
click at [141, 65] on p "A healthy and balanced diet is the foundation for your dog's overall well-being…" at bounding box center [202, 75] width 204 height 34
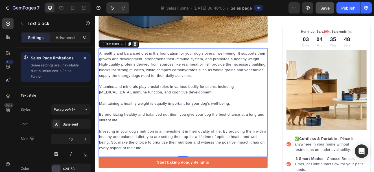
click at [142, 52] on icon at bounding box center [144, 50] width 4 height 4
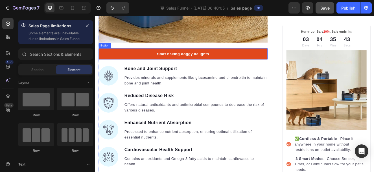
click at [111, 61] on link "Start baking doggy delights" at bounding box center [201, 63] width 205 height 14
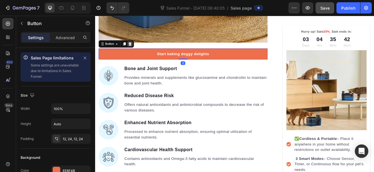
click at [136, 49] on icon at bounding box center [137, 50] width 5 height 5
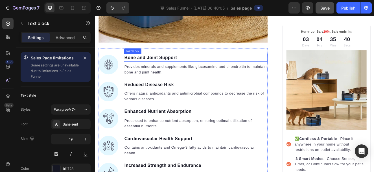
click at [145, 67] on p "Bone and Joint Support" at bounding box center [217, 67] width 173 height 8
click at [117, 64] on img at bounding box center [111, 75] width 24 height 24
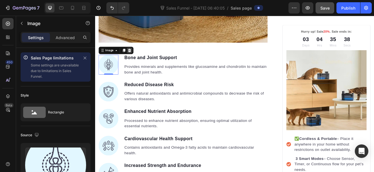
click at [138, 57] on icon at bounding box center [137, 58] width 5 height 5
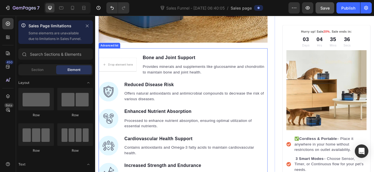
click at [124, 58] on div "Drop element here Bone and Joint Support Text block Provides minerals and suppl…" at bounding box center [201, 141] width 205 height 171
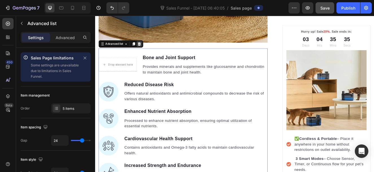
click at [148, 49] on icon at bounding box center [149, 50] width 4 height 4
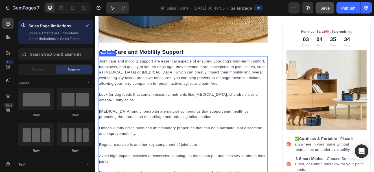
click at [169, 87] on p "Joint care and mobility support are essential aspects of ensuring your dog's lo…" at bounding box center [202, 85] width 204 height 34
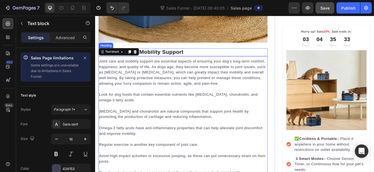
click at [177, 62] on p "Joint Care and Mobility Support" at bounding box center [202, 60] width 204 height 8
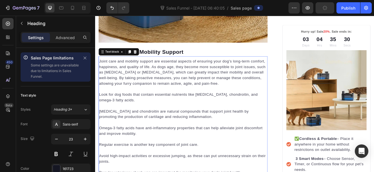
click at [147, 77] on p "Joint care and mobility support are essential aspects of ensuring your dog's lo…" at bounding box center [202, 85] width 204 height 34
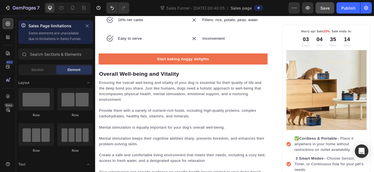
scroll to position [1287, 0]
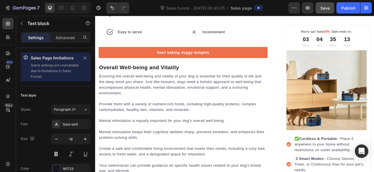
click at [164, 47] on div "Easy to serve" at bounding box center [150, 36] width 102 height 23
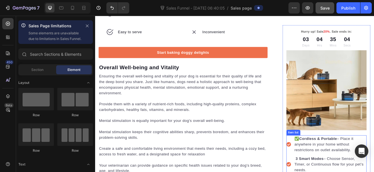
click at [351, 172] on p "✅ Cordless & Portable – Place it anywhere in your home without restrictions on …" at bounding box center [380, 172] width 87 height 20
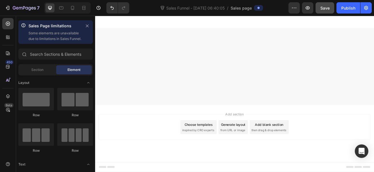
scroll to position [2142, 0]
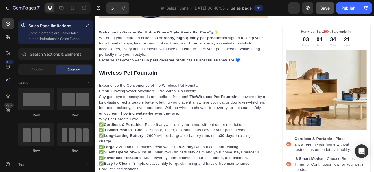
scroll to position [279, 0]
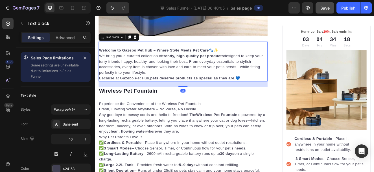
click at [257, 66] on p "We bring you a curated collection of trendy, high-quality pet products designed…" at bounding box center [202, 75] width 204 height 27
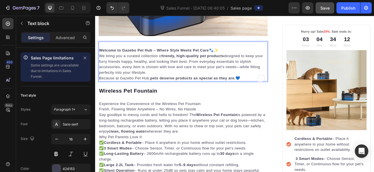
drag, startPoint x: 278, startPoint y: 85, endPoint x: 180, endPoint y: 71, distance: 99.2
click at [180, 71] on p "We bring you a curated collection of trendy, high-quality pet products designed…" at bounding box center [202, 75] width 204 height 27
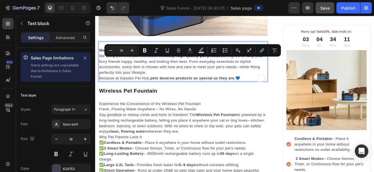
click at [99, 58] on div "Welcome to Gazebo Pet Hub – Where Style Meets Pet Care 🐾✨ We bring you a curate…" at bounding box center [201, 71] width 205 height 49
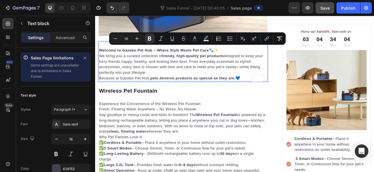
copy div "Welcome to Gazebo Pet Hub – Where Style Meets Pet Care 🐾✨ We bring you a curate…"
click at [156, 69] on p "We bring you a curated collection of trendy, high-quality pet products designed…" at bounding box center [202, 75] width 204 height 27
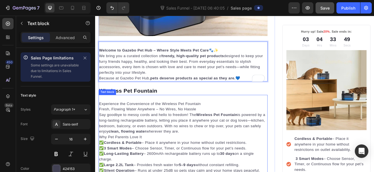
click at [157, 137] on p "Say goodbye to messy cords and hello to freedom! The Wireless Pet Fountain is p…" at bounding box center [202, 146] width 204 height 27
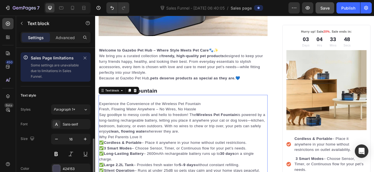
scroll to position [66, 0]
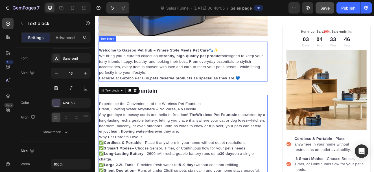
click at [153, 70] on p "We bring you a curated collection of trendy, high-quality pet products designed…" at bounding box center [202, 75] width 204 height 27
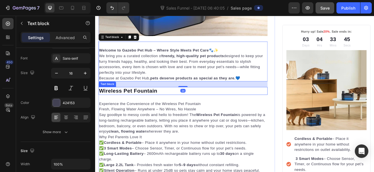
click at [174, 104] on p "Wireless Pet Fountain" at bounding box center [202, 107] width 204 height 8
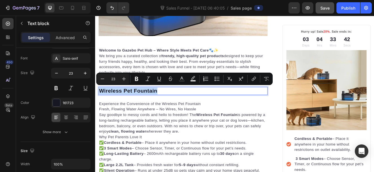
drag, startPoint x: 174, startPoint y: 104, endPoint x: 101, endPoint y: 106, distance: 72.8
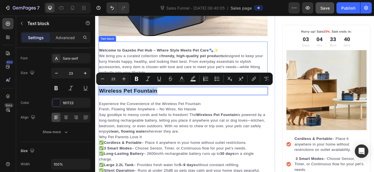
click at [163, 56] on strong "Welcome to Gazebo Pet Hub – Where Style Meets Pet Care" at bounding box center [166, 58] width 133 height 5
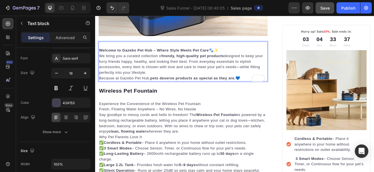
drag, startPoint x: 247, startPoint y: 53, endPoint x: 101, endPoint y: 58, distance: 146.2
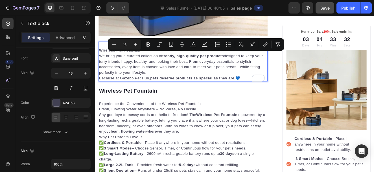
drag, startPoint x: 101, startPoint y: 62, endPoint x: 273, endPoint y: 91, distance: 174.4
click at [273, 91] on div "Wireless Pet Fountain We bring you a curated collection of trendy, high-quality…" at bounding box center [201, 71] width 205 height 49
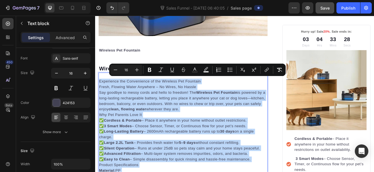
copy div "Experience the Convenience of the Wireless Pet Fountain Fresh, Flowing Water An…"
click at [117, 56] on strong "Wireless Pet Fountain" at bounding box center [125, 58] width 50 height 5
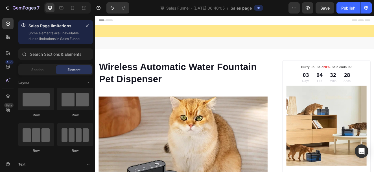
scroll to position [776, 0]
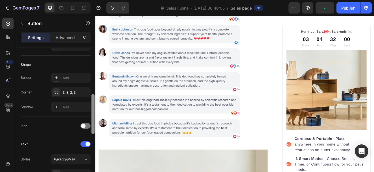
scroll to position [144, 0]
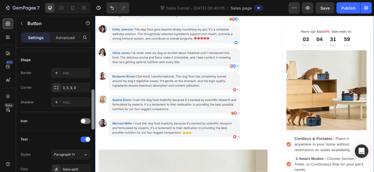
drag, startPoint x: 189, startPoint y: 100, endPoint x: 96, endPoint y: 155, distance: 107.9
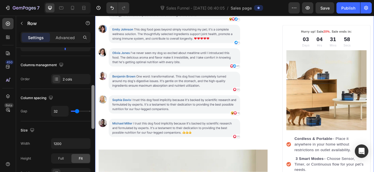
scroll to position [165, 0]
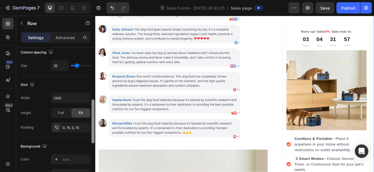
drag, startPoint x: 188, startPoint y: 135, endPoint x: 97, endPoint y: 200, distance: 111.9
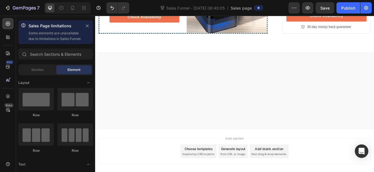
scroll to position [1291, 0]
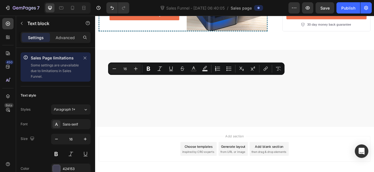
drag, startPoint x: 214, startPoint y: 128, endPoint x: 157, endPoint y: 111, distance: 59.1
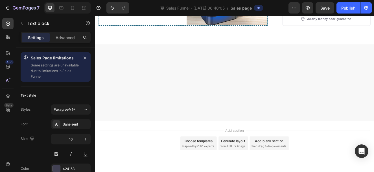
drag, startPoint x: 181, startPoint y: 91, endPoint x: 103, endPoint y: 89, distance: 78.2
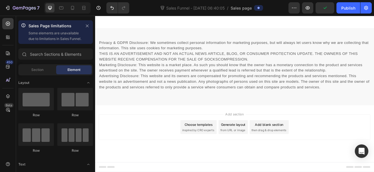
scroll to position [1360, 0]
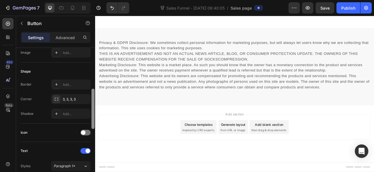
scroll to position [136, 0]
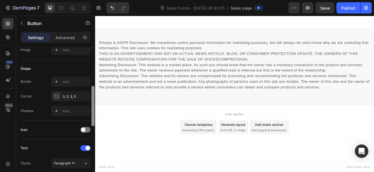
drag, startPoint x: 92, startPoint y: 66, endPoint x: 94, endPoint y: 106, distance: 39.2
click at [94, 106] on div at bounding box center [92, 106] width 3 height 40
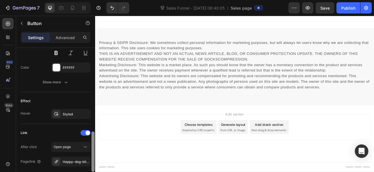
scroll to position [293, 0]
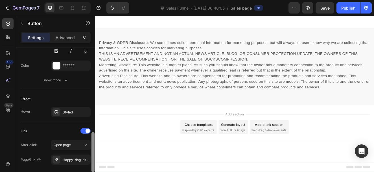
drag, startPoint x: 93, startPoint y: 108, endPoint x: 92, endPoint y: 153, distance: 45.4
click at [92, 153] on div at bounding box center [92, 152] width 3 height 40
click at [64, 160] on div "Happy-dog-bites" at bounding box center [71, 160] width 16 height 5
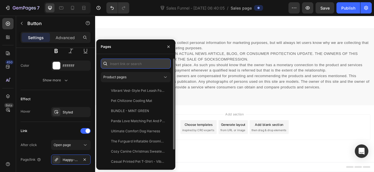
click at [131, 64] on input "text" at bounding box center [136, 64] width 70 height 10
paste input "[URL][DOMAIN_NAME]"
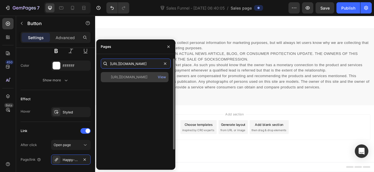
type input "[URL][DOMAIN_NAME]"
click at [132, 78] on div "[URL][DOMAIN_NAME]" at bounding box center [129, 77] width 36 height 5
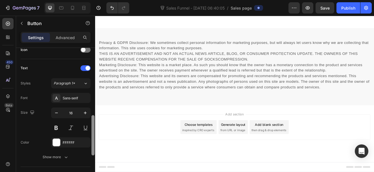
drag, startPoint x: 94, startPoint y: 79, endPoint x: 92, endPoint y: 140, distance: 61.3
click at [92, 140] on div at bounding box center [92, 135] width 3 height 40
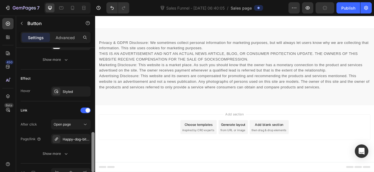
scroll to position [315, 0]
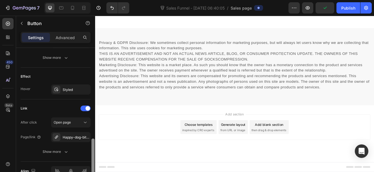
drag, startPoint x: 92, startPoint y: 140, endPoint x: 94, endPoint y: 170, distance: 30.0
click at [94, 170] on div at bounding box center [92, 159] width 3 height 40
click at [60, 138] on div at bounding box center [56, 137] width 8 height 8
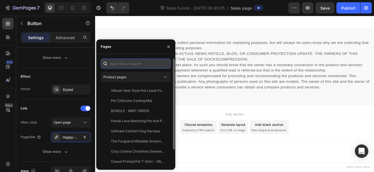
click at [126, 64] on input "text" at bounding box center [136, 64] width 70 height 10
paste input "[URL][DOMAIN_NAME]"
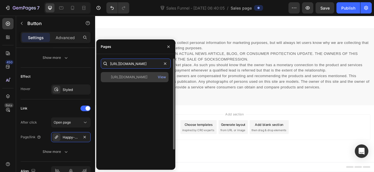
type input "[URL][DOMAIN_NAME]"
click at [129, 80] on div "[URL][DOMAIN_NAME] View" at bounding box center [135, 77] width 68 height 10
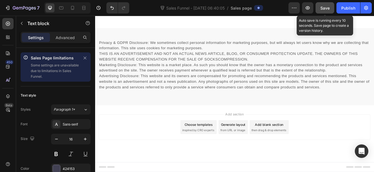
click at [324, 6] on span "Save" at bounding box center [324, 8] width 9 height 5
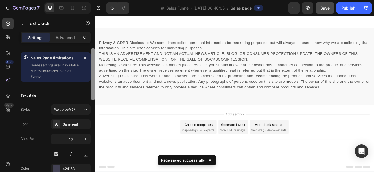
drag, startPoint x: 93, startPoint y: 97, endPoint x: 89, endPoint y: 54, distance: 43.8
click at [89, 54] on div "Sales Page limitations Some settings are unavailable due to limitations in Sale…" at bounding box center [55, 118] width 79 height 141
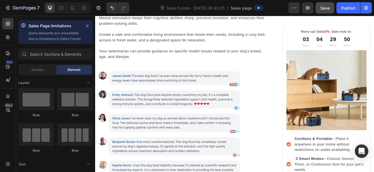
scroll to position [697, 0]
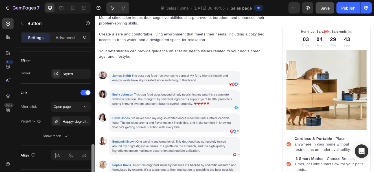
scroll to position [332, 0]
drag, startPoint x: 93, startPoint y: 82, endPoint x: 93, endPoint y: 178, distance: 95.9
click at [93, 0] on html "7 Version history Sales Funnel - [DATE] 06:40:05 / Sales page Preview Save Publ…" at bounding box center [187, 0] width 374 height 0
click at [58, 121] on icon at bounding box center [56, 121] width 5 height 5
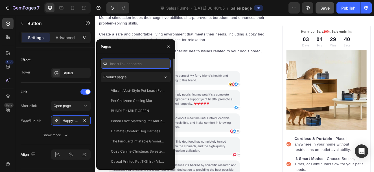
click at [132, 63] on input "text" at bounding box center [136, 64] width 70 height 10
paste input "[URL][DOMAIN_NAME]"
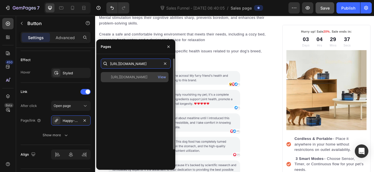
type input "[URL][DOMAIN_NAME]"
click at [147, 75] on div "[URL][DOMAIN_NAME]" at bounding box center [129, 77] width 36 height 5
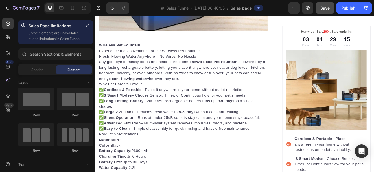
scroll to position [285, 0]
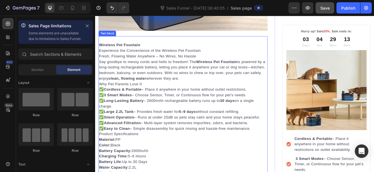
click at [133, 50] on strong "Wireless Pet Fountain" at bounding box center [125, 51] width 50 height 5
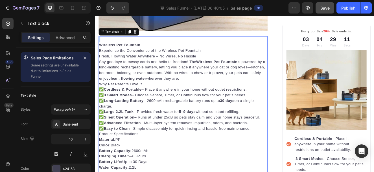
click at [105, 41] on p "To enrich screen reader interactions, please activate Accessibility in Grammarl…" at bounding box center [202, 44] width 204 height 7
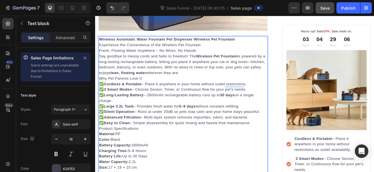
click at [264, 42] on p "Wireless Automatic Water Fountain Pet Dispenser Wireless Pet Fountain" at bounding box center [202, 44] width 204 height 7
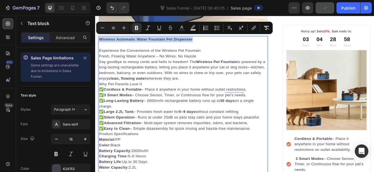
drag, startPoint x: 223, startPoint y: 43, endPoint x: 101, endPoint y: 43, distance: 122.2
click at [101, 43] on p "Wireless Automatic Water Fountain Pet Dispenser" at bounding box center [202, 44] width 204 height 7
click at [121, 30] on icon "Editor contextual toolbar" at bounding box center [124, 28] width 6 height 6
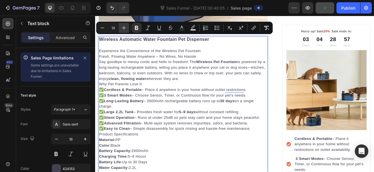
click at [121, 30] on icon "Editor contextual toolbar" at bounding box center [124, 28] width 6 height 6
type input "23"
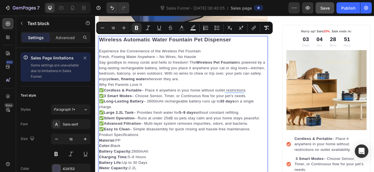
click at [232, 57] on p "Experience the Convenience of the Wireless Pet Fountain" at bounding box center [202, 59] width 204 height 7
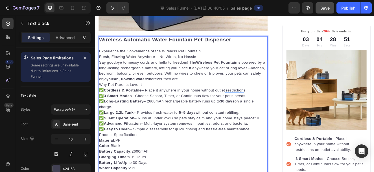
click at [173, 89] on p "Say goodbye to messy cords and hello to freedom! The Wireless Pet Fountain is p…" at bounding box center [202, 82] width 204 height 27
click at [153, 115] on p "✅ Cordless & Portable – Place it anywhere in your home without outlet restricti…" at bounding box center [202, 130] width 204 height 54
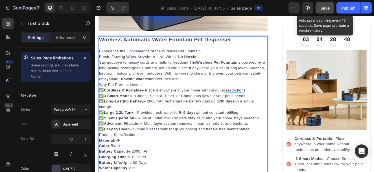
click at [328, 6] on span "Save" at bounding box center [324, 8] width 9 height 5
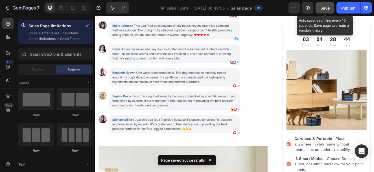
scroll to position [752, 0]
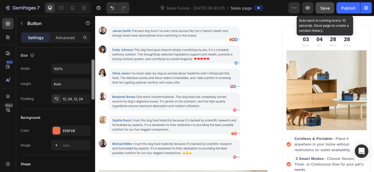
scroll to position [44, 0]
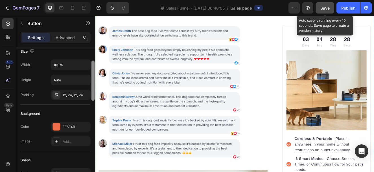
drag, startPoint x: 189, startPoint y: 96, endPoint x: 99, endPoint y: 124, distance: 94.3
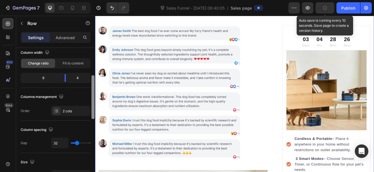
scroll to position [105, 0]
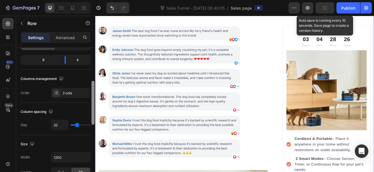
drag, startPoint x: 188, startPoint y: 103, endPoint x: 97, endPoint y: 152, distance: 103.4
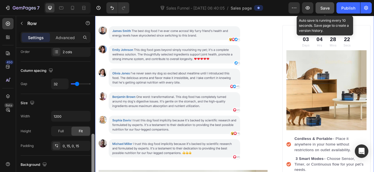
scroll to position [187, 0]
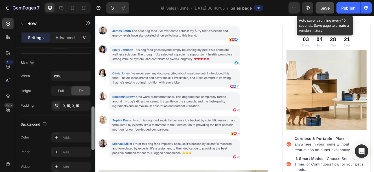
drag, startPoint x: 187, startPoint y: 131, endPoint x: 97, endPoint y: 199, distance: 112.9
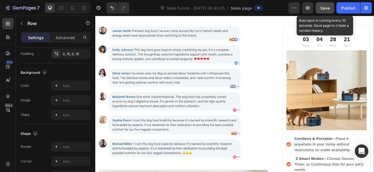
scroll to position [307, 0]
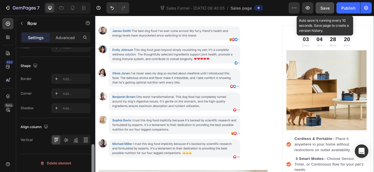
drag, startPoint x: 93, startPoint y: 151, endPoint x: 93, endPoint y: 186, distance: 34.7
click at [93, 0] on html "7 Version history Sales Funnel - [DATE] 06:40:05 / Sales page Preview Save Auto…" at bounding box center [187, 0] width 374 height 0
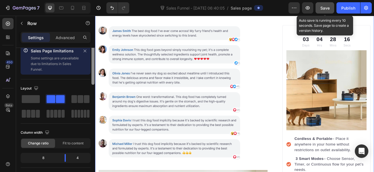
scroll to position [0, 0]
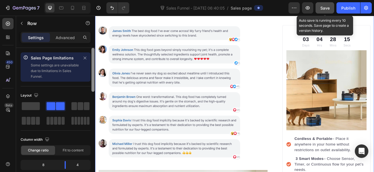
drag, startPoint x: 93, startPoint y: 163, endPoint x: 90, endPoint y: 44, distance: 119.1
click at [90, 44] on div "Settings Advanced Sales Page limitations Some settings are unavailable due to l…" at bounding box center [55, 110] width 79 height 157
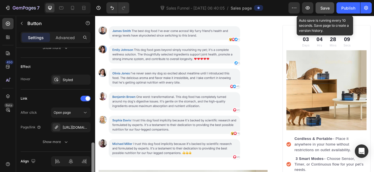
scroll to position [326, 0]
drag, startPoint x: 93, startPoint y: 65, endPoint x: 95, endPoint y: 159, distance: 94.2
click at [95, 159] on div at bounding box center [93, 118] width 4 height 141
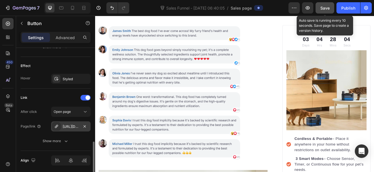
click at [66, 125] on div "[URL][DOMAIN_NAME]" at bounding box center [71, 126] width 16 height 5
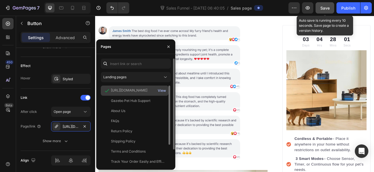
click at [160, 90] on div "View" at bounding box center [162, 90] width 8 height 5
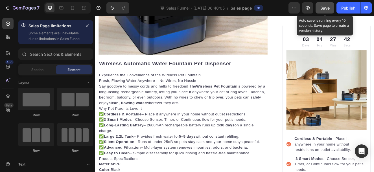
scroll to position [0, 0]
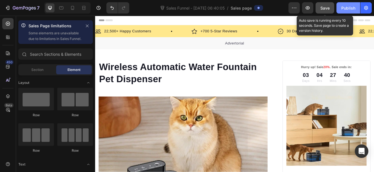
click at [348, 9] on div "Publish" at bounding box center [348, 8] width 14 height 6
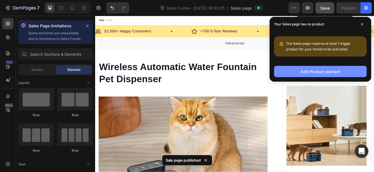
click at [321, 75] on button "Add Product element" at bounding box center [320, 71] width 93 height 11
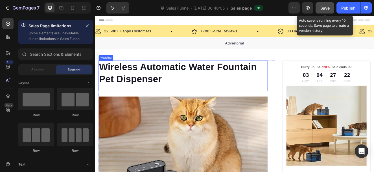
click at [206, 80] on p "Wireless Automatic Water Fountain Pet Dispenser" at bounding box center [202, 85] width 204 height 29
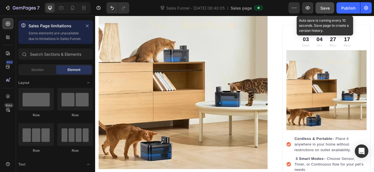
scroll to position [929, 0]
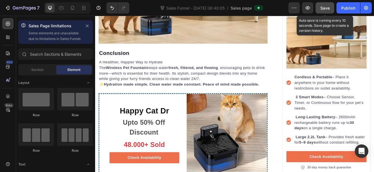
click at [326, 6] on span "Save" at bounding box center [324, 8] width 9 height 5
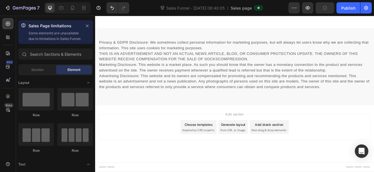
scroll to position [1211, 0]
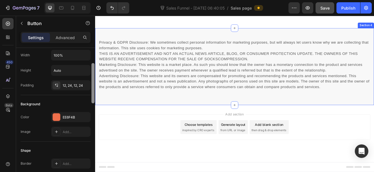
drag, startPoint x: 188, startPoint y: 101, endPoint x: 97, endPoint y: 154, distance: 105.7
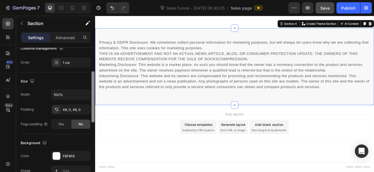
scroll to position [153, 0]
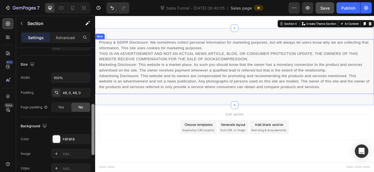
drag, startPoint x: 188, startPoint y: 124, endPoint x: 95, endPoint y: 201, distance: 120.8
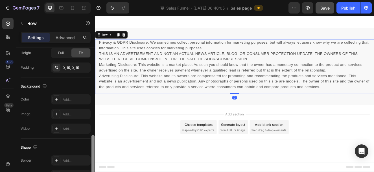
scroll to position [242, 0]
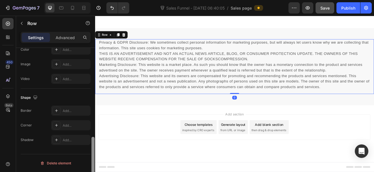
drag, startPoint x: 93, startPoint y: 155, endPoint x: 97, endPoint y: 182, distance: 27.9
click at [97, 0] on html "7 Version history Sales Funnel - [DATE] 06:40:05 / Sales page Preview Save Publ…" at bounding box center [187, 0] width 374 height 0
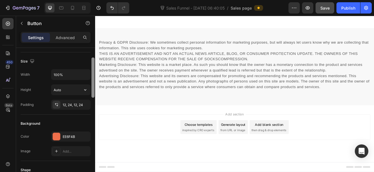
scroll to position [0, 0]
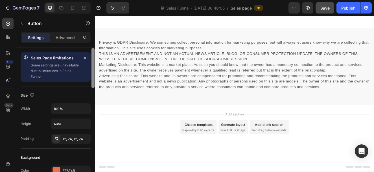
drag, startPoint x: 92, startPoint y: 83, endPoint x: 89, endPoint y: 44, distance: 38.5
click at [89, 44] on div "Settings Advanced Sales Page limitations Some settings are unavailable due to l…" at bounding box center [55, 110] width 79 height 157
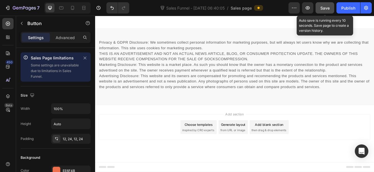
click at [321, 10] on span "Save" at bounding box center [324, 8] width 9 height 5
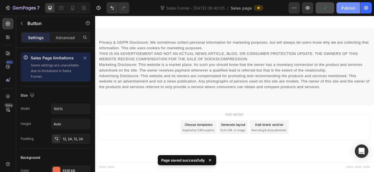
click at [352, 6] on div "Publish" at bounding box center [348, 8] width 14 height 6
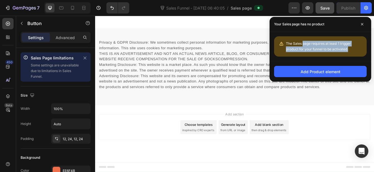
drag, startPoint x: 303, startPoint y: 43, endPoint x: 353, endPoint y: 51, distance: 50.3
click at [353, 51] on div "The Sales page requires at least 1 trigger product for your funnel to be activa…" at bounding box center [324, 46] width 76 height 11
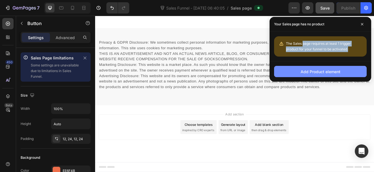
click at [341, 71] on button "Add Product element" at bounding box center [320, 71] width 93 height 11
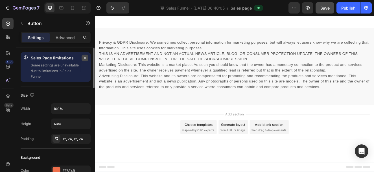
click at [83, 58] on icon "button" at bounding box center [85, 58] width 4 height 4
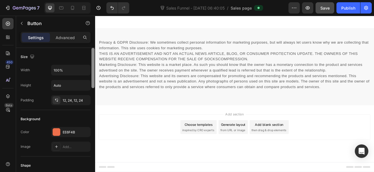
scroll to position [39, 0]
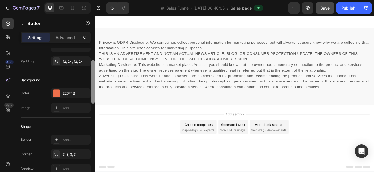
drag, startPoint x: 188, startPoint y: 91, endPoint x: 98, endPoint y: 128, distance: 97.1
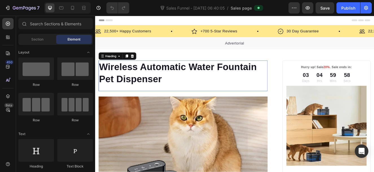
click at [195, 95] on h1 "Wireless Automatic Water Fountain Pet Dispenser" at bounding box center [201, 85] width 205 height 30
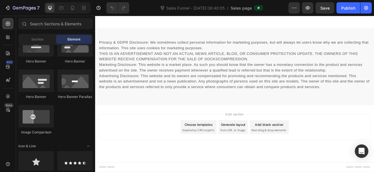
scroll to position [289, 0]
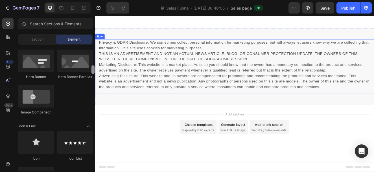
drag, startPoint x: 189, startPoint y: 63, endPoint x: 97, endPoint y: 97, distance: 97.6
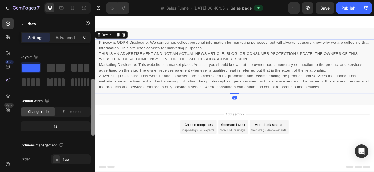
scroll to position [22, 0]
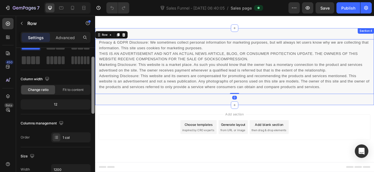
drag, startPoint x: 188, startPoint y: 94, endPoint x: 98, endPoint y: 124, distance: 95.4
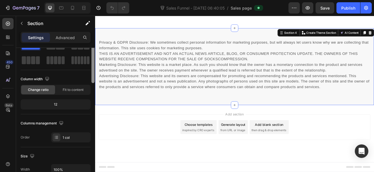
scroll to position [0, 0]
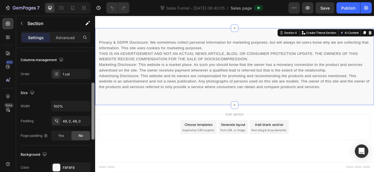
drag, startPoint x: 91, startPoint y: 100, endPoint x: 94, endPoint y: 81, distance: 19.6
click at [92, 110] on div at bounding box center [92, 111] width 3 height 57
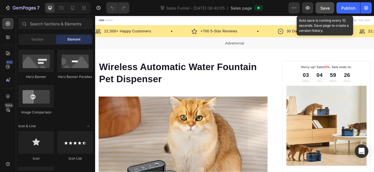
click at [319, 8] on button "Save" at bounding box center [324, 7] width 19 height 11
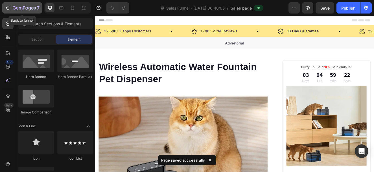
click at [16, 9] on icon "button" at bounding box center [17, 8] width 3 height 3
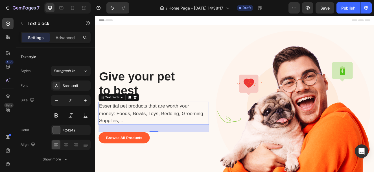
click at [146, 133] on p "Essential pet products that are worth your money: Foods, Bowls, Toys, Bedding, …" at bounding box center [163, 134] width 127 height 27
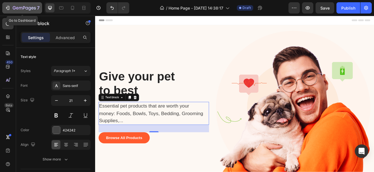
click at [8, 8] on icon "button" at bounding box center [8, 8] width 6 height 6
